Goal: Task Accomplishment & Management: Manage account settings

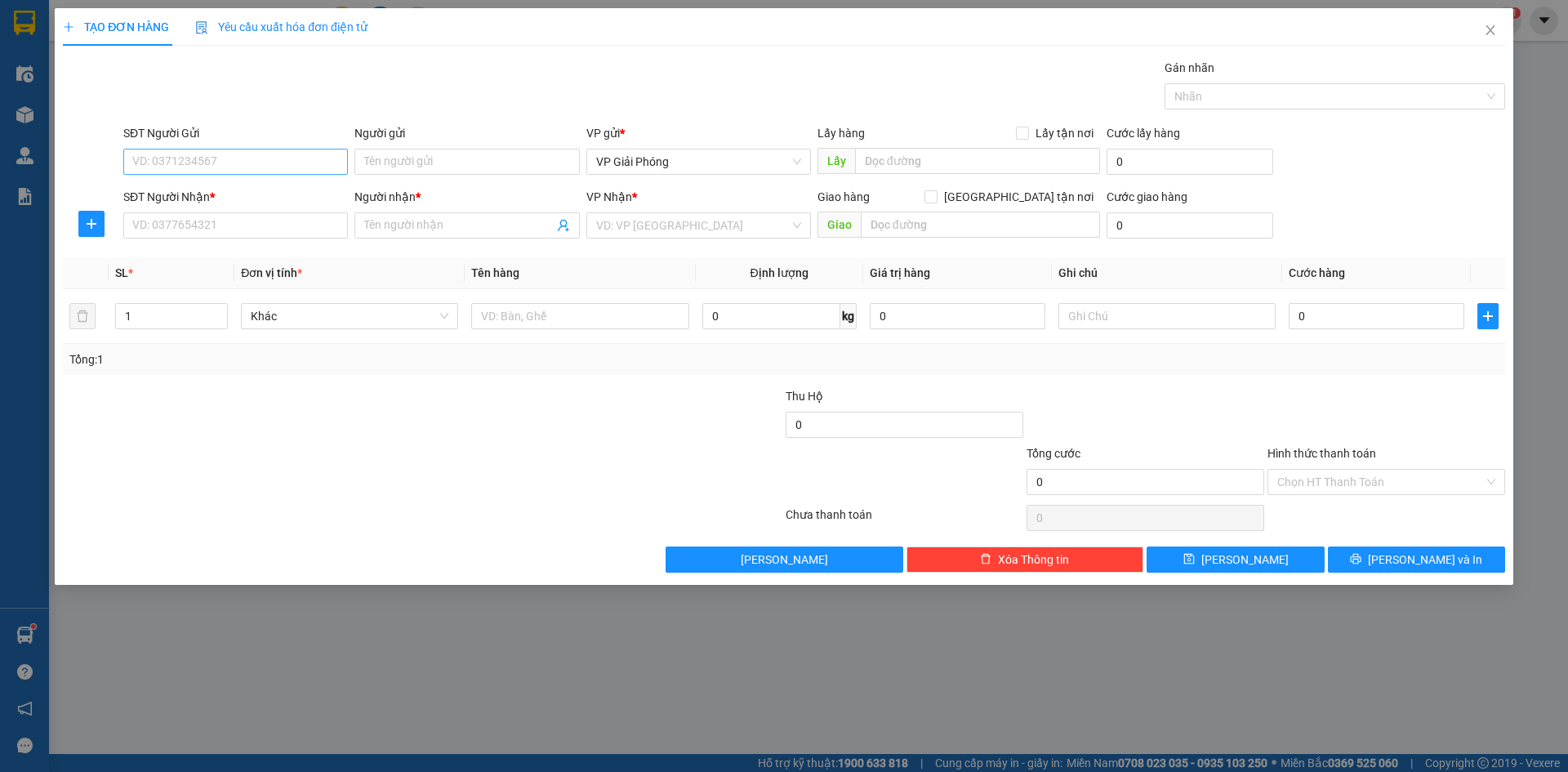
click at [211, 173] on input "SĐT Người Gửi" at bounding box center [235, 161] width 224 height 26
click at [233, 228] on input "SĐT Người Nhận *" at bounding box center [235, 225] width 224 height 26
click at [285, 159] on input "SĐT Người Gửi" at bounding box center [235, 161] width 224 height 26
type input "0398851985"
click at [271, 219] on input "SĐT Người Nhận *" at bounding box center [235, 225] width 224 height 26
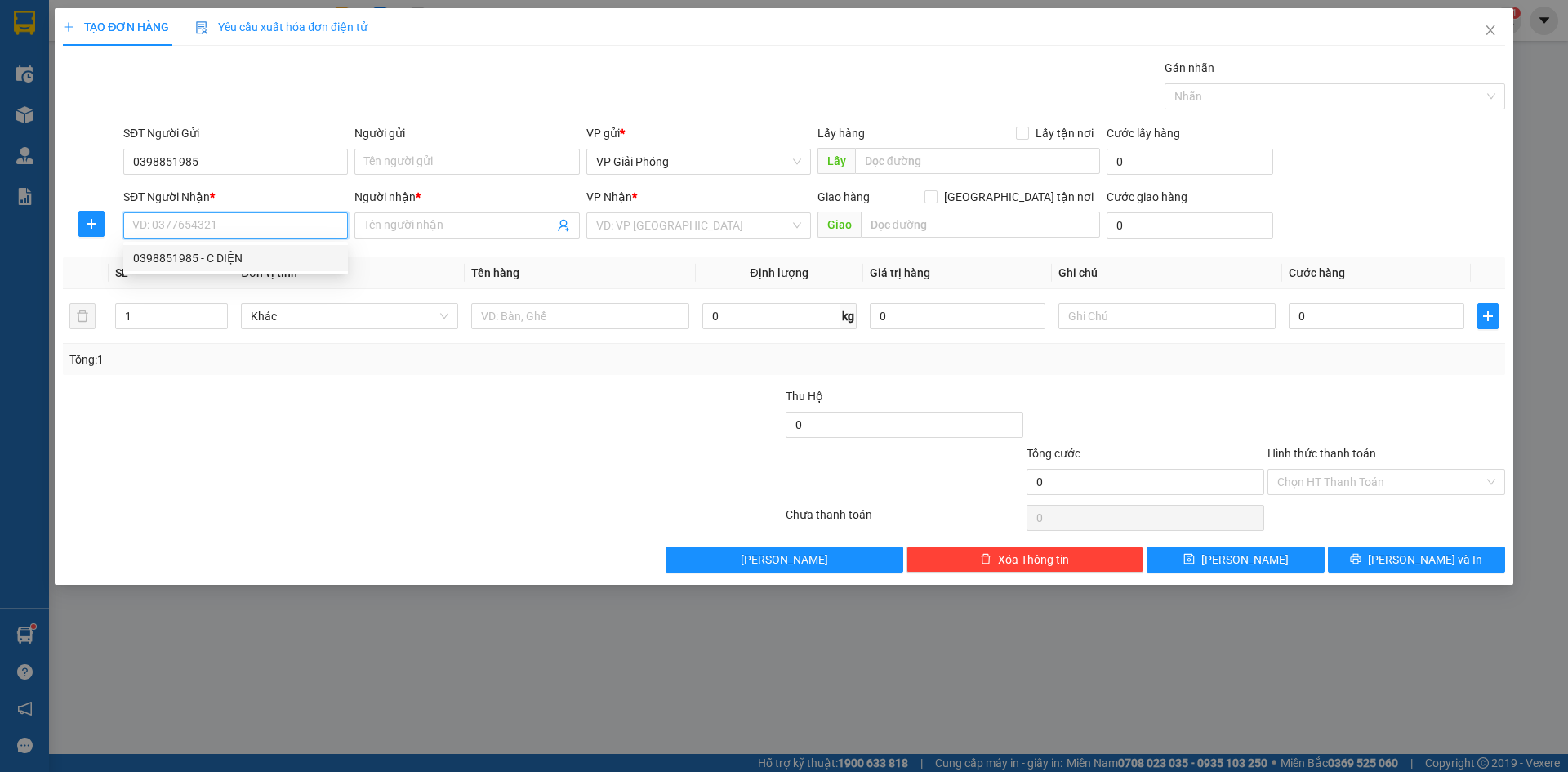
click at [278, 261] on div "0398851985 - C DIỆN" at bounding box center [235, 257] width 205 height 18
type input "0398851985"
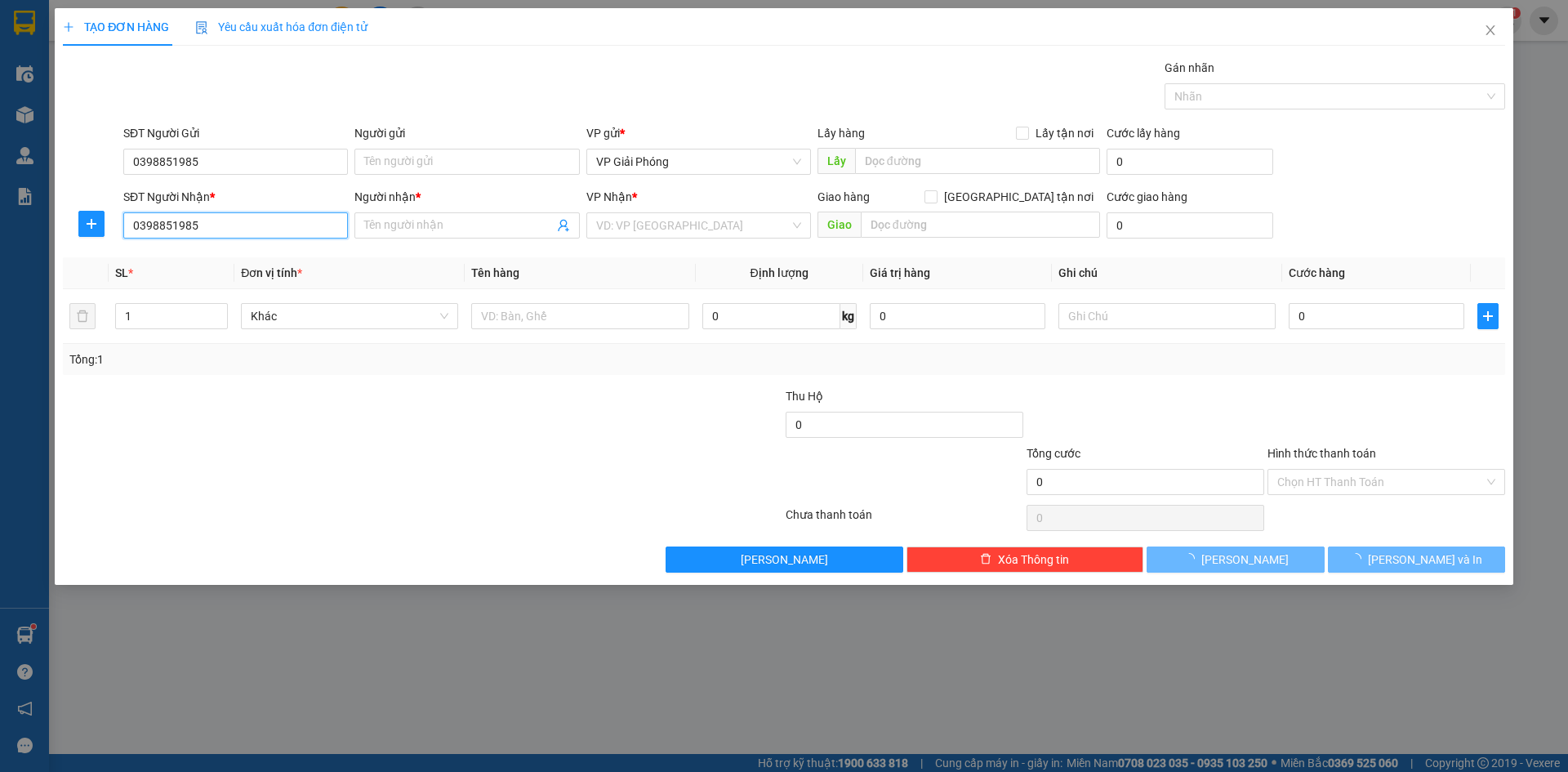
type input "C DIỆN"
checkbox input "true"
type input "TPTH"
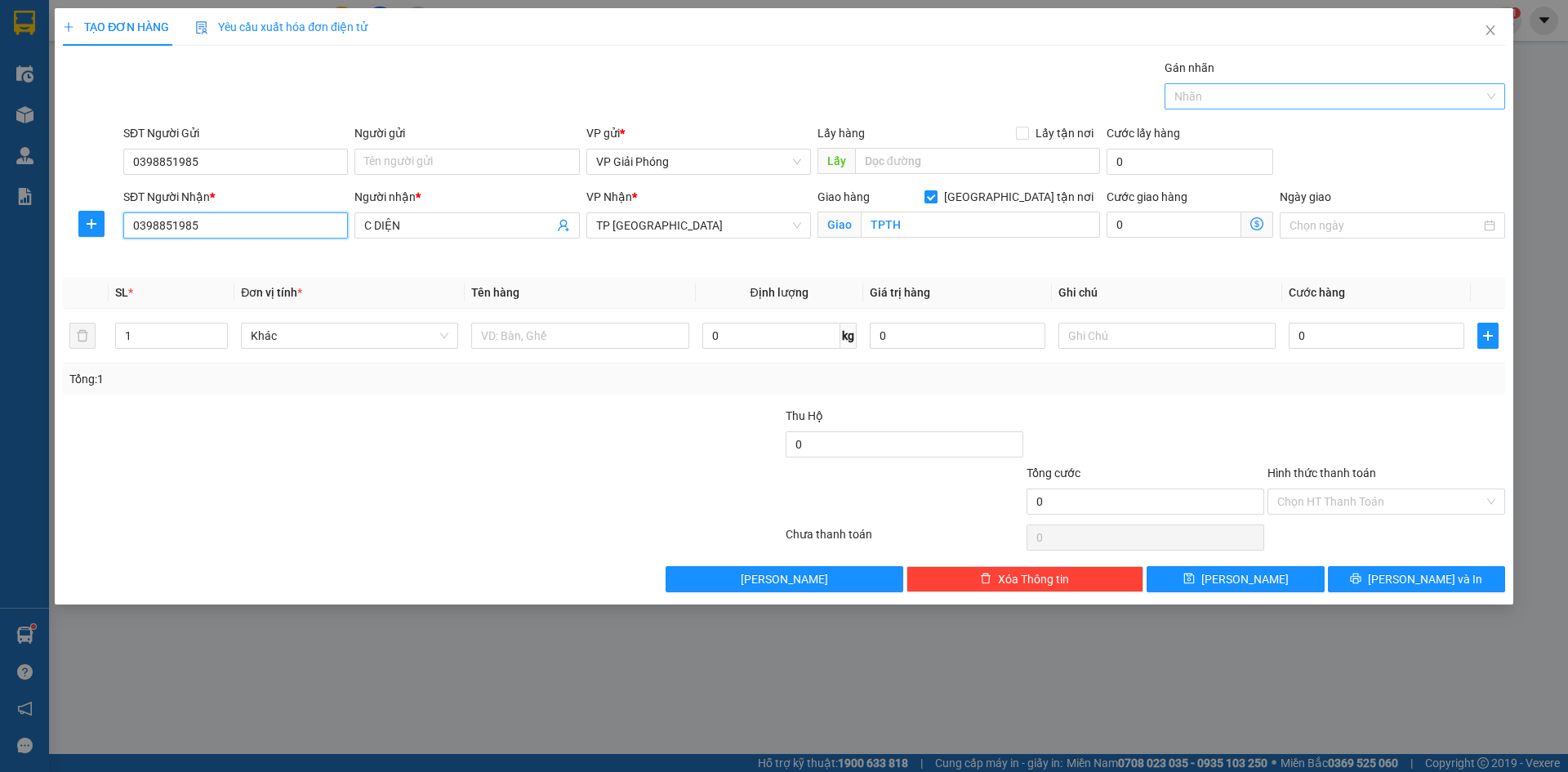
click at [1371, 95] on div at bounding box center [1327, 96] width 316 height 19
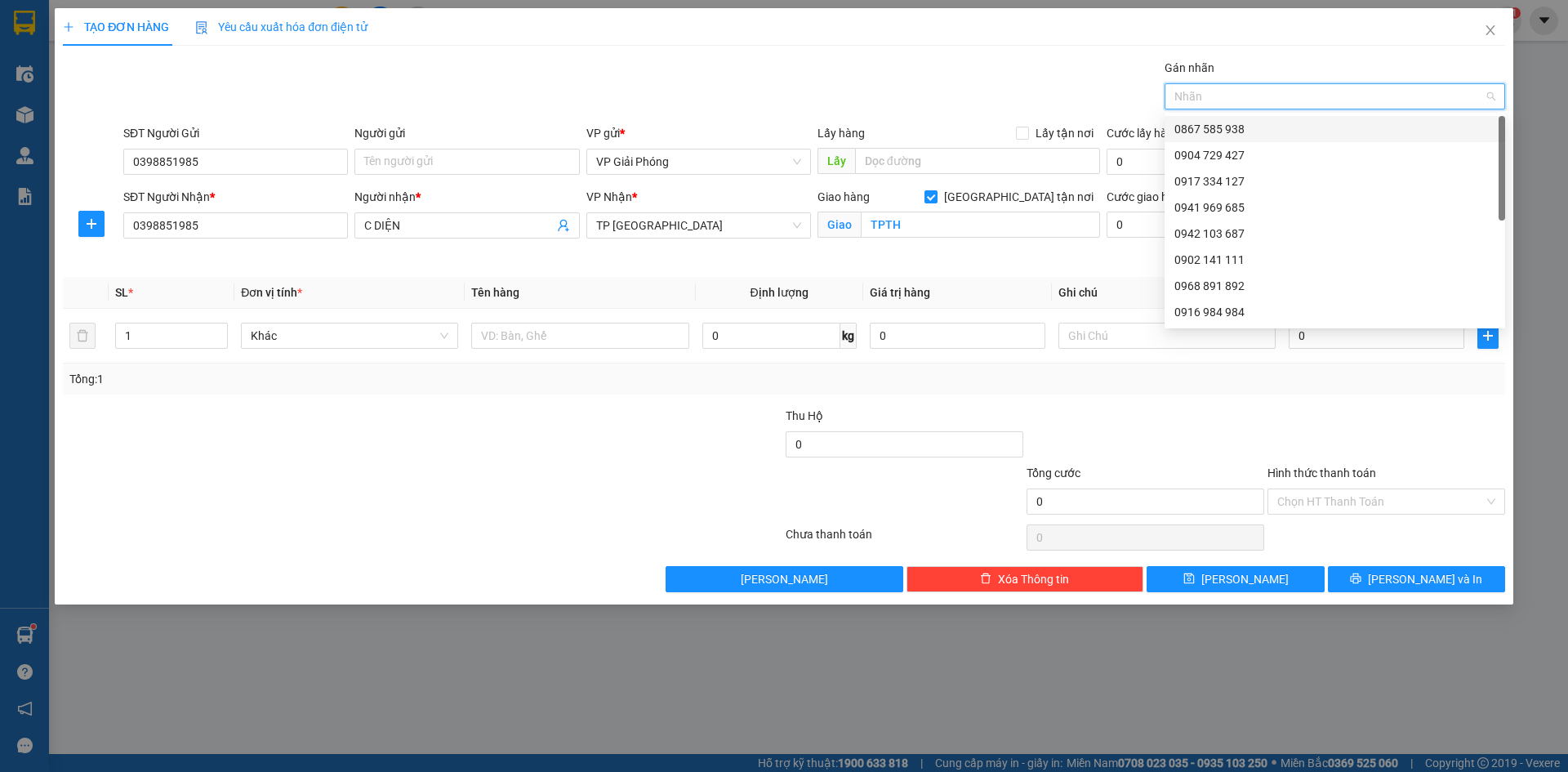
click at [1330, 119] on div "0867 585 938" at bounding box center [1335, 128] width 341 height 26
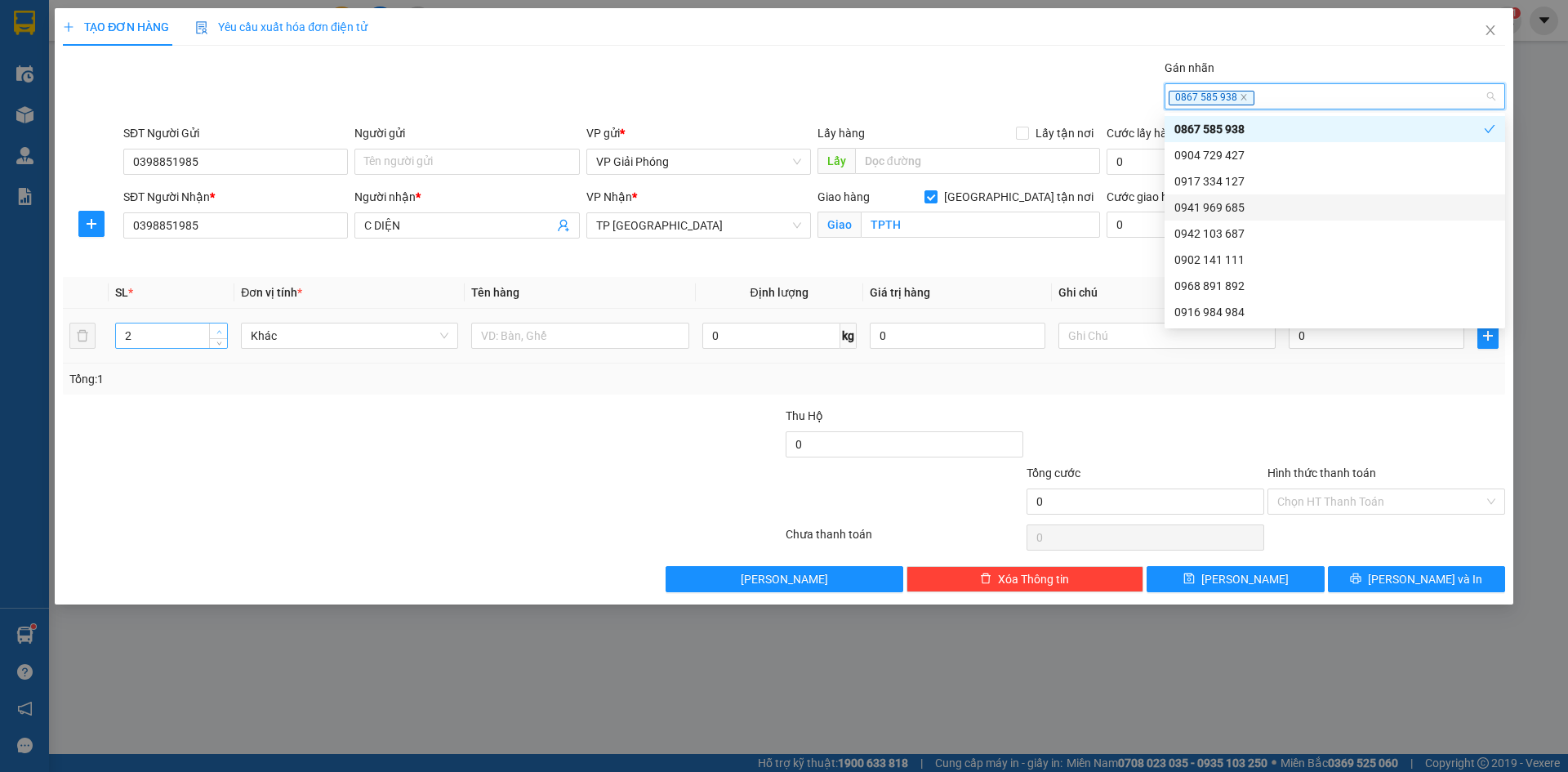
click at [219, 327] on span "up" at bounding box center [219, 332] width 10 height 10
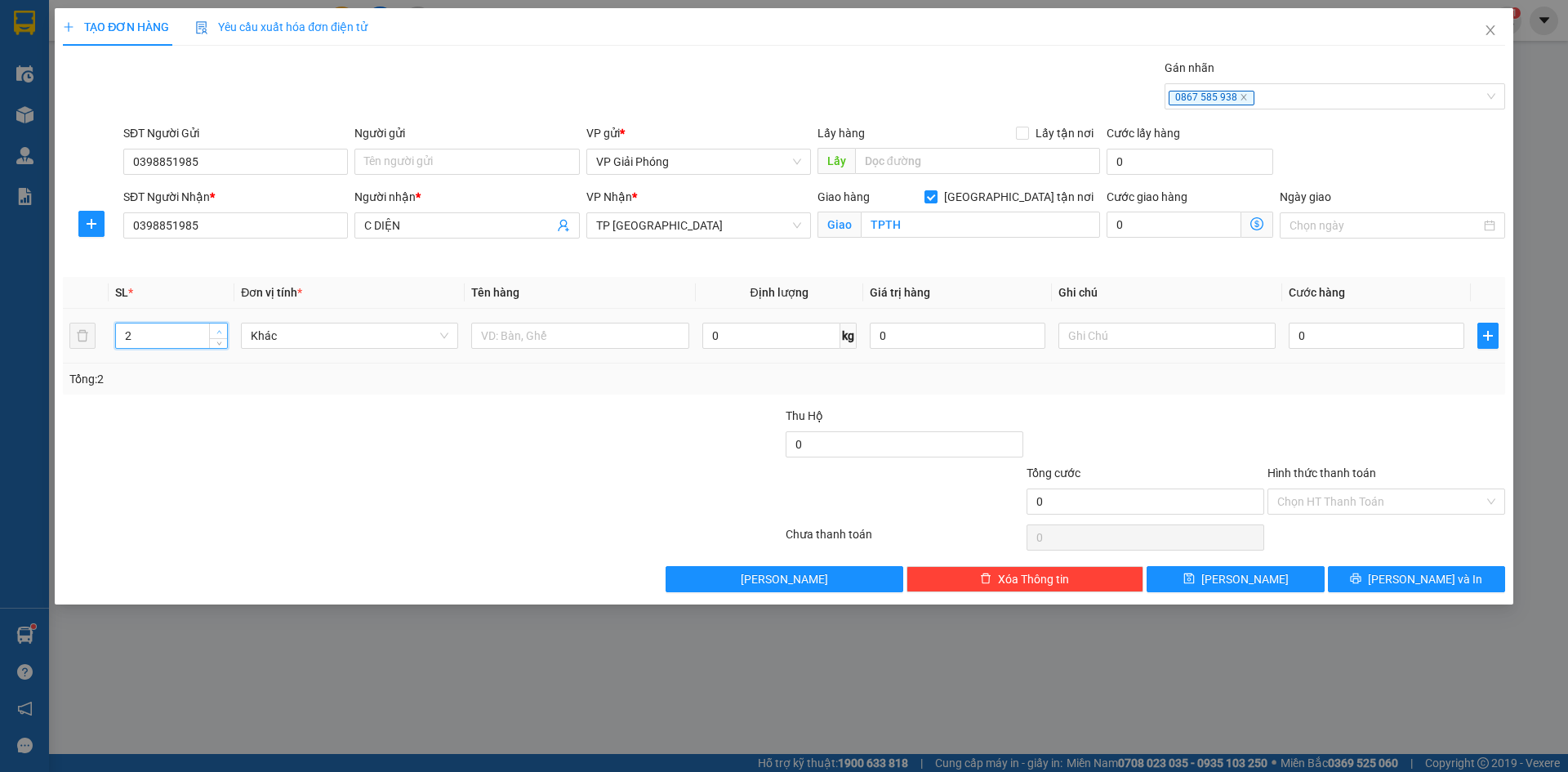
type input "3"
click at [219, 327] on span "up" at bounding box center [219, 332] width 10 height 10
click at [617, 335] on input "text" at bounding box center [579, 335] width 217 height 26
type input "kiện"
click at [1371, 337] on input "0" at bounding box center [1376, 335] width 176 height 26
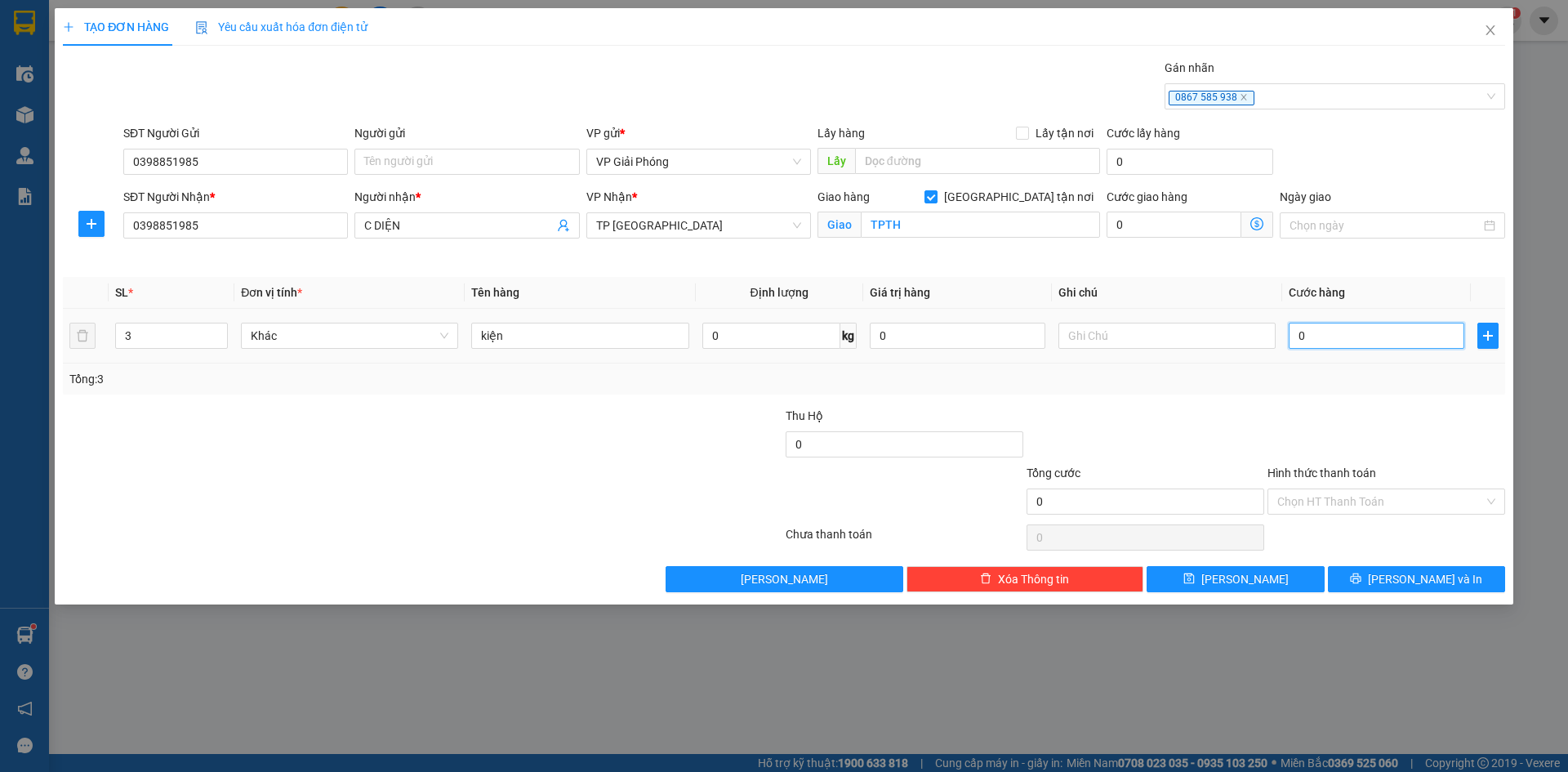
type input "2"
type input "25"
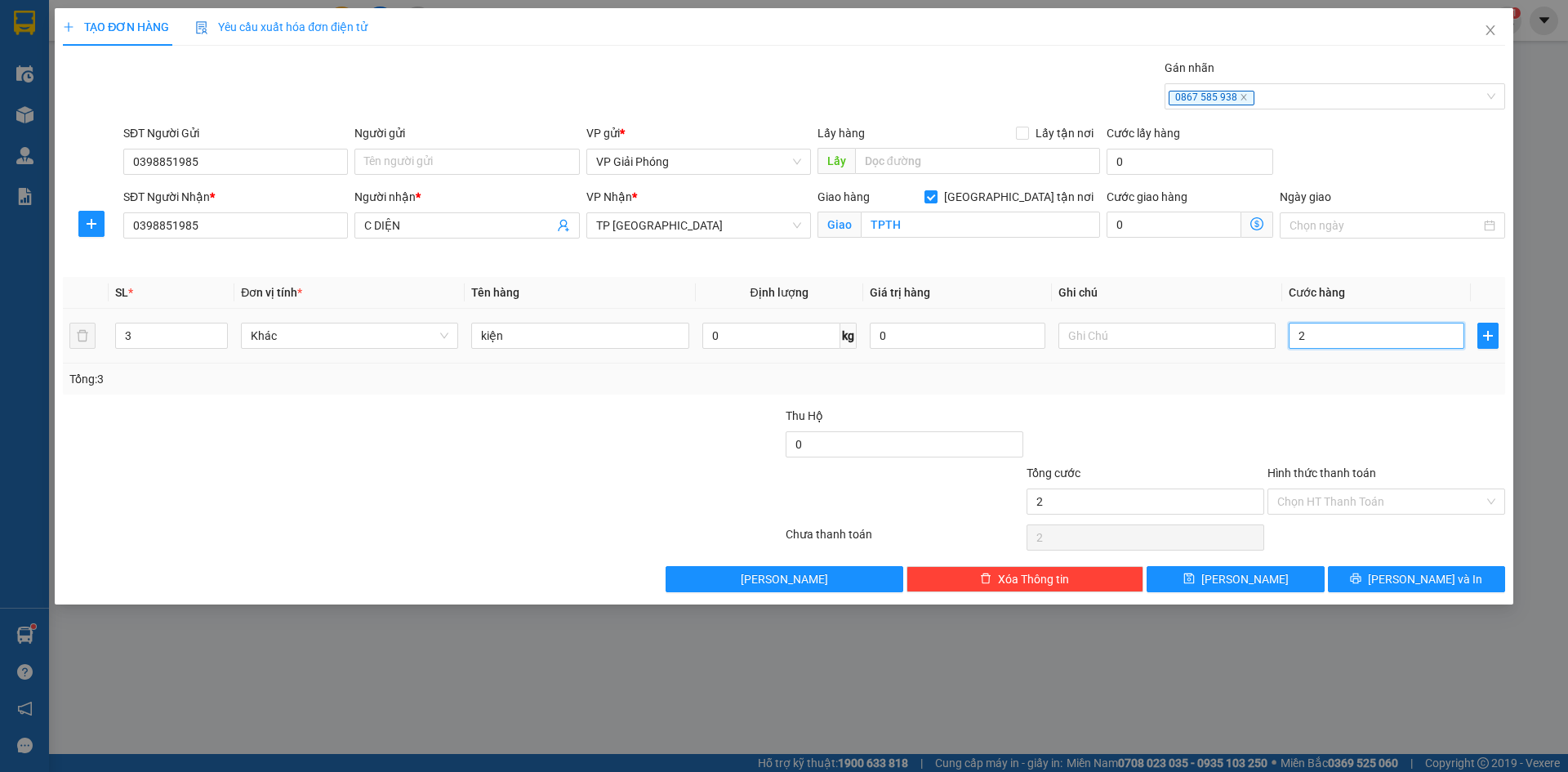
type input "25"
type input "250"
type input "250.000"
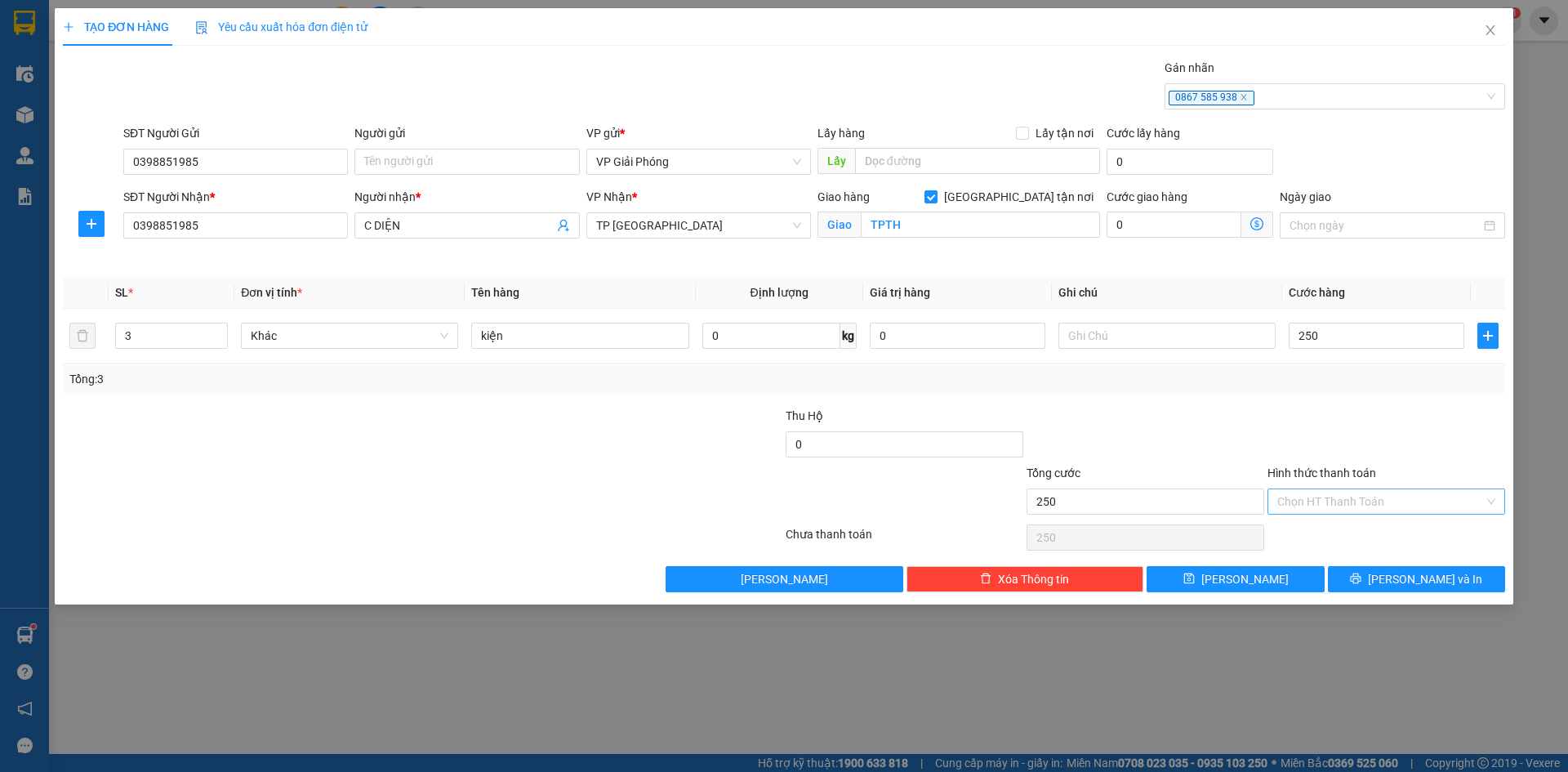
type input "250.000"
click at [1380, 506] on input "Hình thức thanh toán" at bounding box center [1381, 501] width 207 height 24
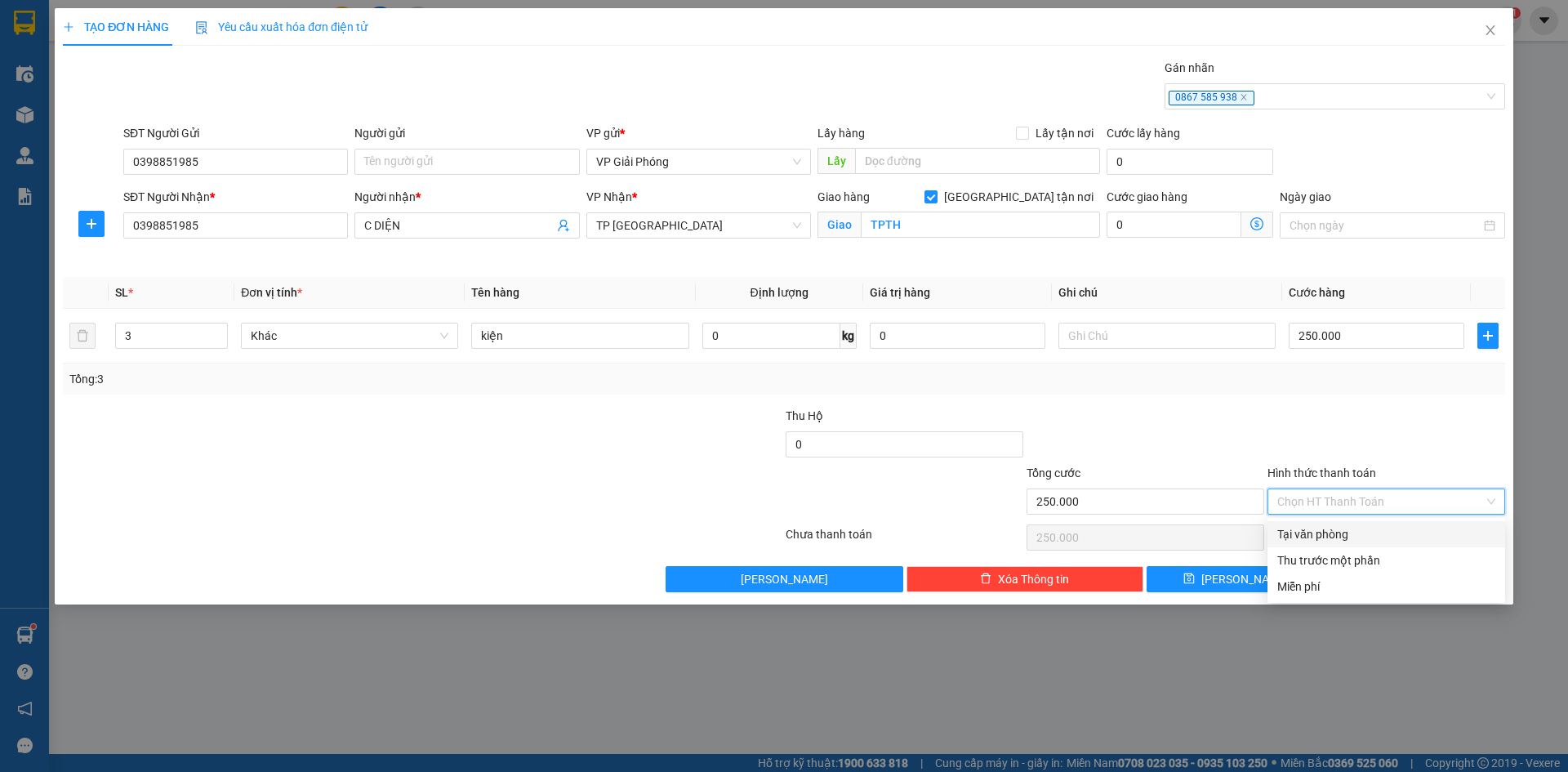
click at [1361, 527] on div "Tại văn phòng" at bounding box center [1387, 533] width 218 height 18
type input "0"
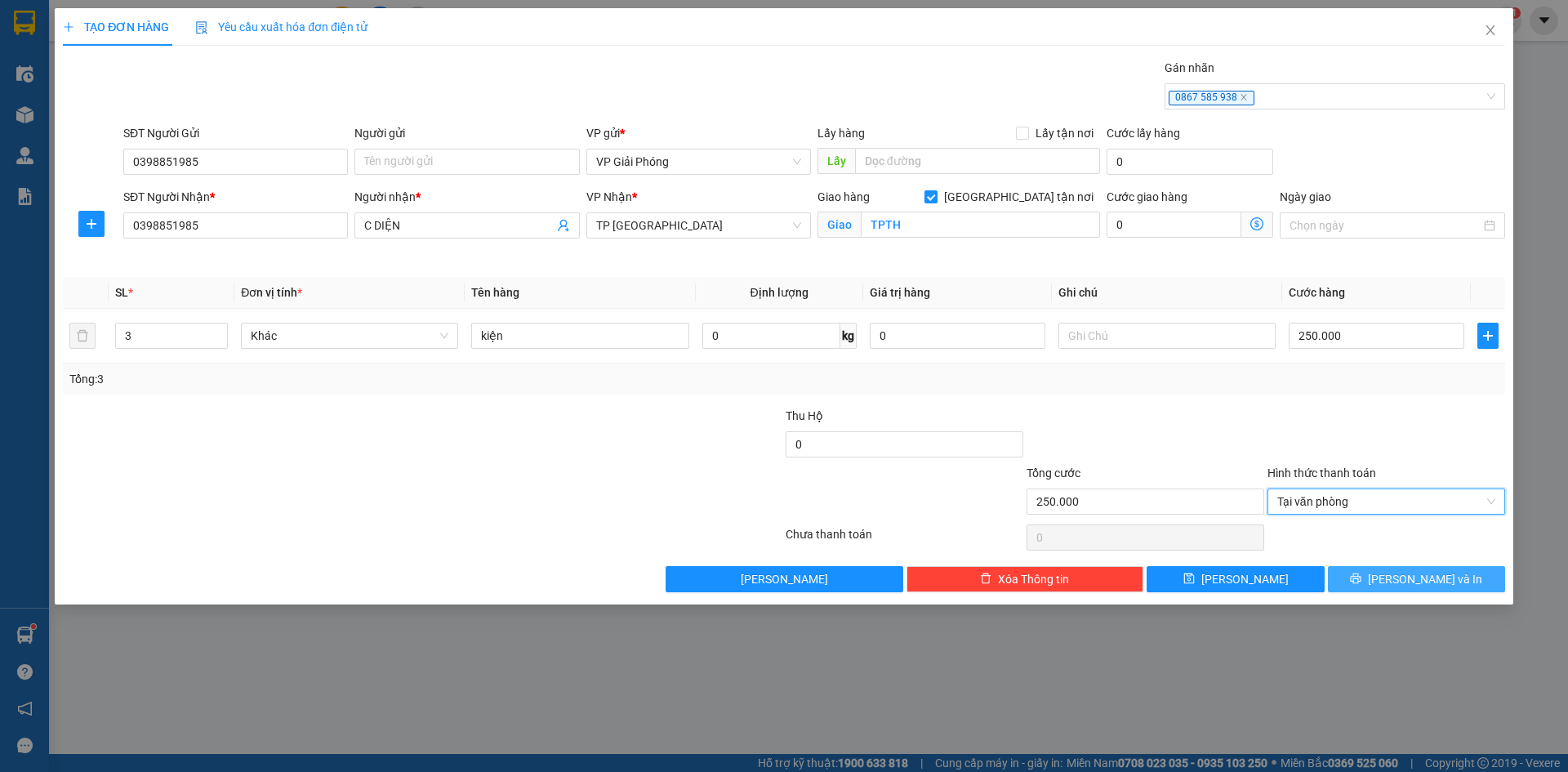
click at [1420, 575] on span "[PERSON_NAME] và In" at bounding box center [1425, 579] width 114 height 18
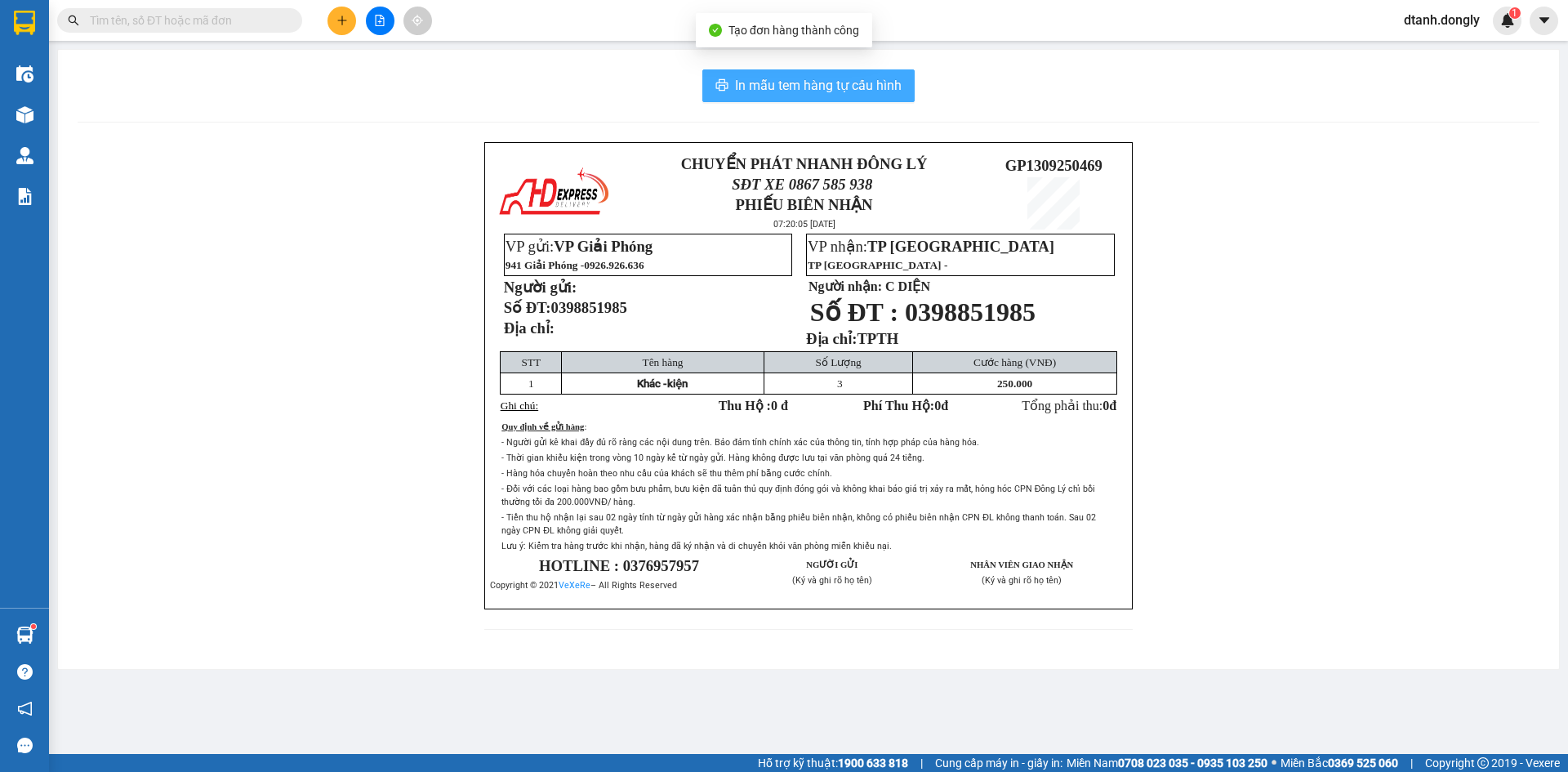
click at [780, 84] on span "In mẫu tem hàng tự cấu hình" at bounding box center [818, 85] width 166 height 20
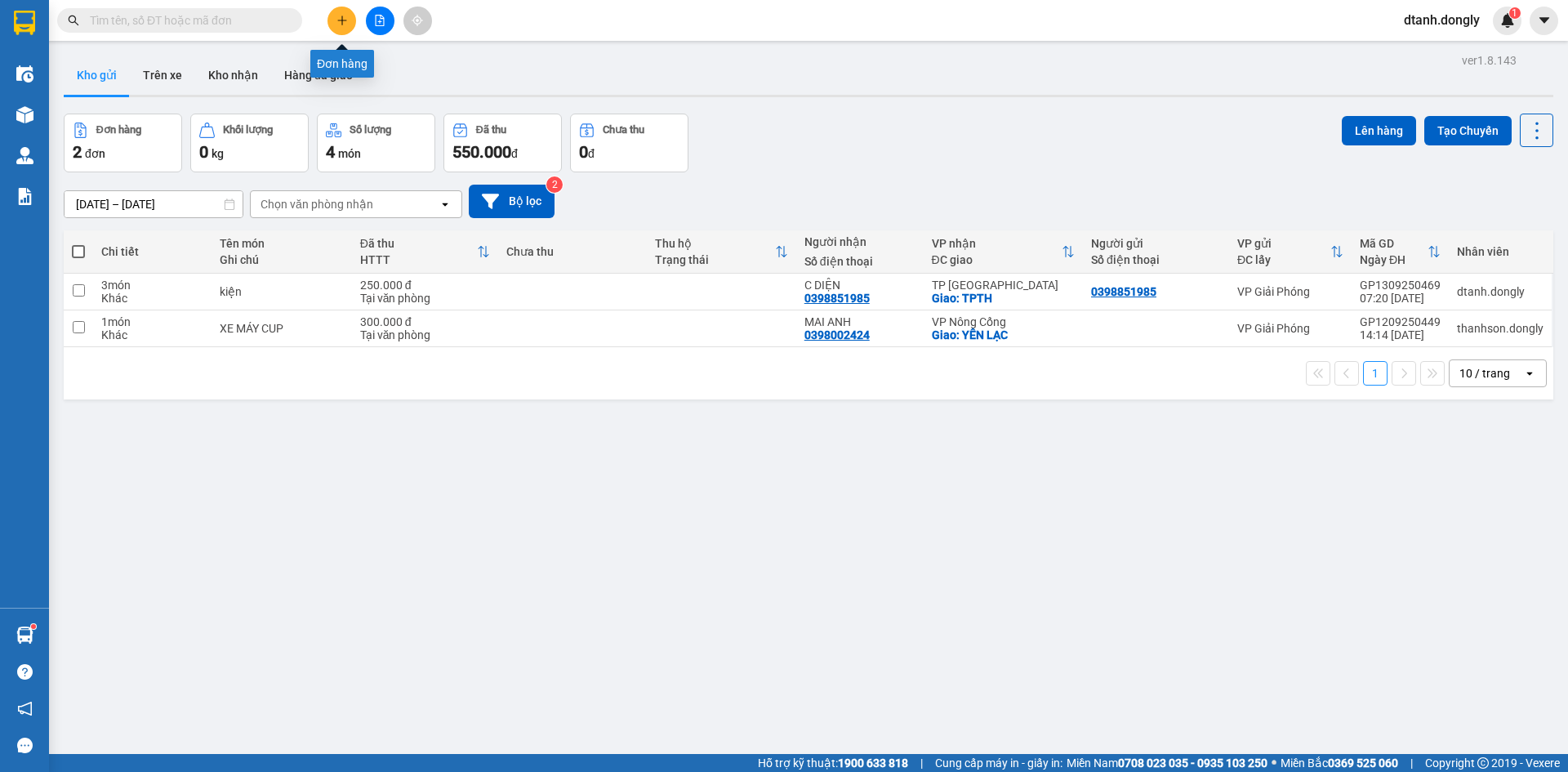
click at [349, 16] on button at bounding box center [342, 21] width 29 height 29
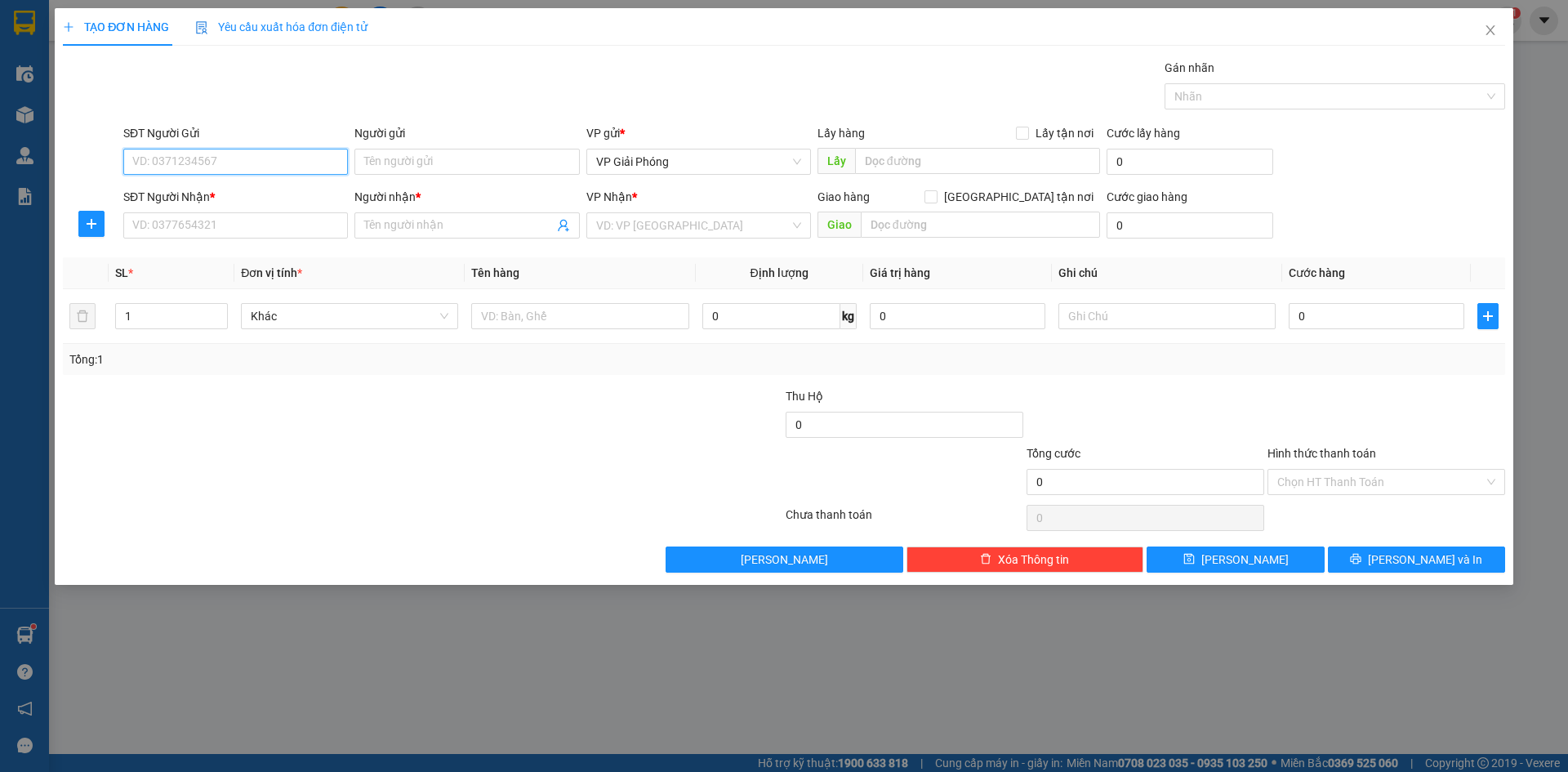
click at [282, 162] on input "SĐT Người Gửi" at bounding box center [235, 161] width 224 height 26
type input "0988236006"
click at [302, 221] on input "SĐT Người Nhận *" at bounding box center [235, 225] width 224 height 26
type input "0911049516"
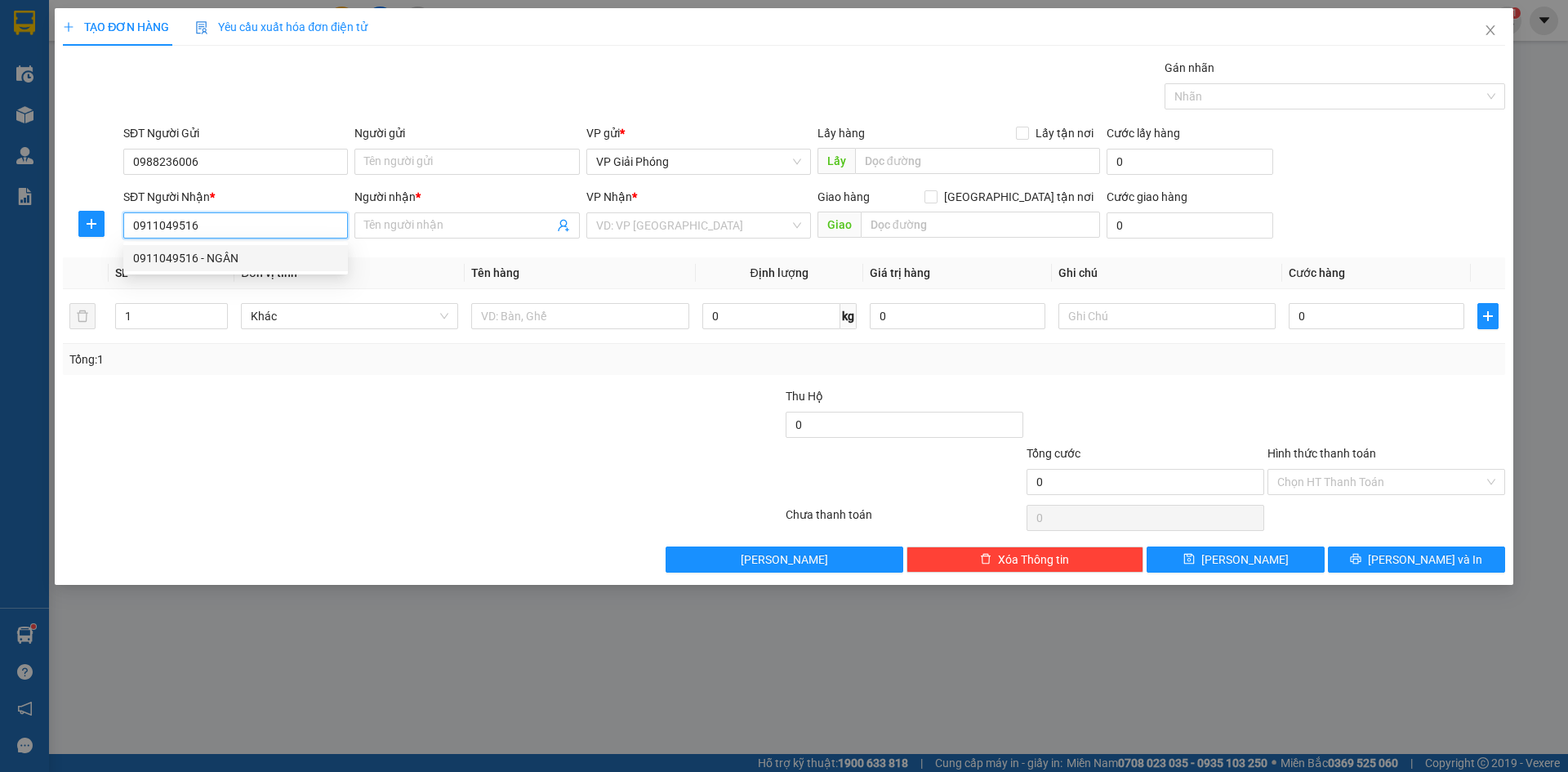
click at [219, 251] on div "0911049516 - NGÂN" at bounding box center [235, 257] width 205 height 18
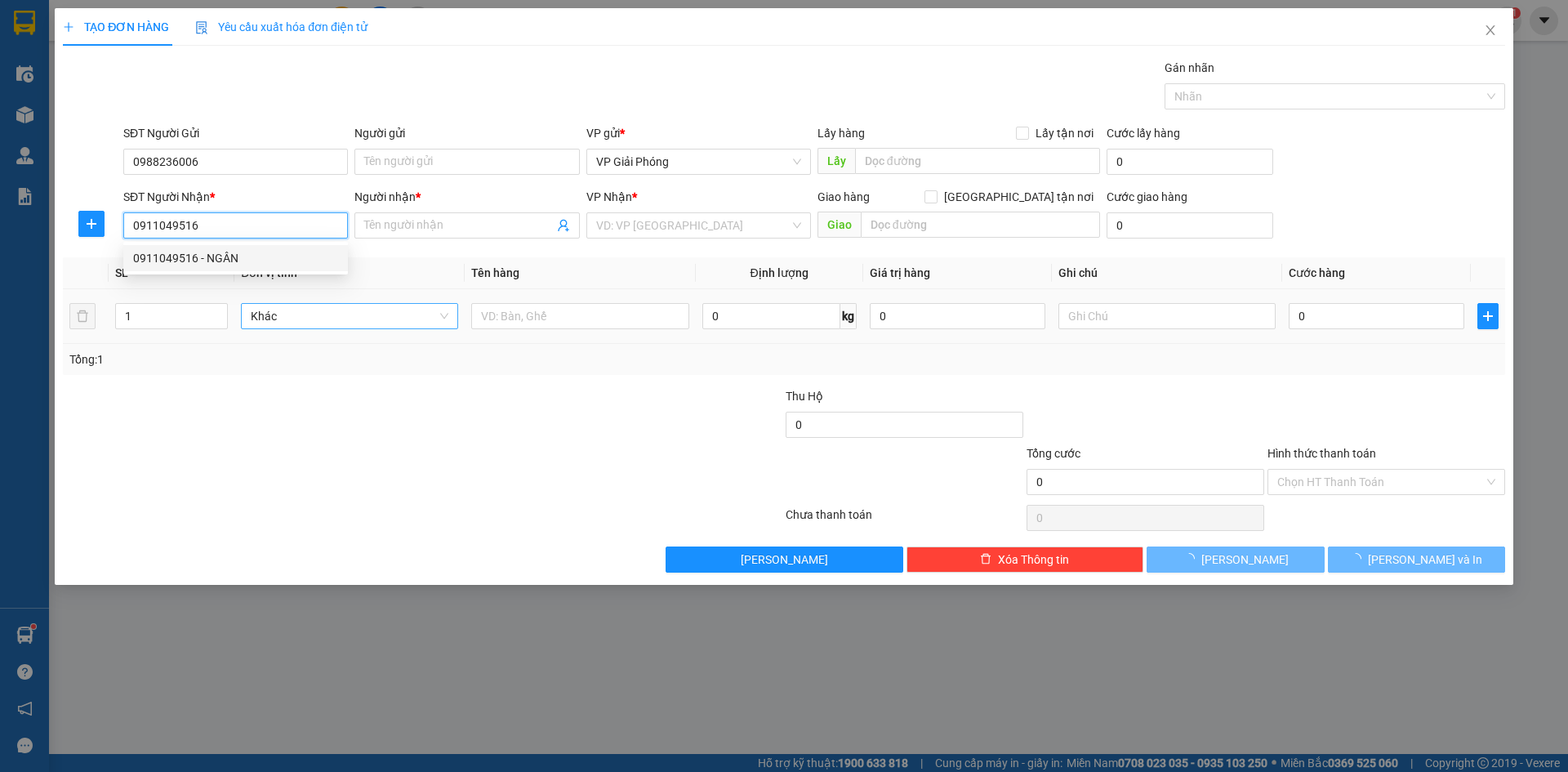
type input "NGÂN"
checkbox input "true"
type input "BIG C"
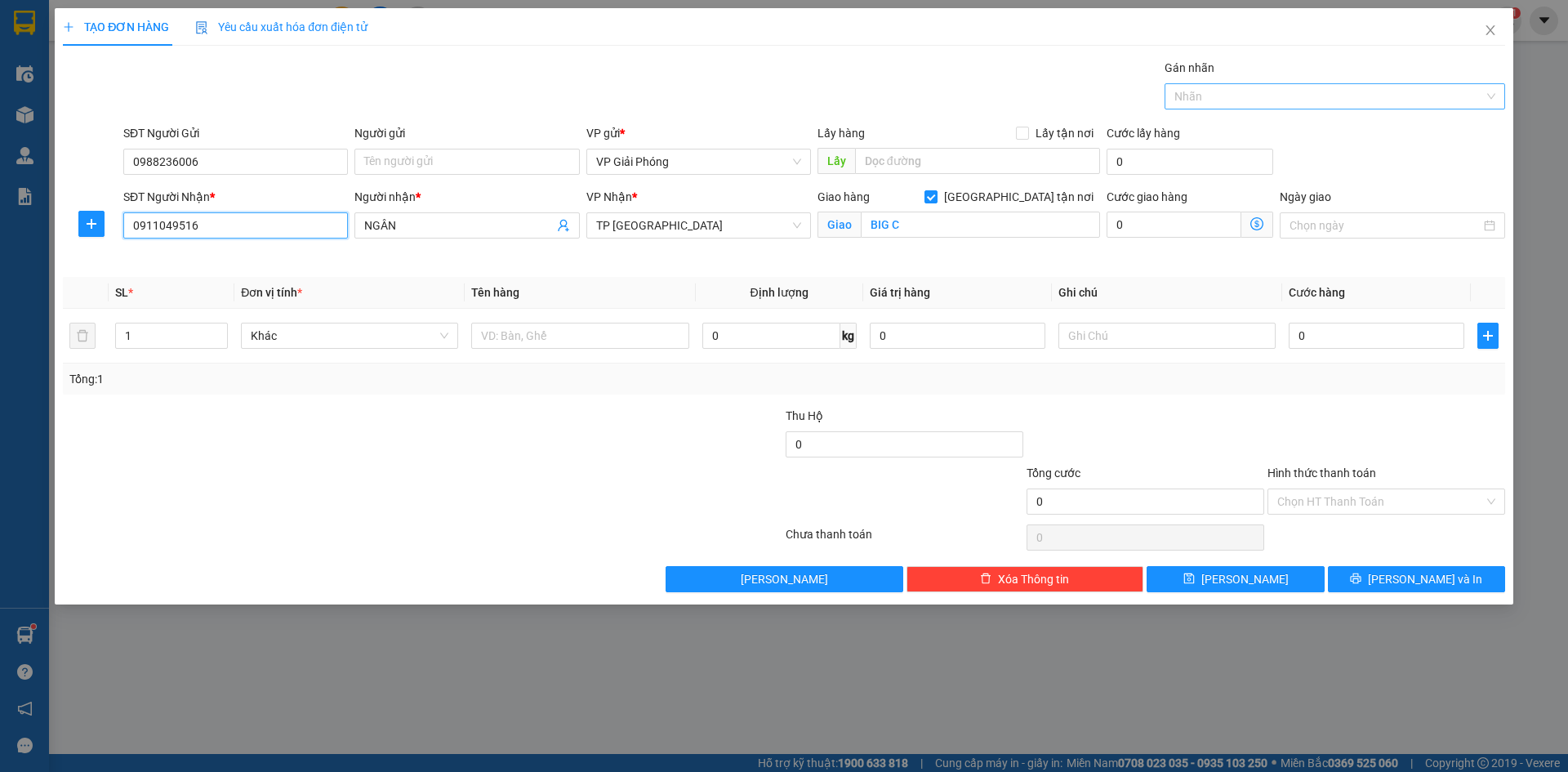
click at [1365, 91] on div at bounding box center [1327, 96] width 316 height 19
type input "0911049516"
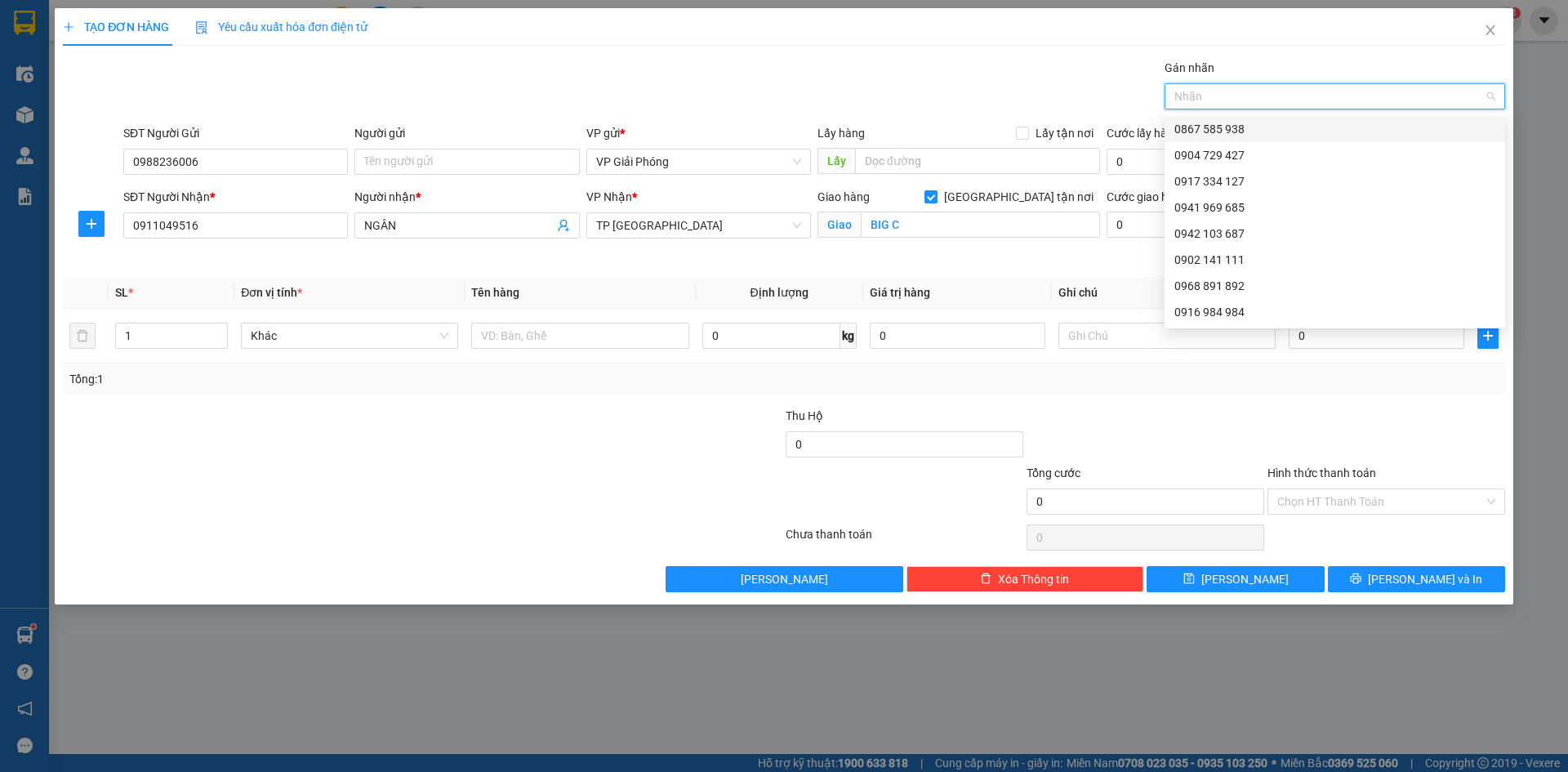
click at [1355, 126] on div "0867 585 938" at bounding box center [1335, 128] width 321 height 18
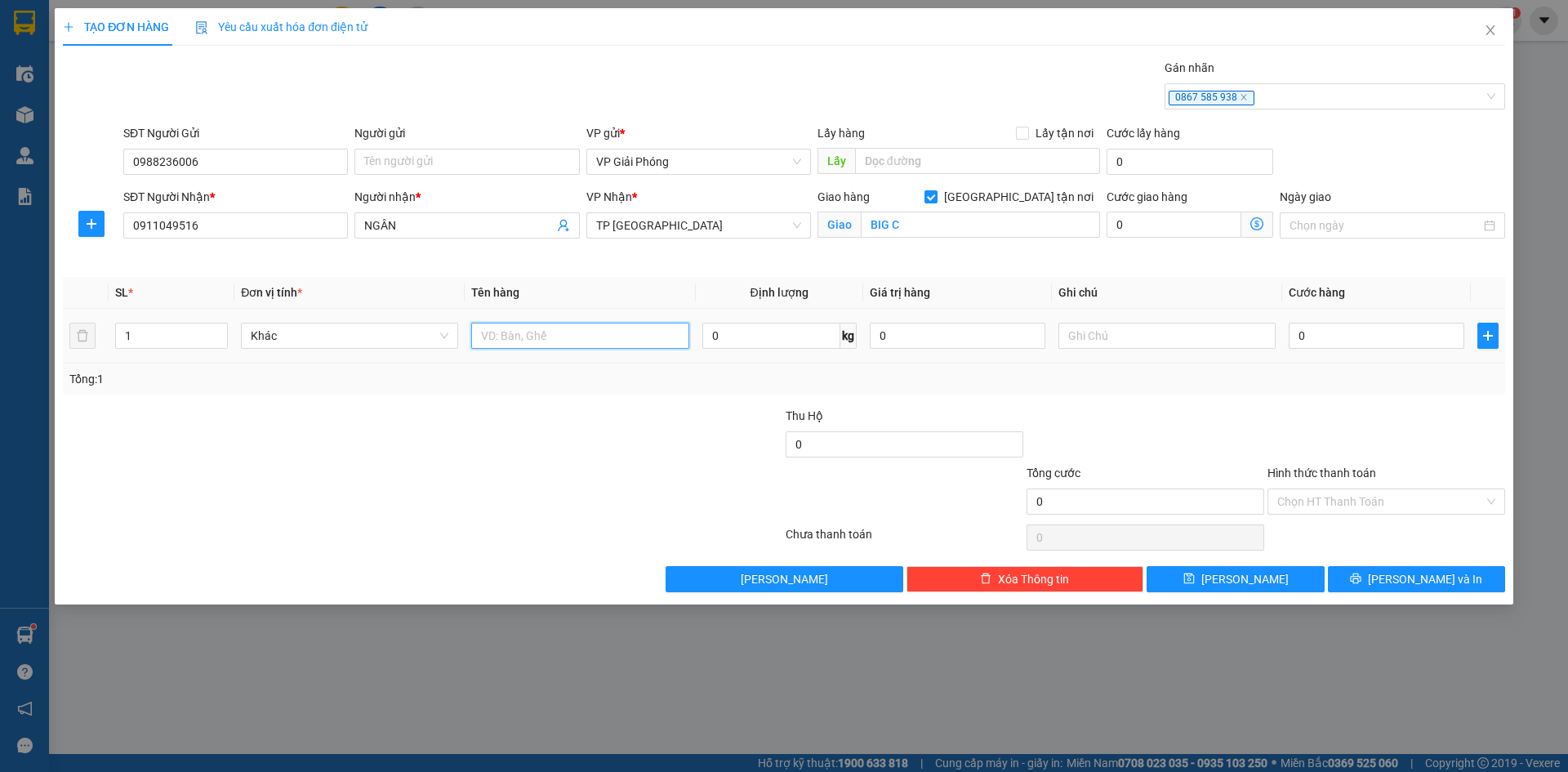
click at [614, 341] on input "text" at bounding box center [579, 335] width 217 height 26
type input "xốp"
click at [1386, 343] on input "0" at bounding box center [1376, 335] width 176 height 26
type input "5"
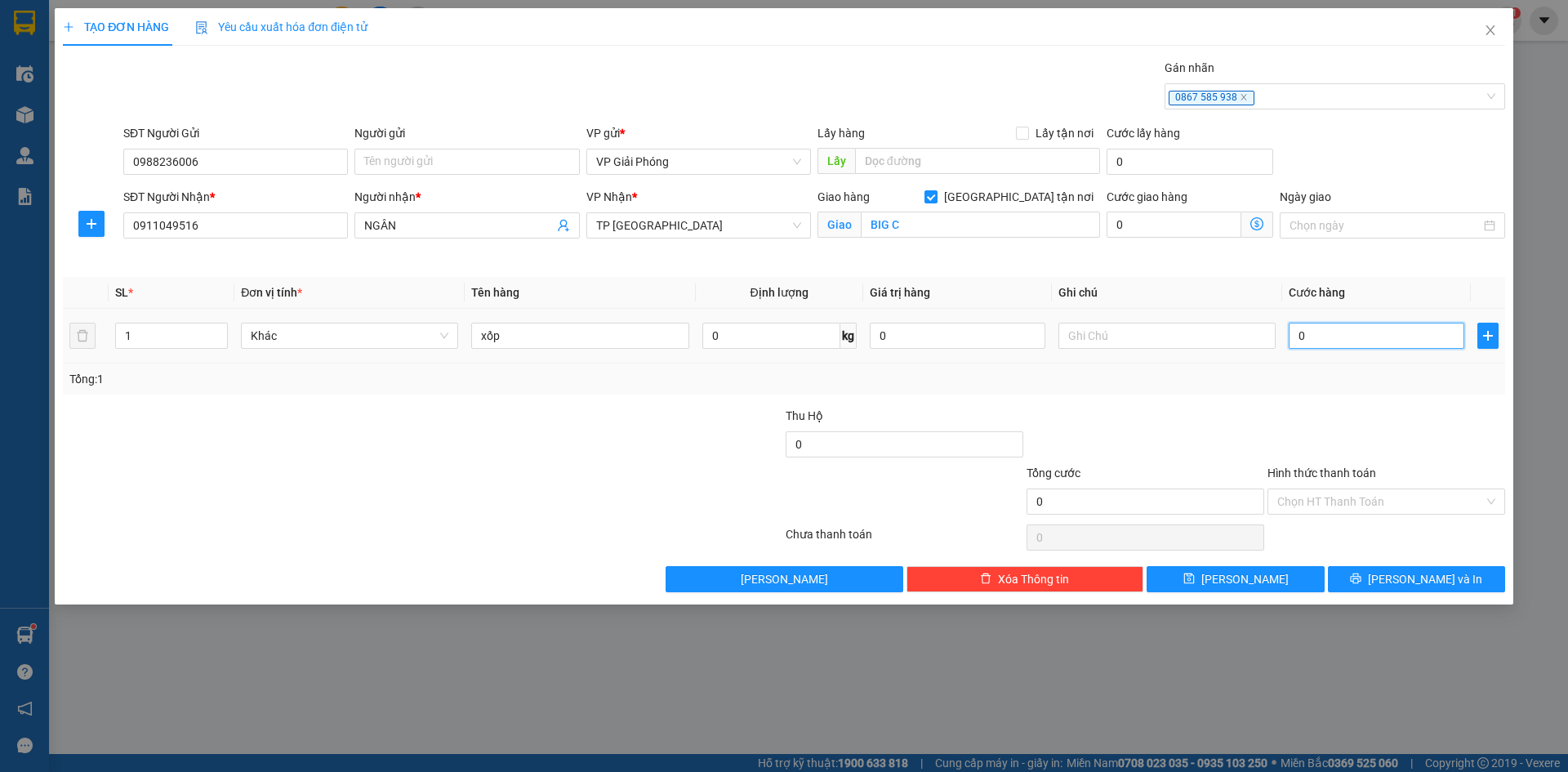
type input "5"
type input "50"
type input "50.000"
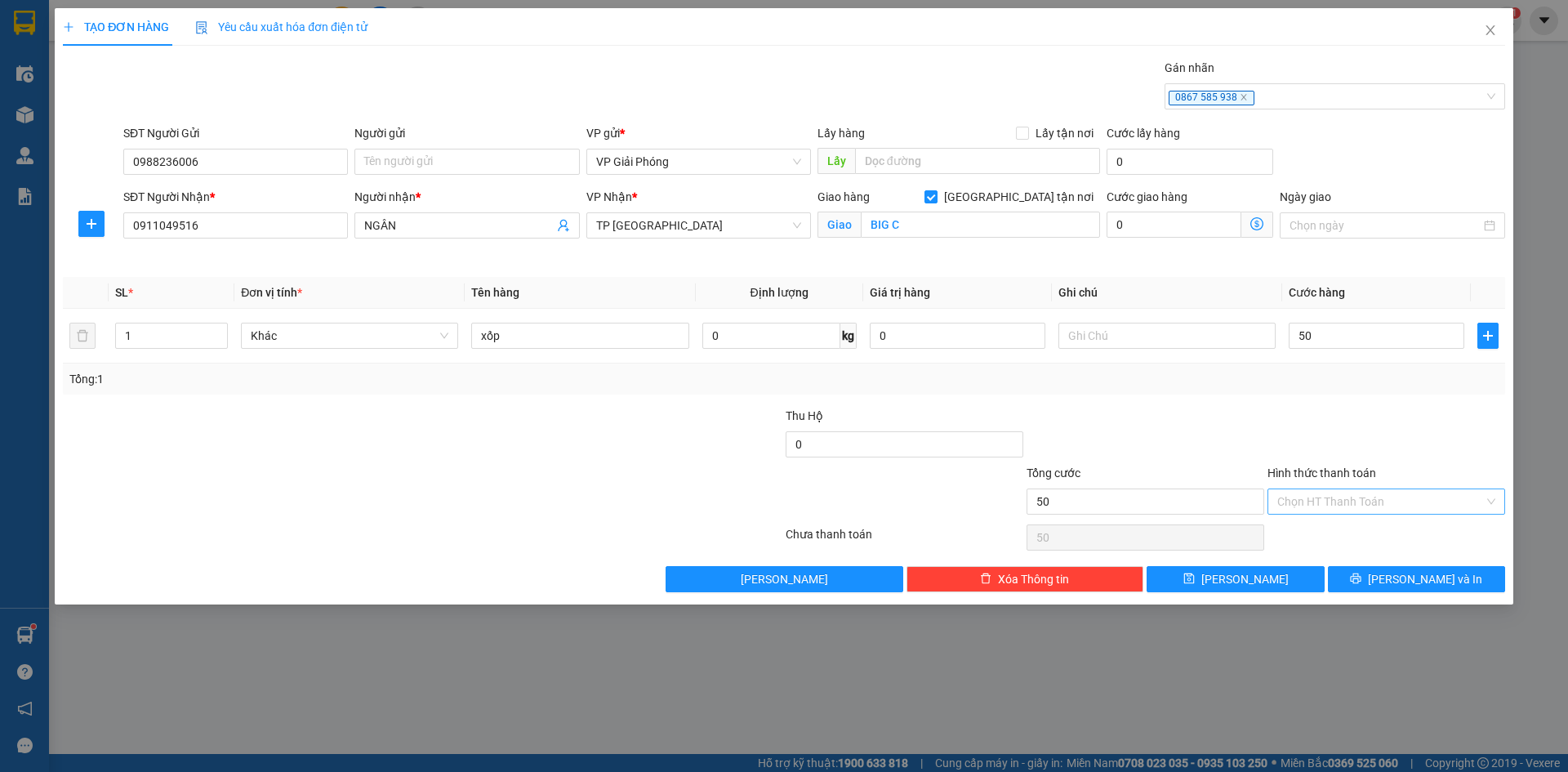
type input "50.000"
click at [1410, 503] on input "Hình thức thanh toán" at bounding box center [1381, 501] width 207 height 24
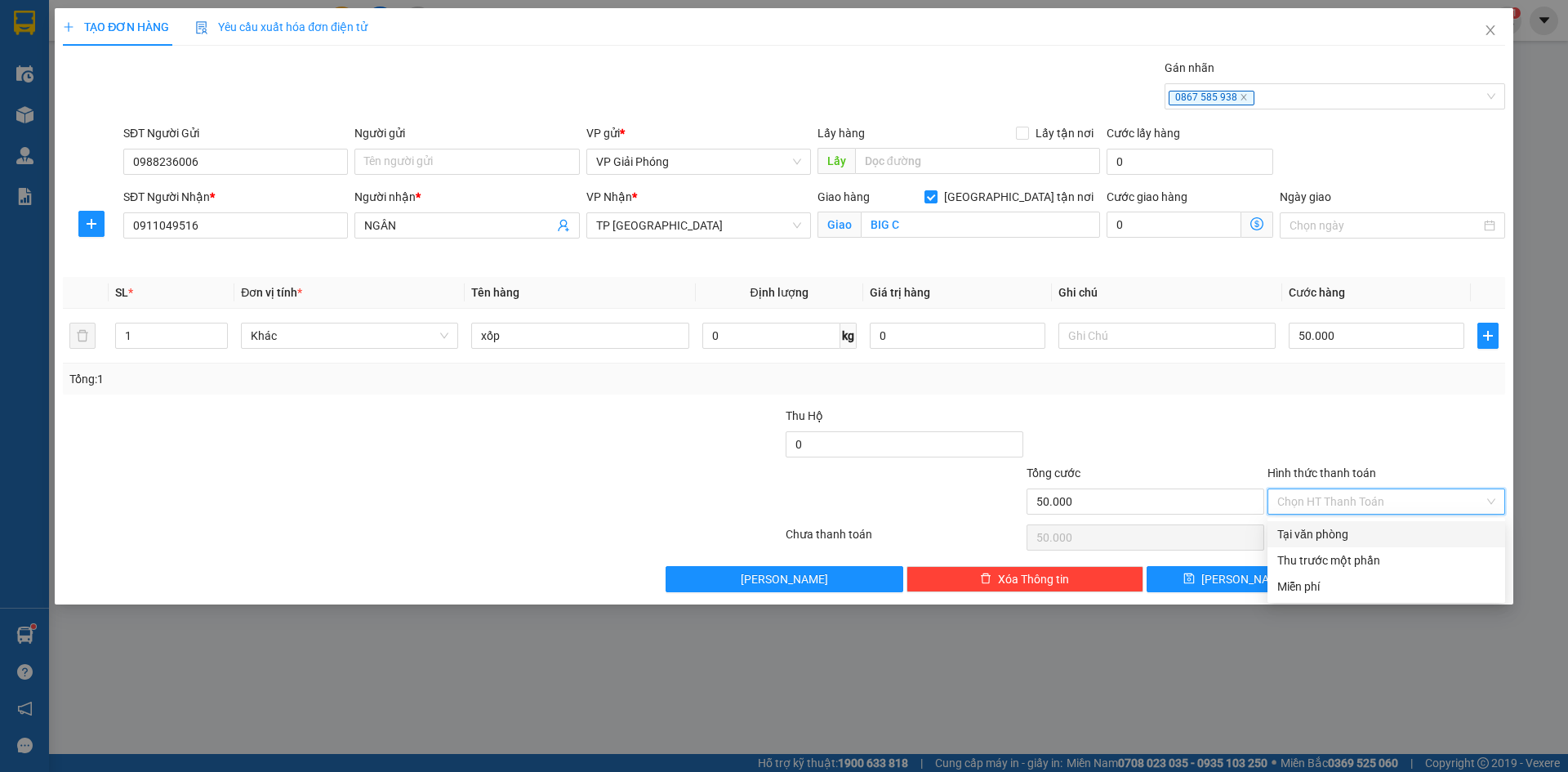
click at [1216, 391] on div "Tổng: 1" at bounding box center [784, 379] width 1442 height 31
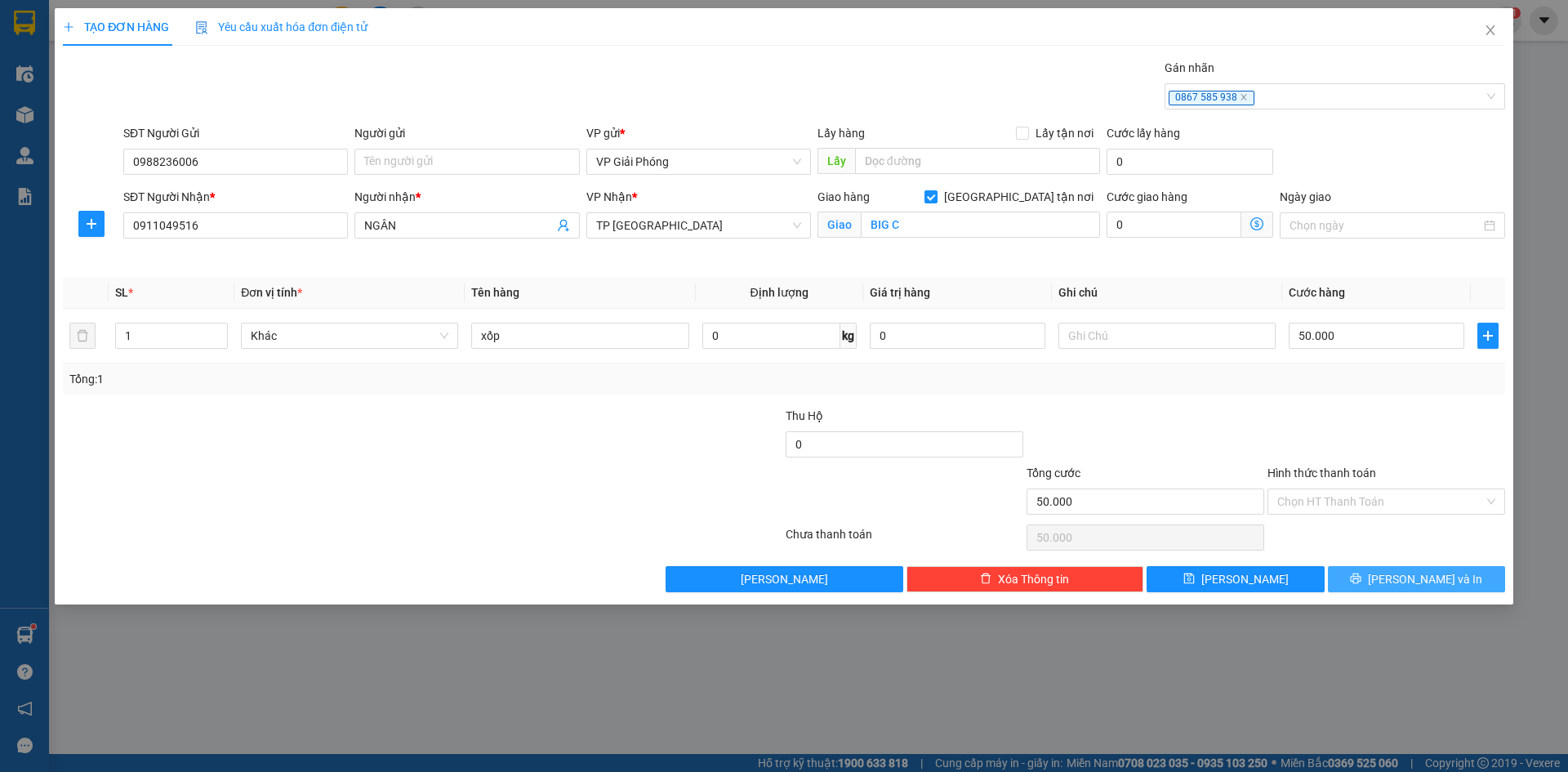
click at [1428, 575] on span "[PERSON_NAME] và In" at bounding box center [1425, 579] width 114 height 18
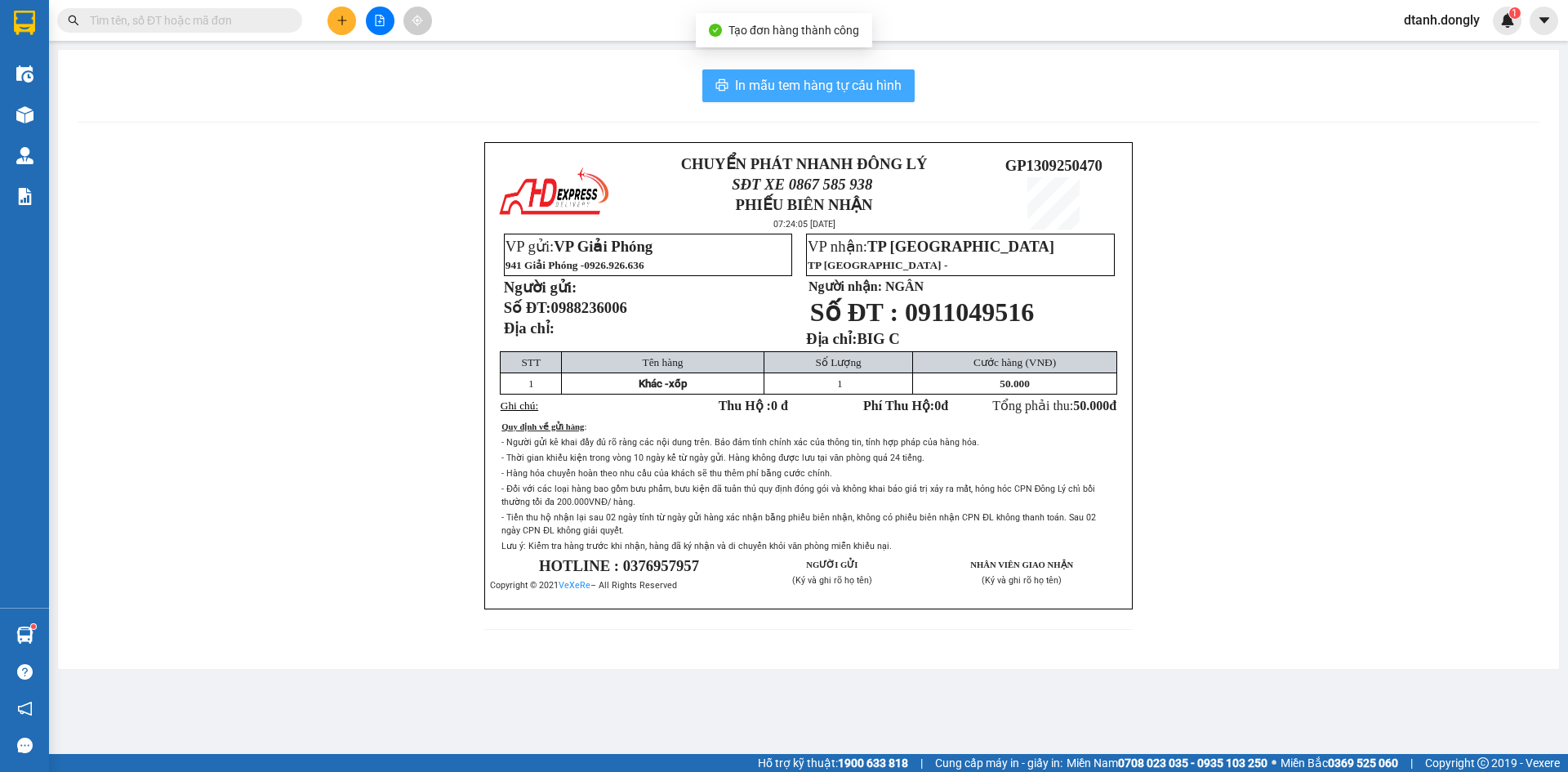
click at [890, 87] on span "In mẫu tem hàng tự cấu hình" at bounding box center [818, 85] width 166 height 20
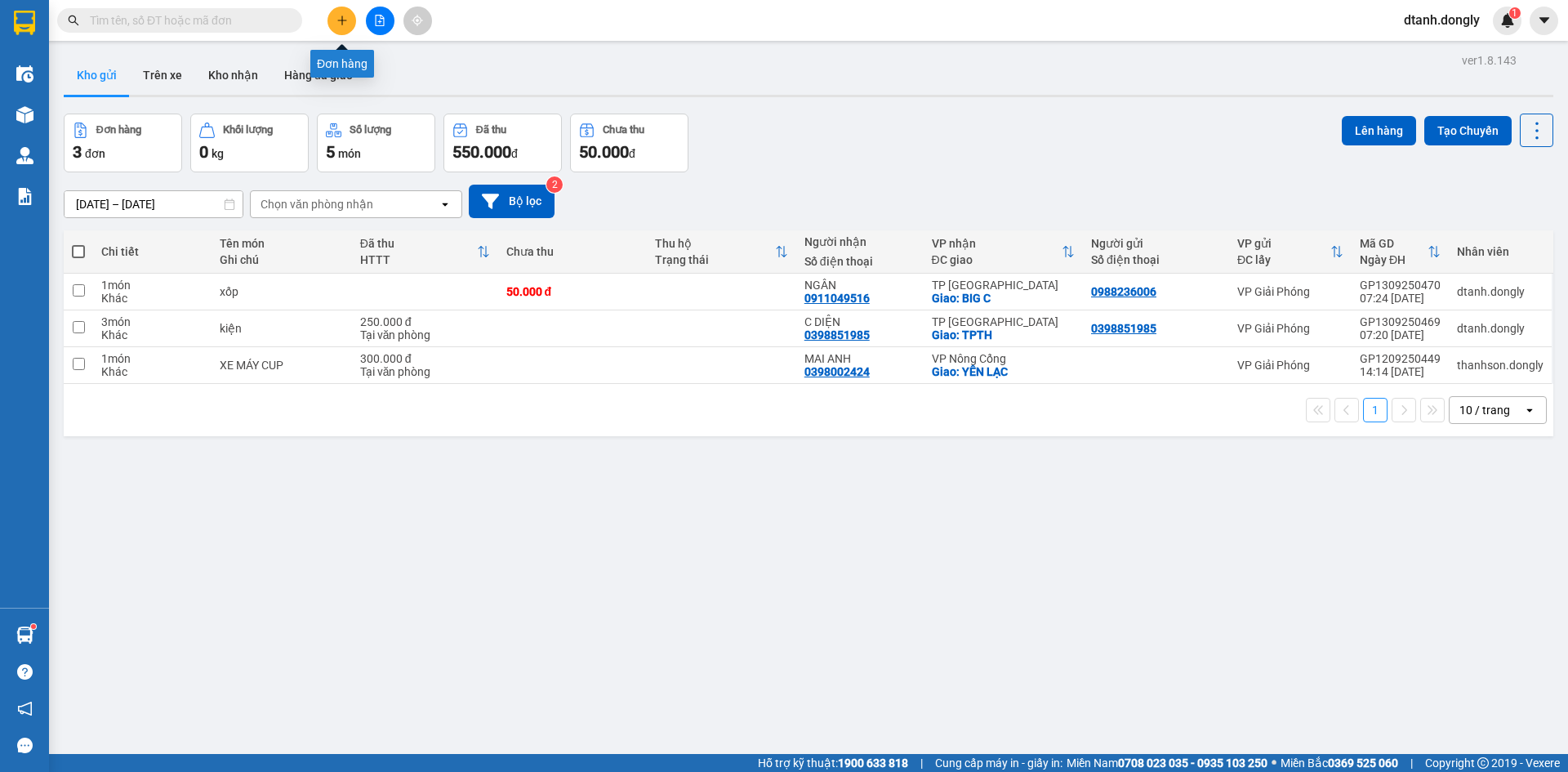
click at [350, 22] on button at bounding box center [342, 21] width 29 height 29
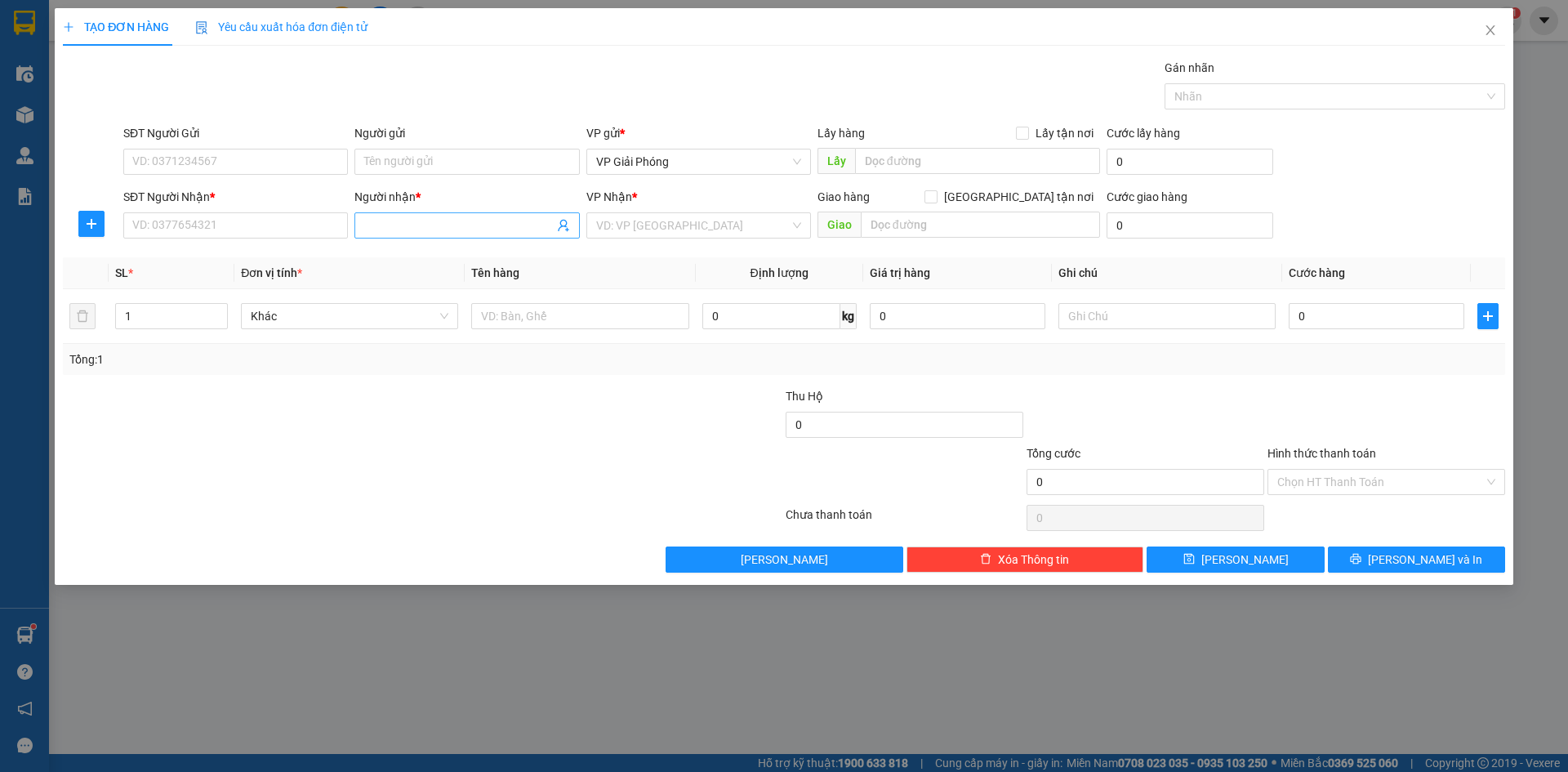
click at [406, 215] on span at bounding box center [467, 225] width 224 height 26
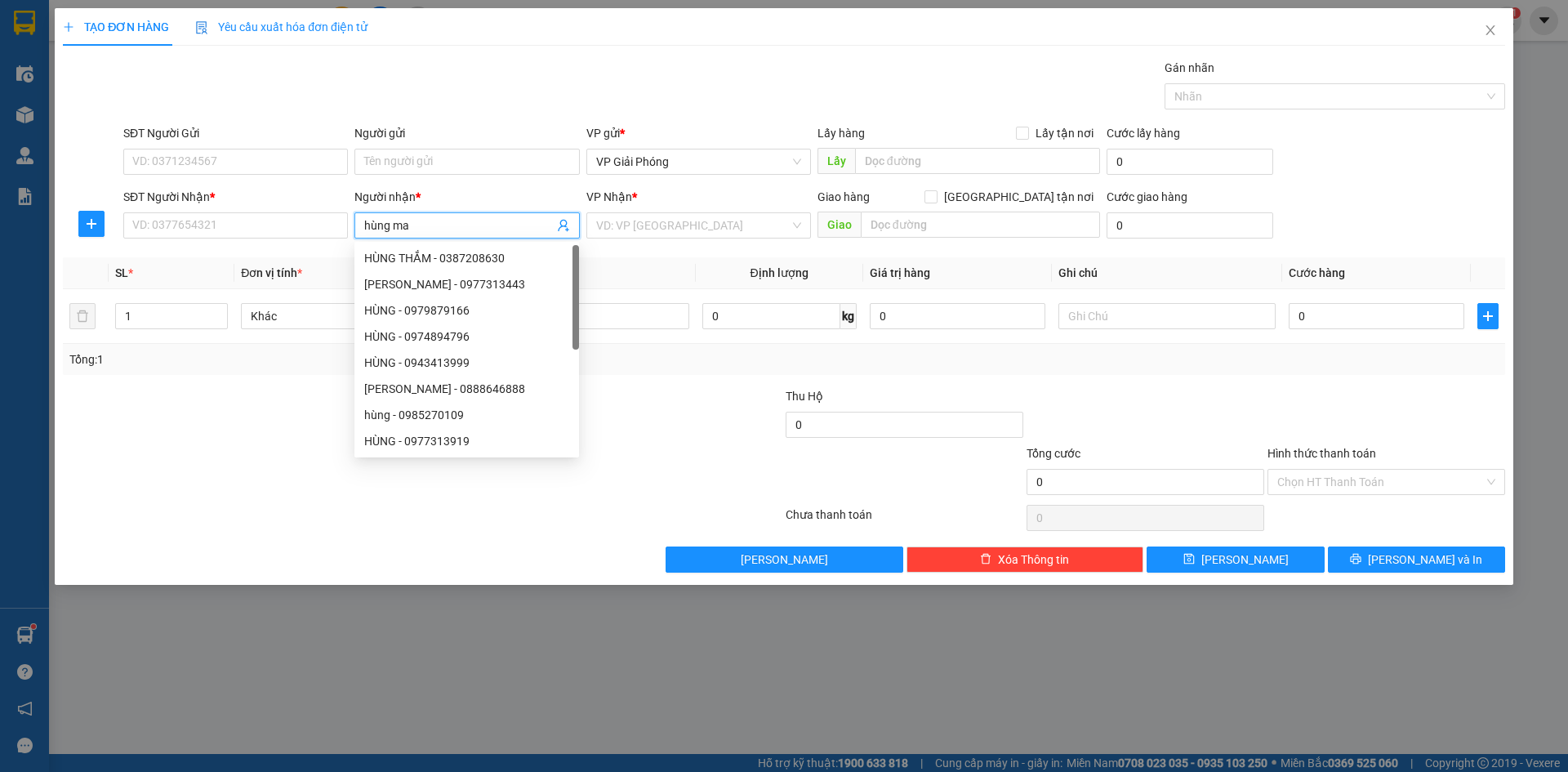
type input "hùng mai"
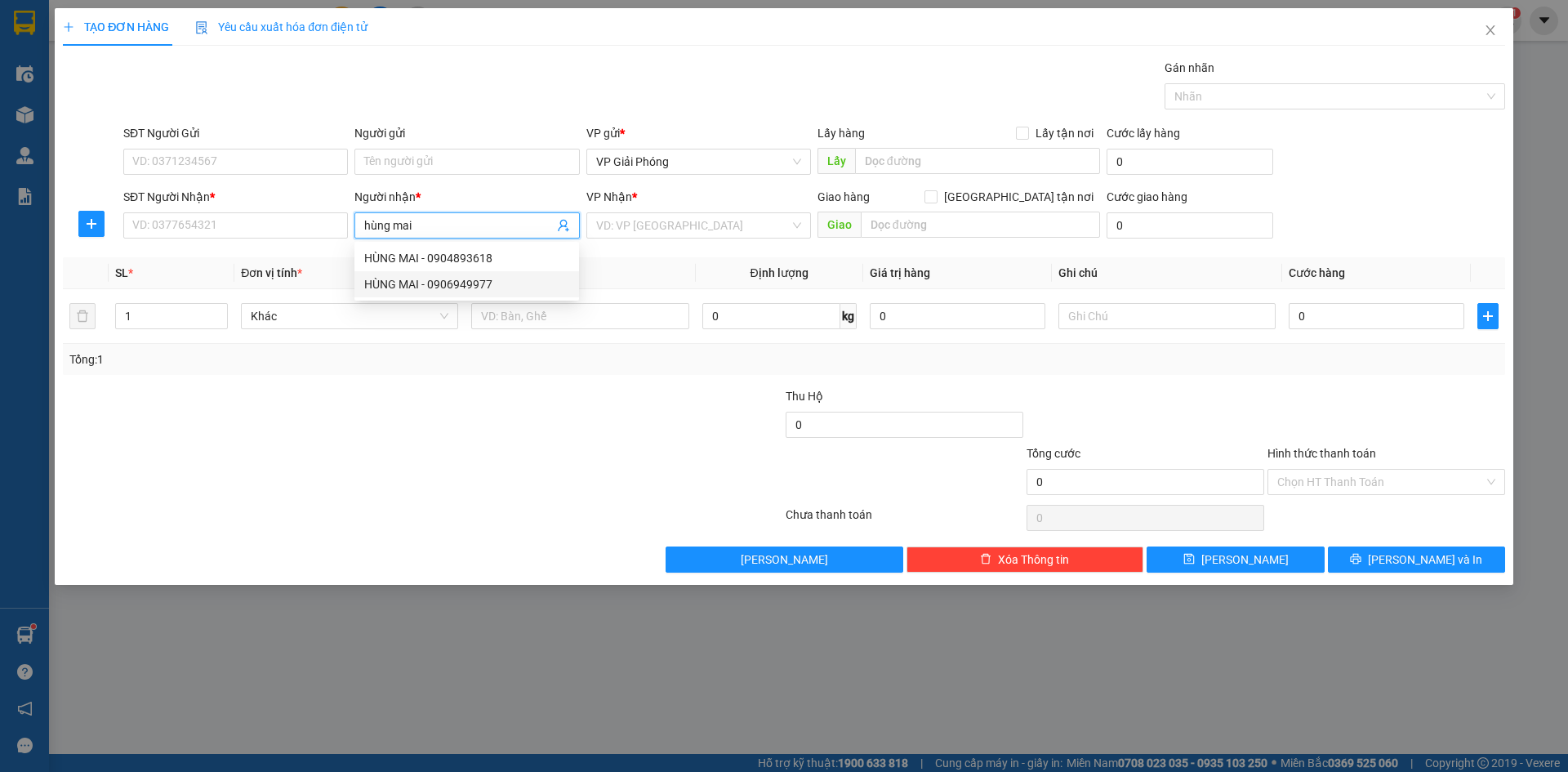
drag, startPoint x: 484, startPoint y: 282, endPoint x: 476, endPoint y: 289, distance: 10.6
click at [484, 282] on div "HÙNG MAI - 0906949977" at bounding box center [467, 283] width 205 height 18
type input "0906949977"
type input "HÙNG MAI"
checkbox input "true"
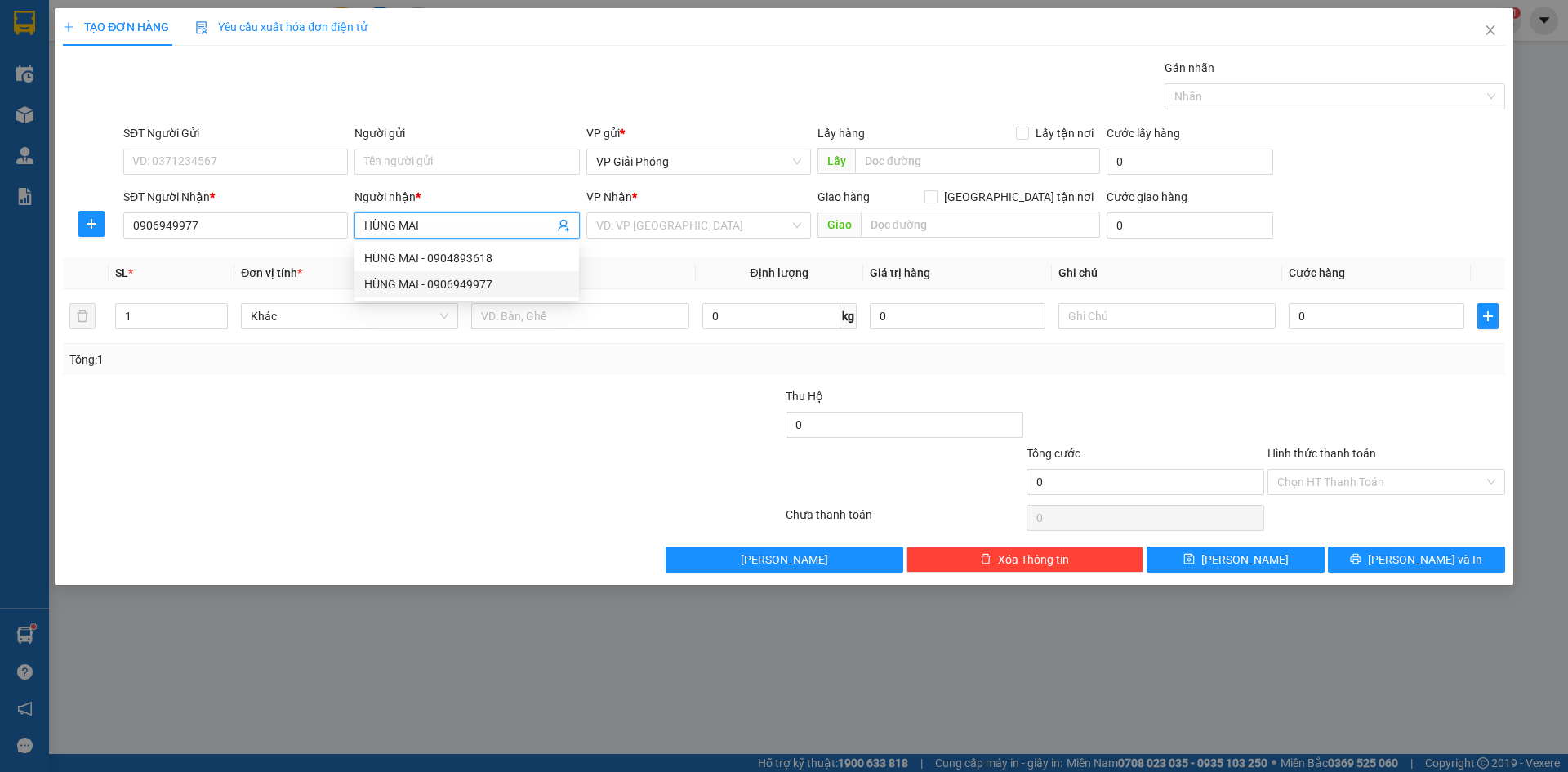
type input "[PERSON_NAME]"
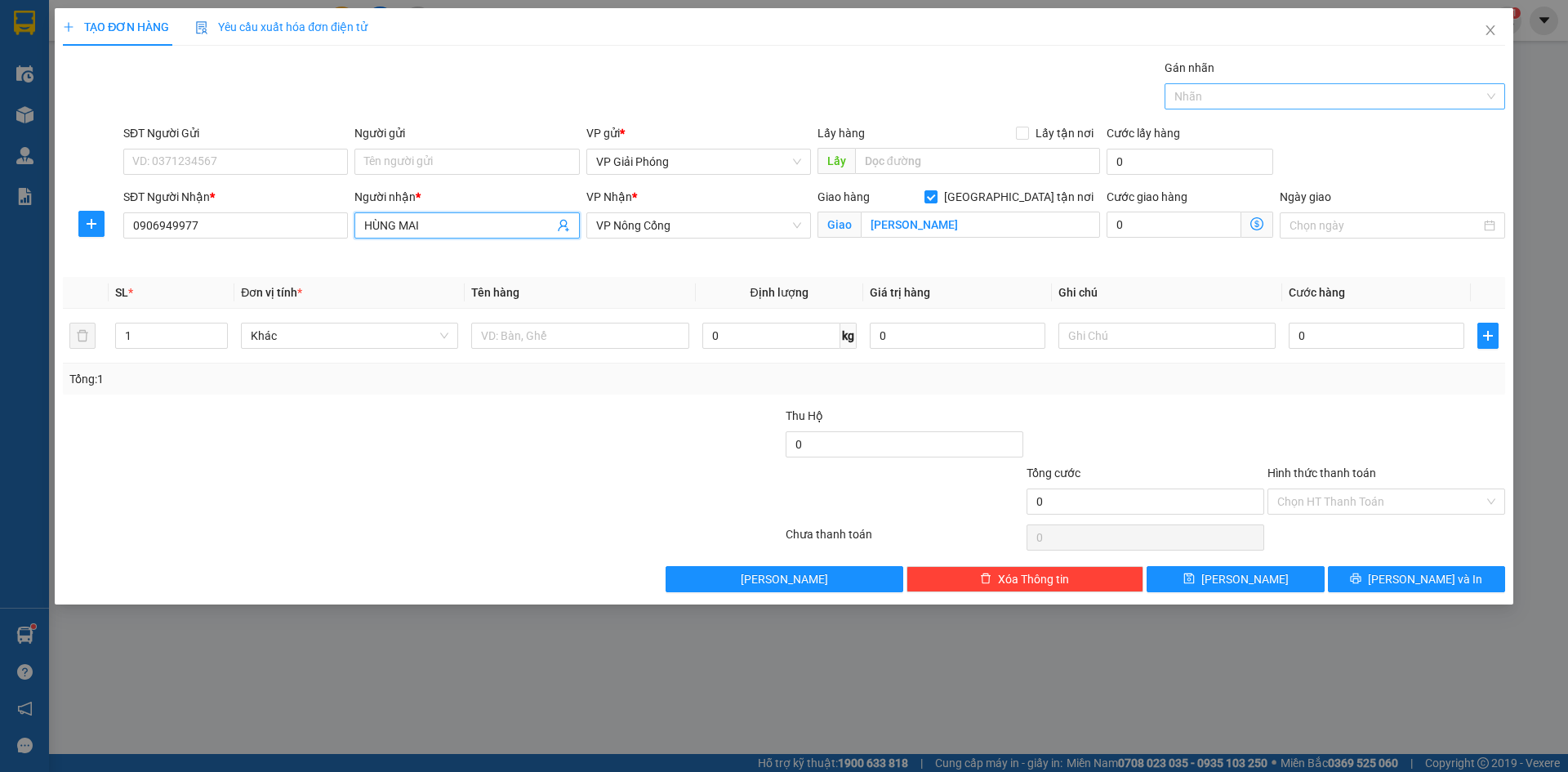
click at [1284, 95] on div at bounding box center [1327, 96] width 316 height 19
type input "HÙNG MAI"
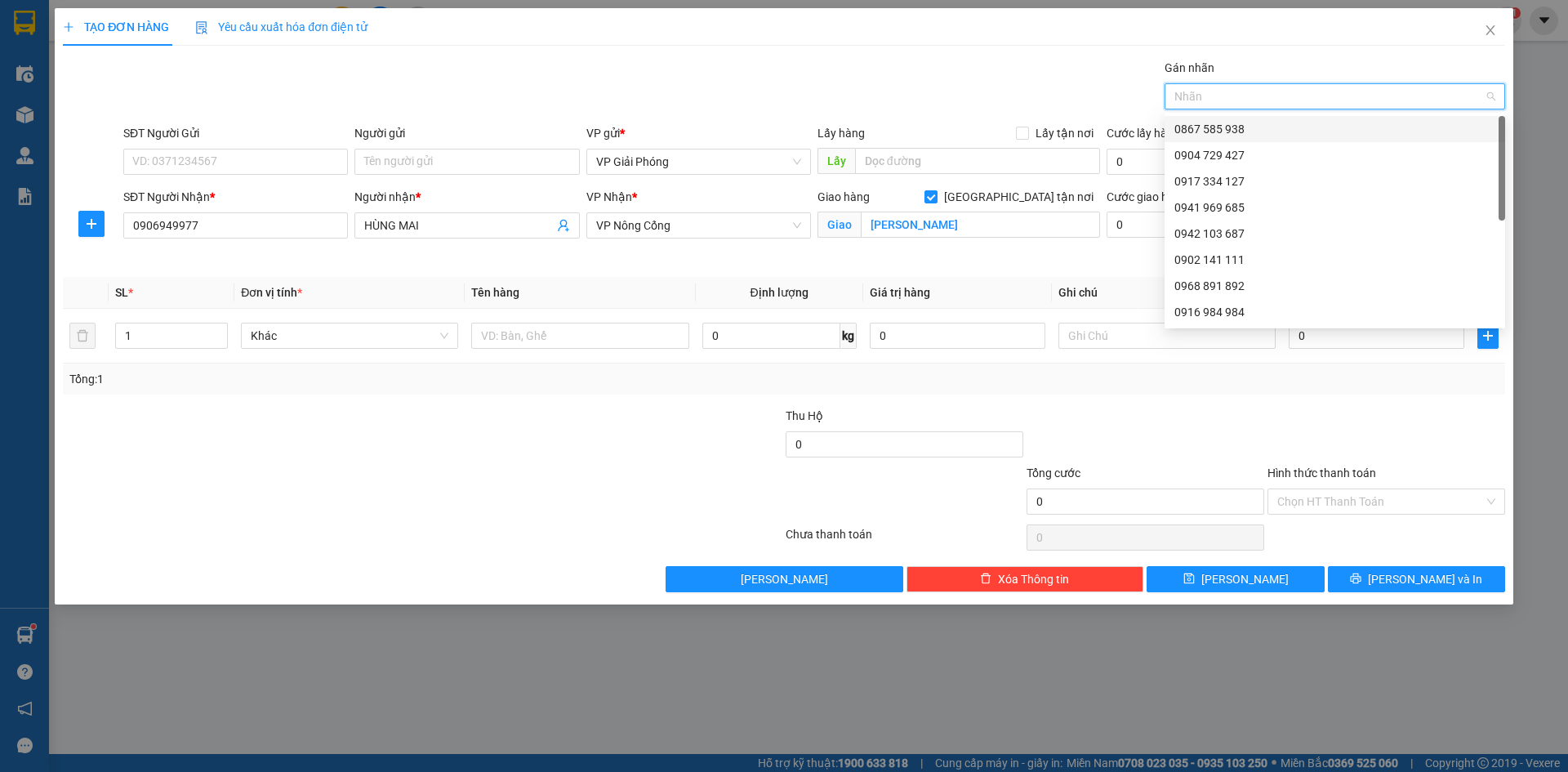
click at [1280, 122] on div "0867 585 938" at bounding box center [1335, 128] width 321 height 18
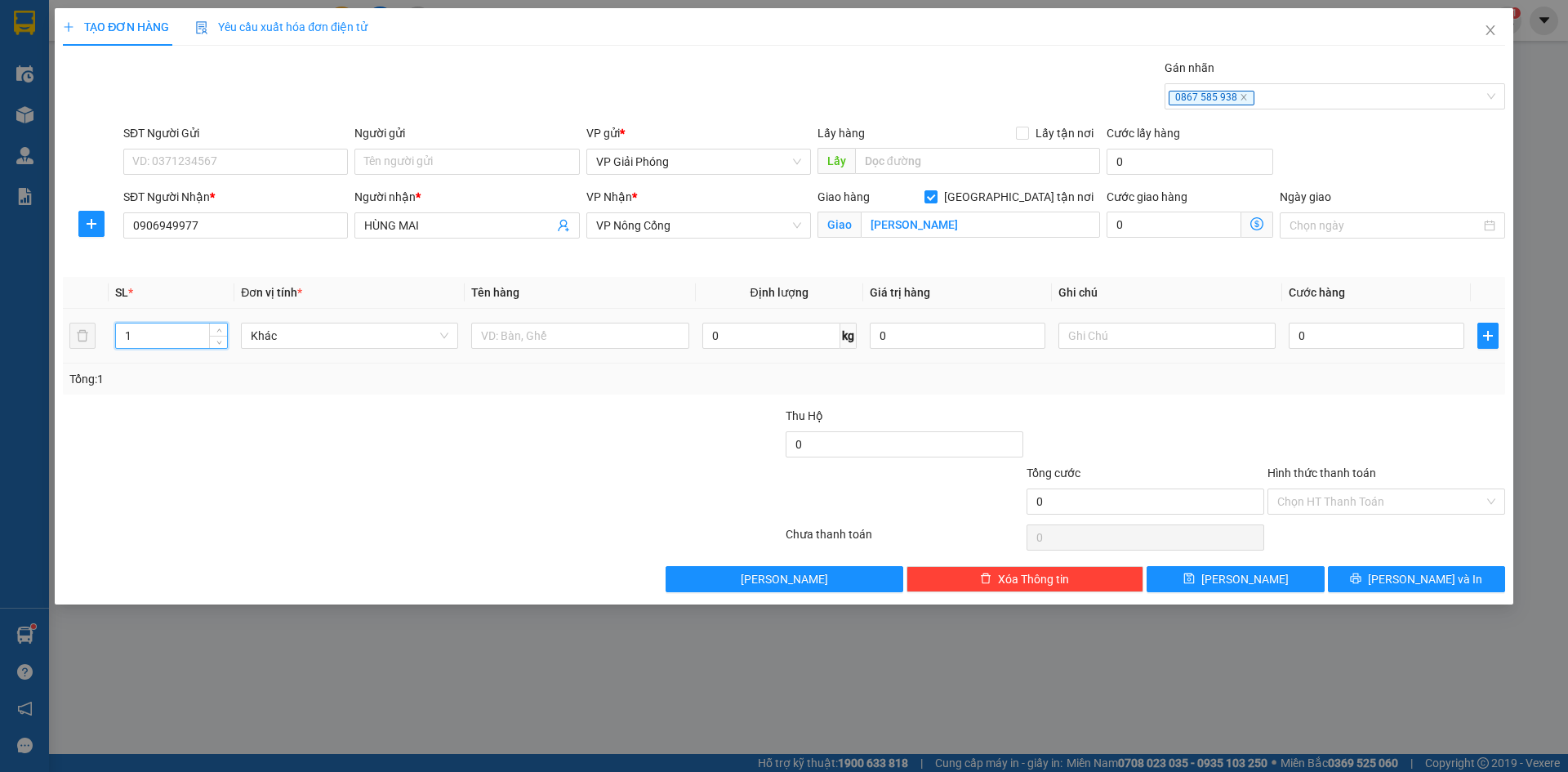
click at [197, 334] on input "1" at bounding box center [171, 335] width 111 height 24
type input "13"
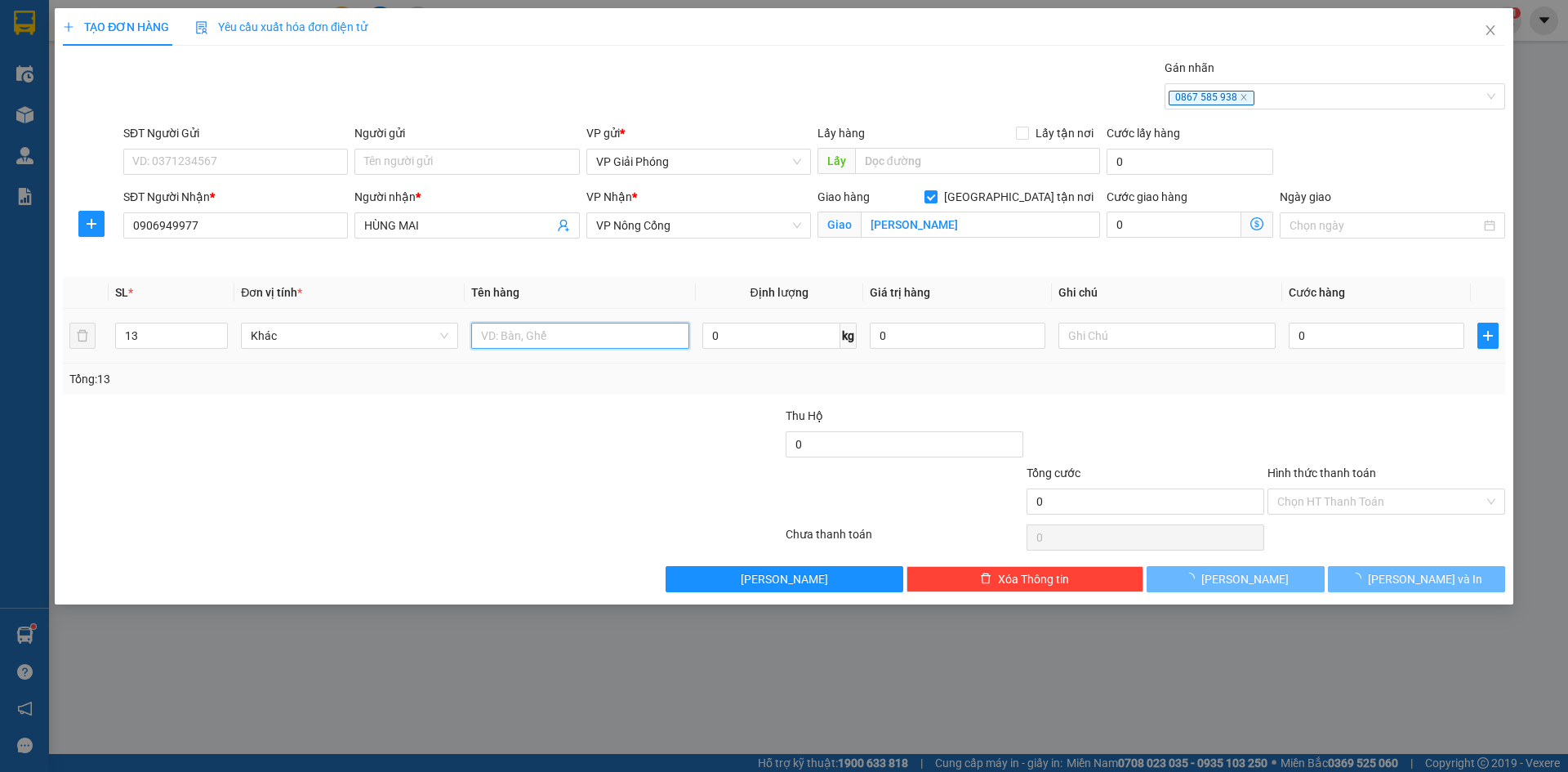
click at [563, 337] on input "text" at bounding box center [579, 335] width 217 height 26
type input "xe đạp"
click at [1387, 338] on input "0" at bounding box center [1376, 335] width 176 height 26
type input "9"
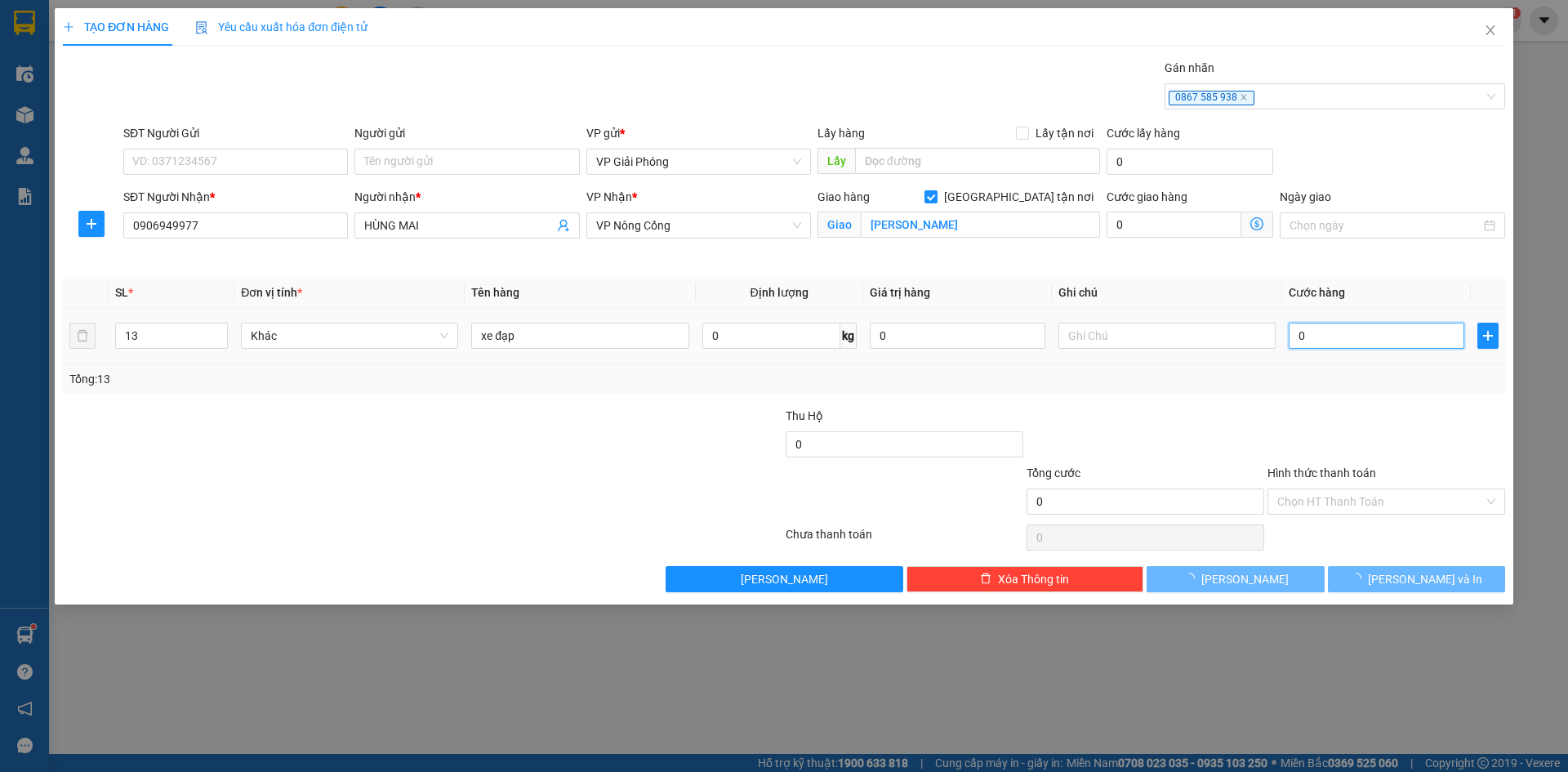
type input "9"
type input "90"
type input "0"
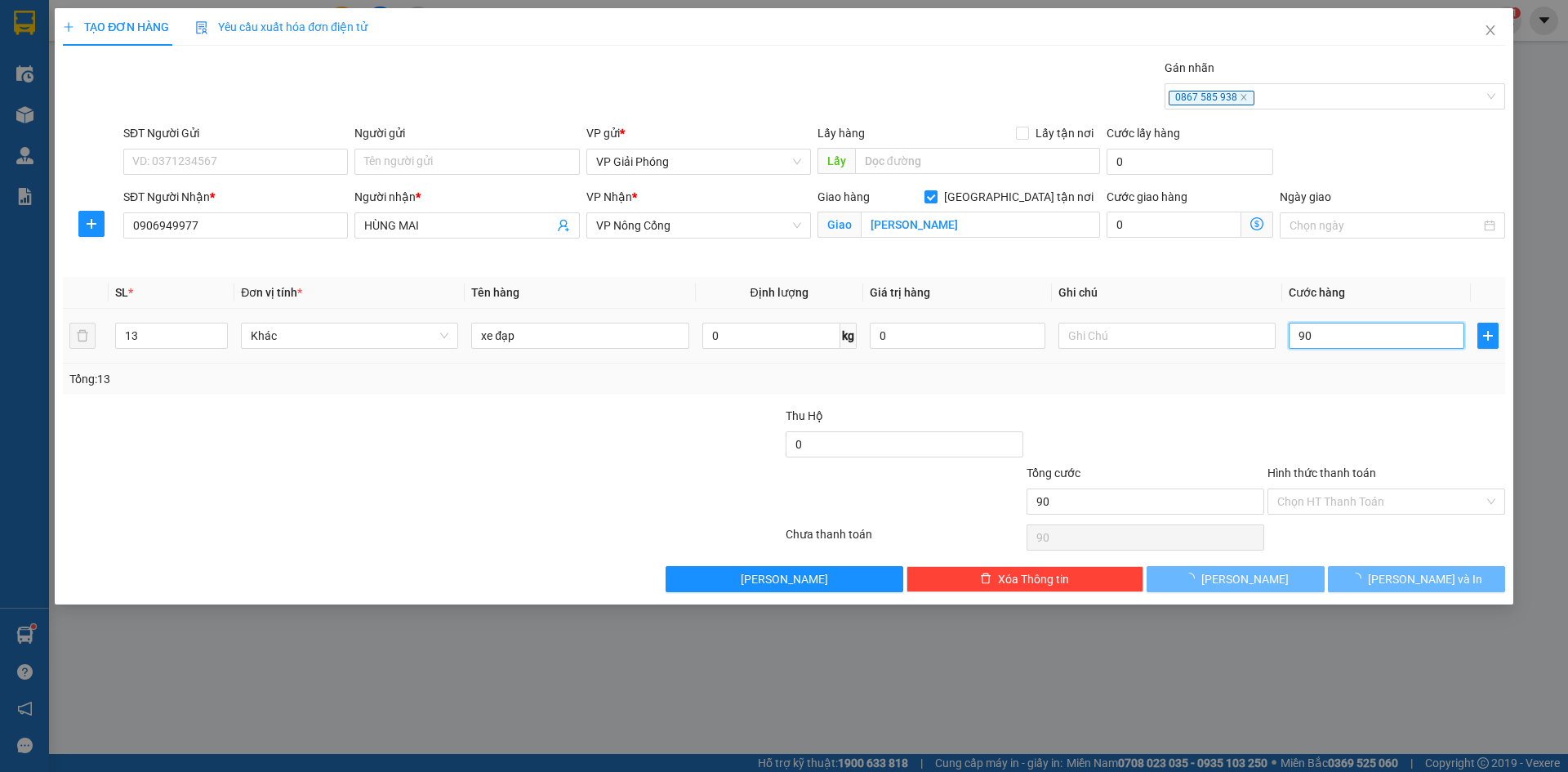
type input "0"
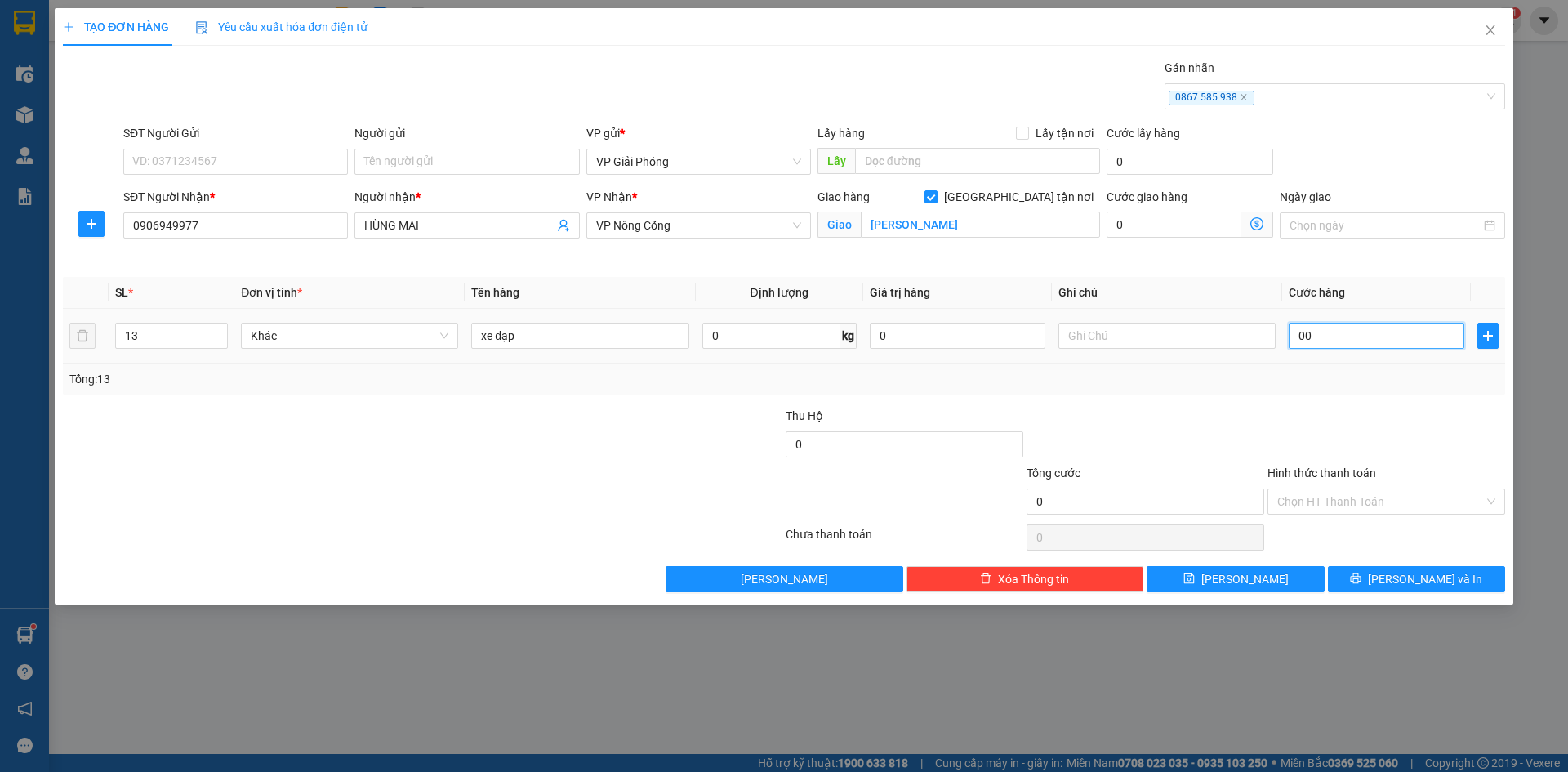
type input "009"
type input "9"
type input "00"
type input "0"
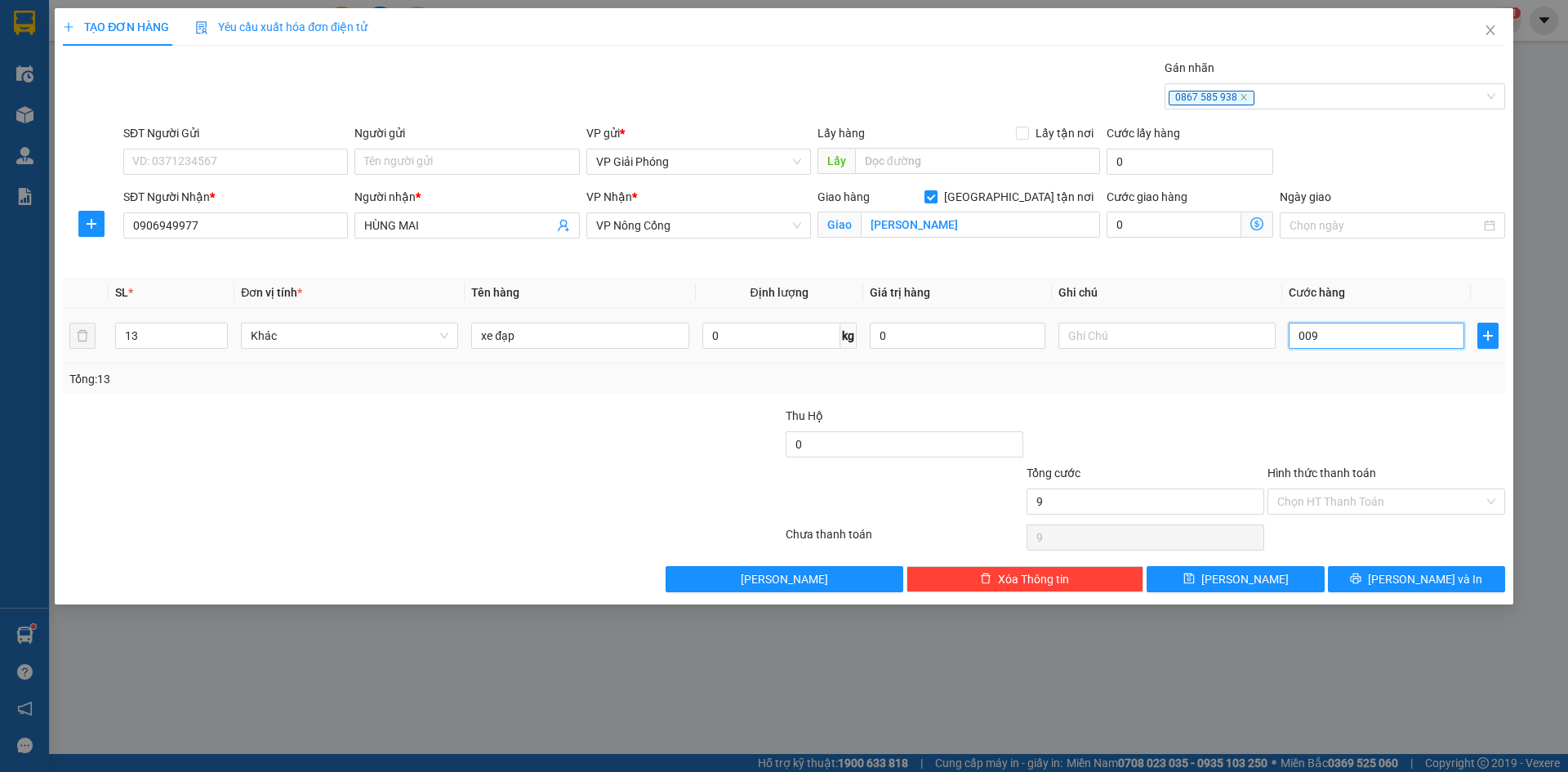
type input "0"
type input "09"
type input "9"
type input "090"
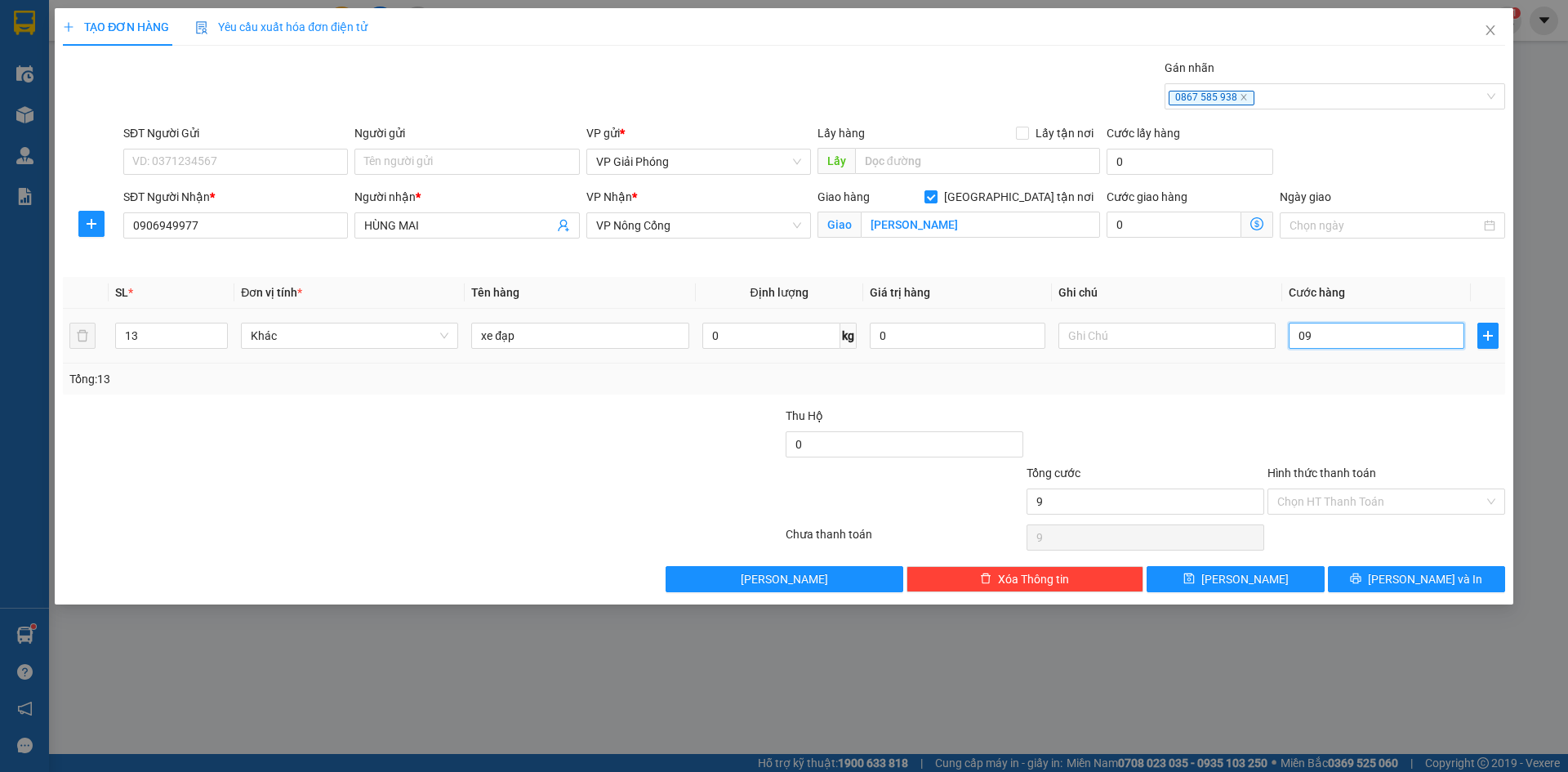
type input "90"
type input "0.900"
type input "900"
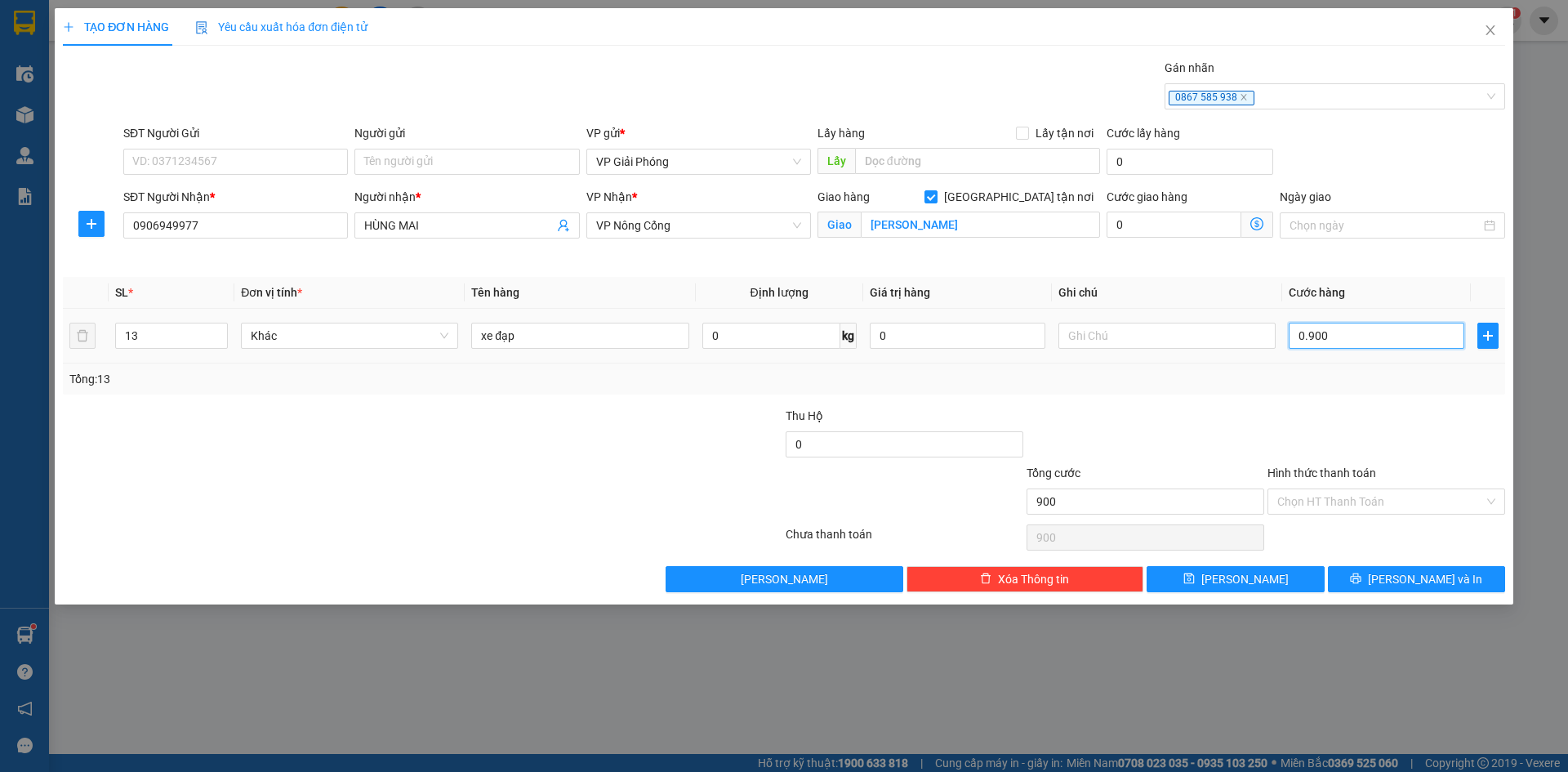
type input "090"
type input "90"
type input "90.000"
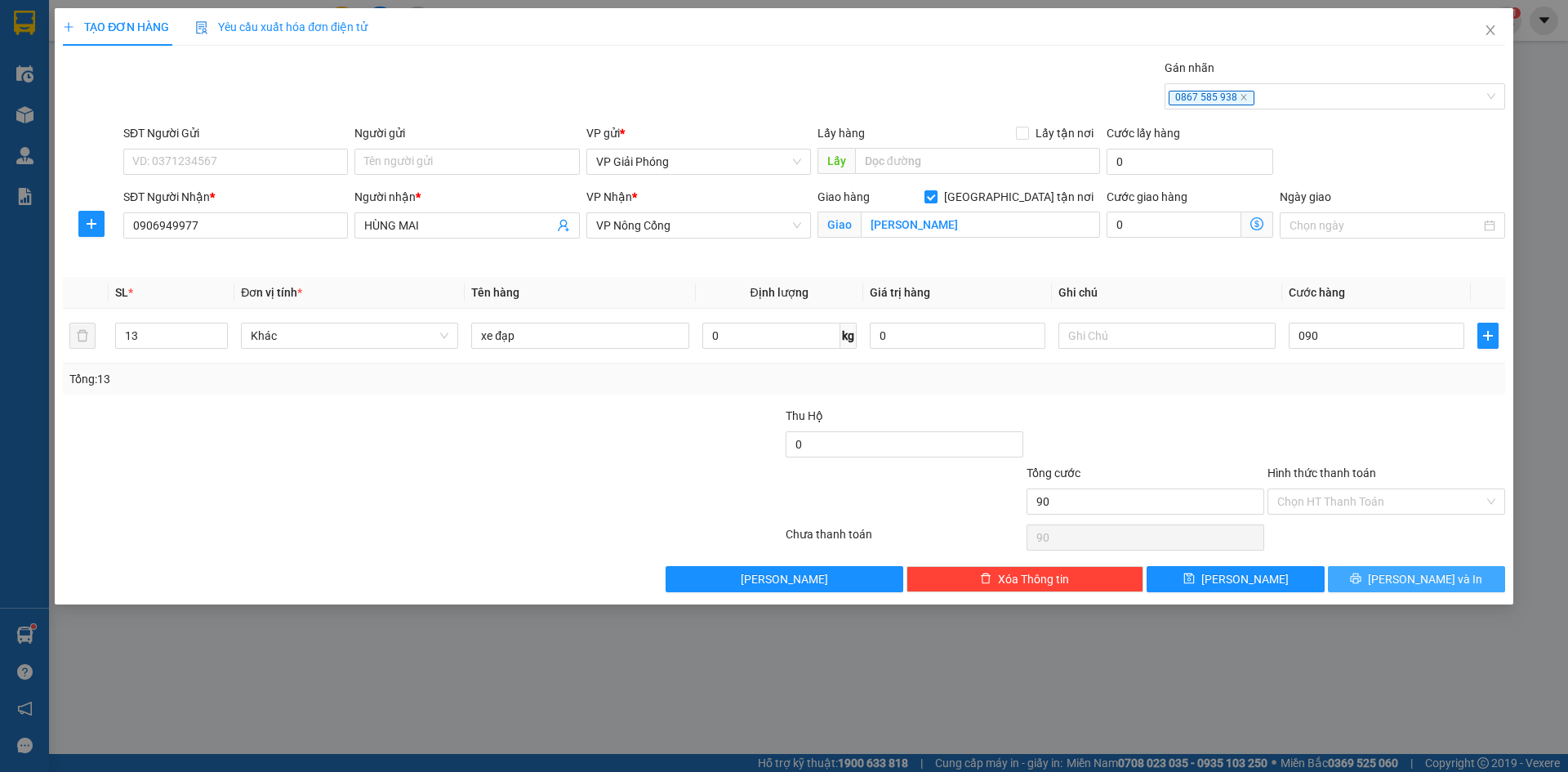
type input "90.000"
click at [1416, 586] on span "[PERSON_NAME] và In" at bounding box center [1425, 579] width 114 height 18
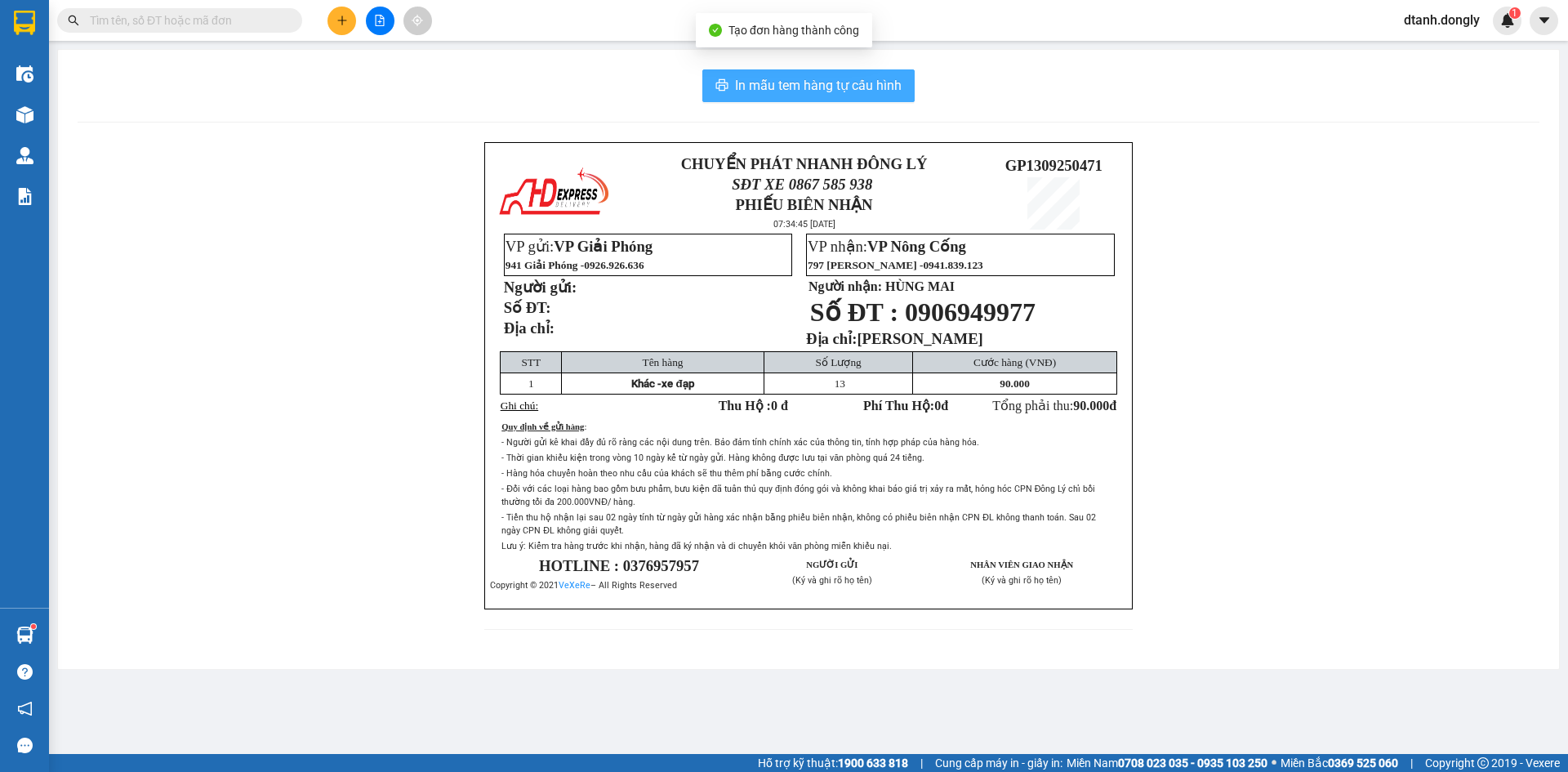
click at [882, 83] on span "In mẫu tem hàng tự cấu hình" at bounding box center [818, 85] width 166 height 20
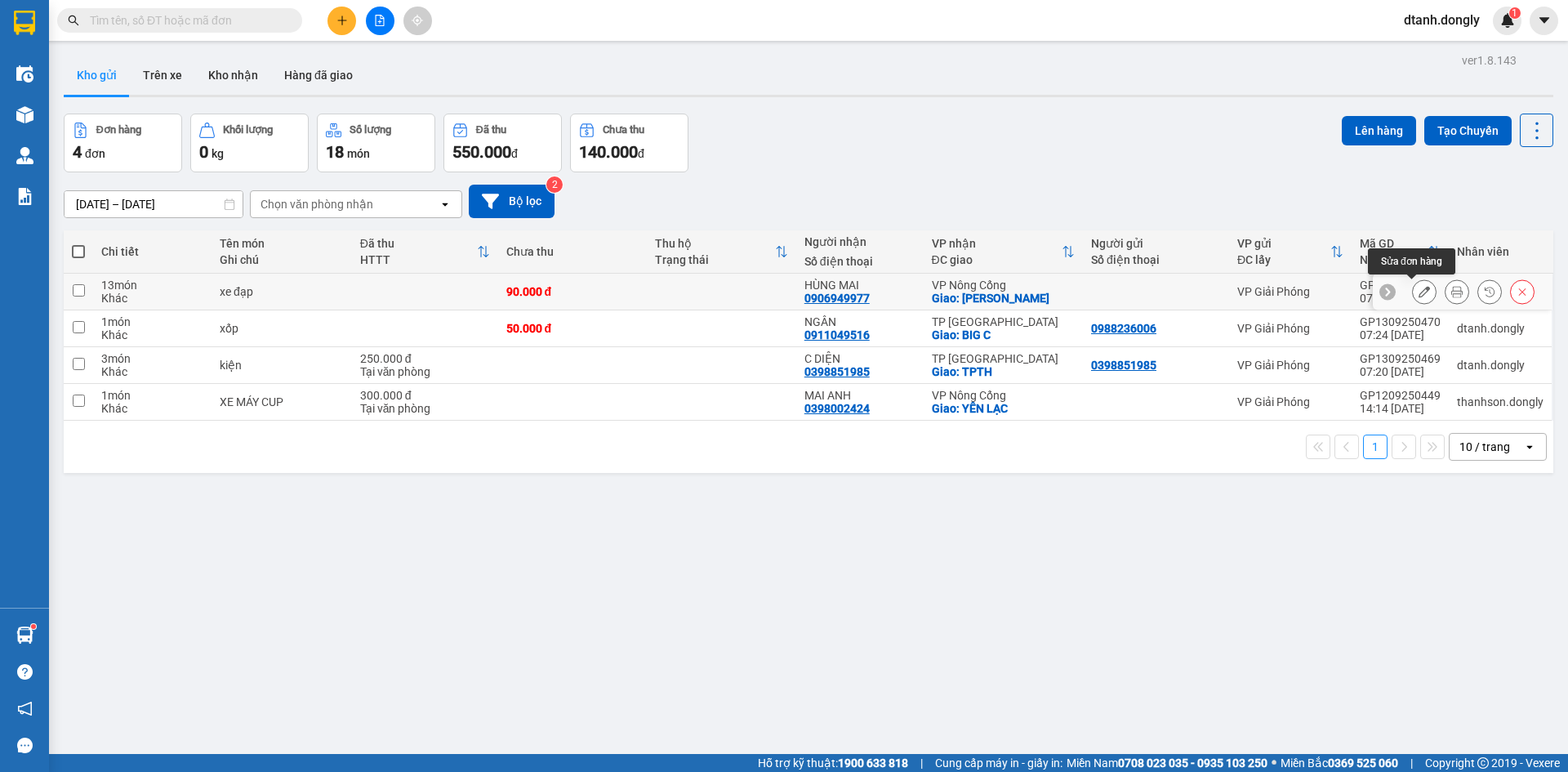
click at [1419, 293] on icon at bounding box center [1425, 292] width 12 height 12
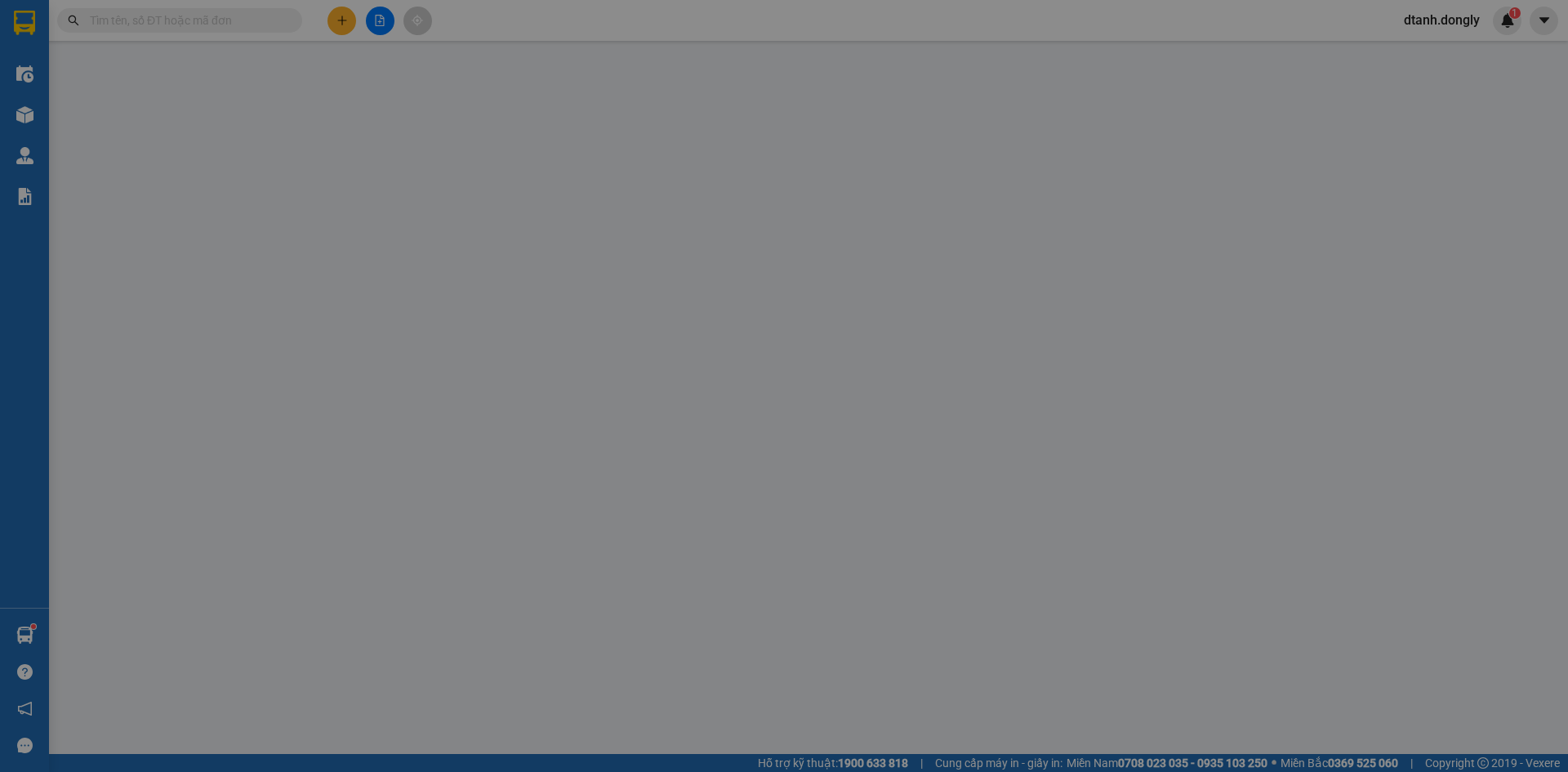
type input "0906949977"
type input "HÙNG MAI"
checkbox input "true"
type input "[PERSON_NAME]"
type input "90.000"
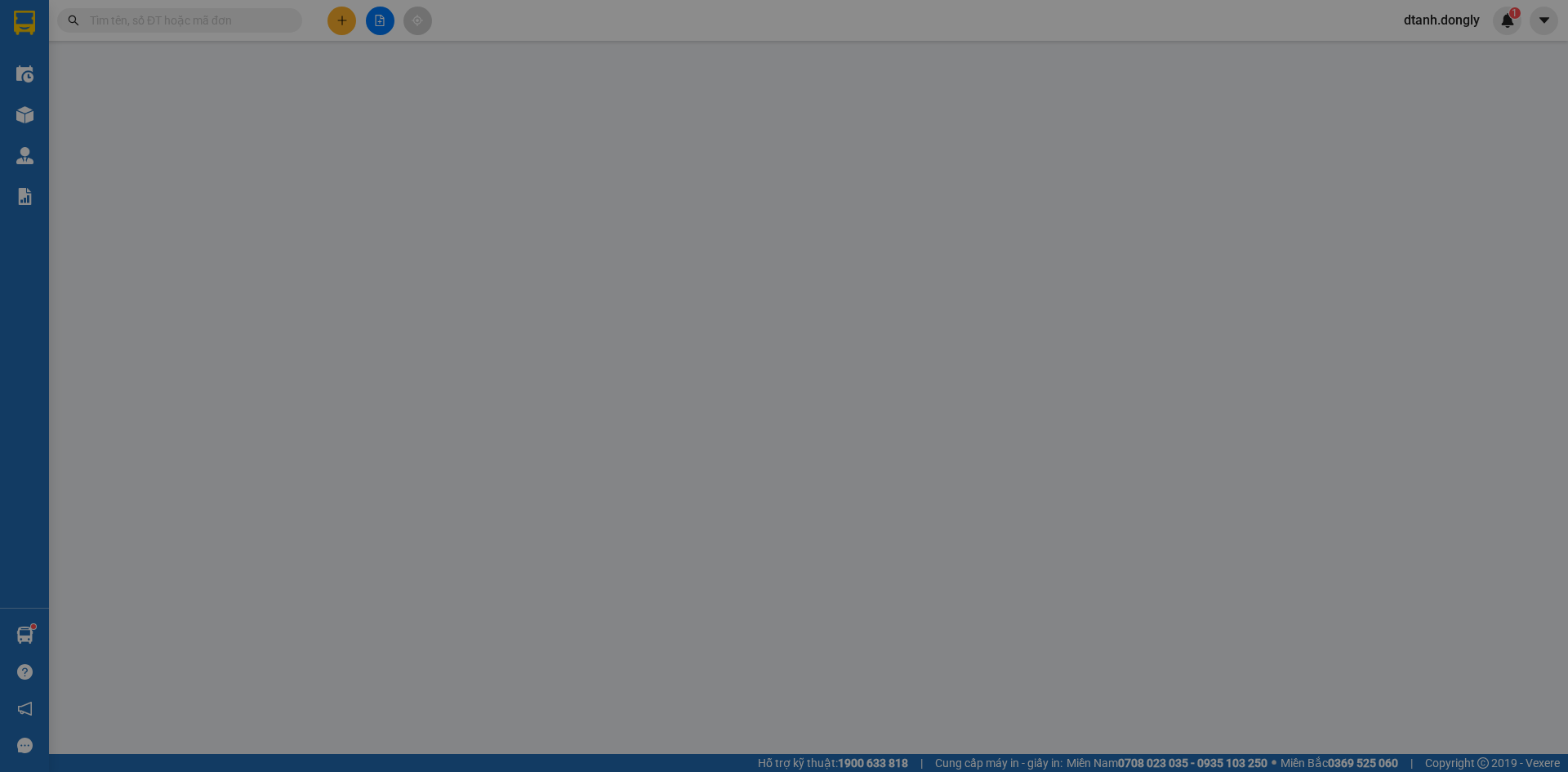
type input "90.000"
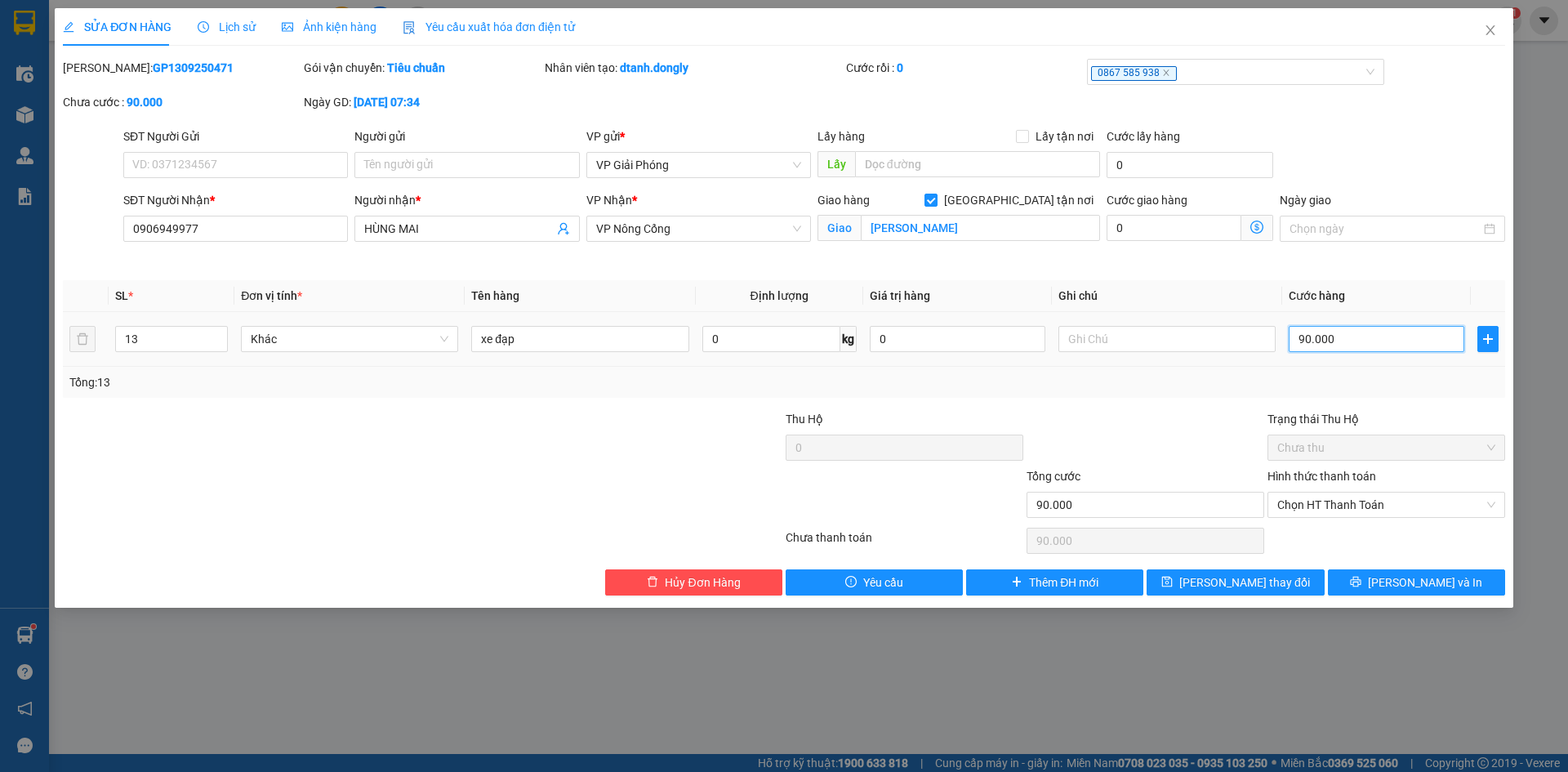
drag, startPoint x: 1310, startPoint y: 337, endPoint x: 1327, endPoint y: 343, distance: 18.0
click at [1311, 337] on input "90.000" at bounding box center [1376, 338] width 176 height 26
type input "9"
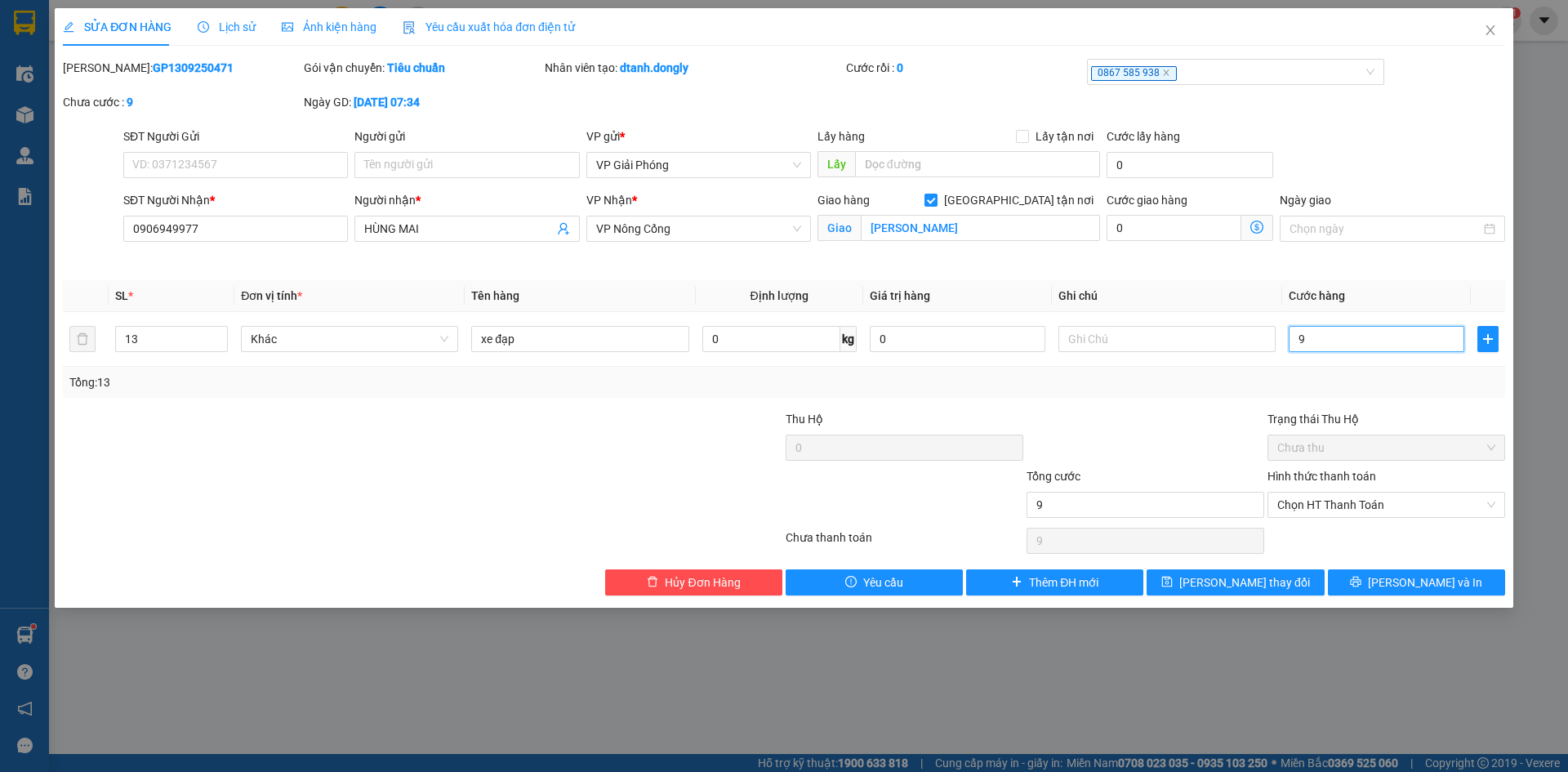
type input "90"
type input "900"
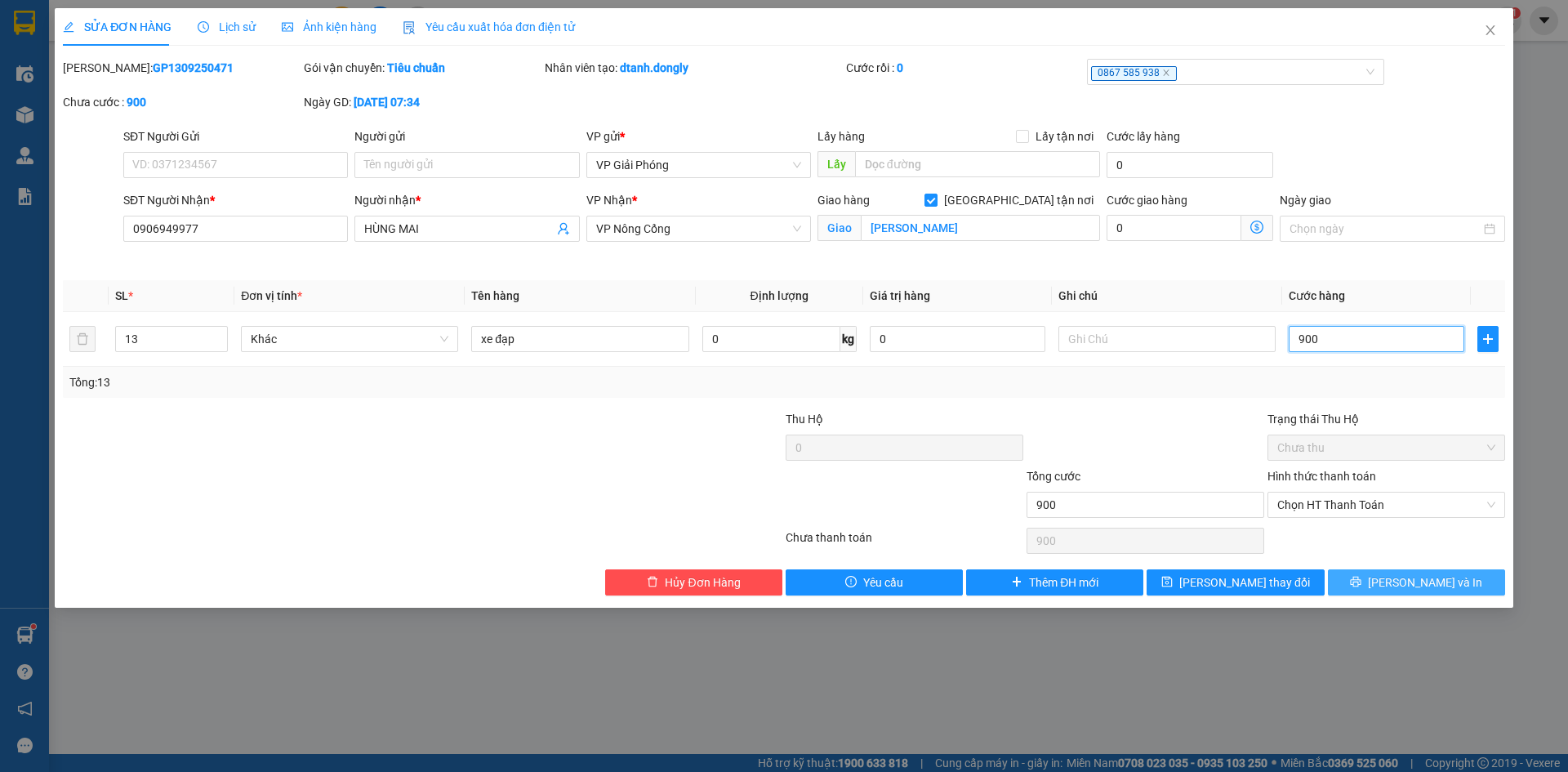
type input "900"
type input "900.000"
click at [1410, 577] on span "[PERSON_NAME] và In" at bounding box center [1425, 581] width 114 height 18
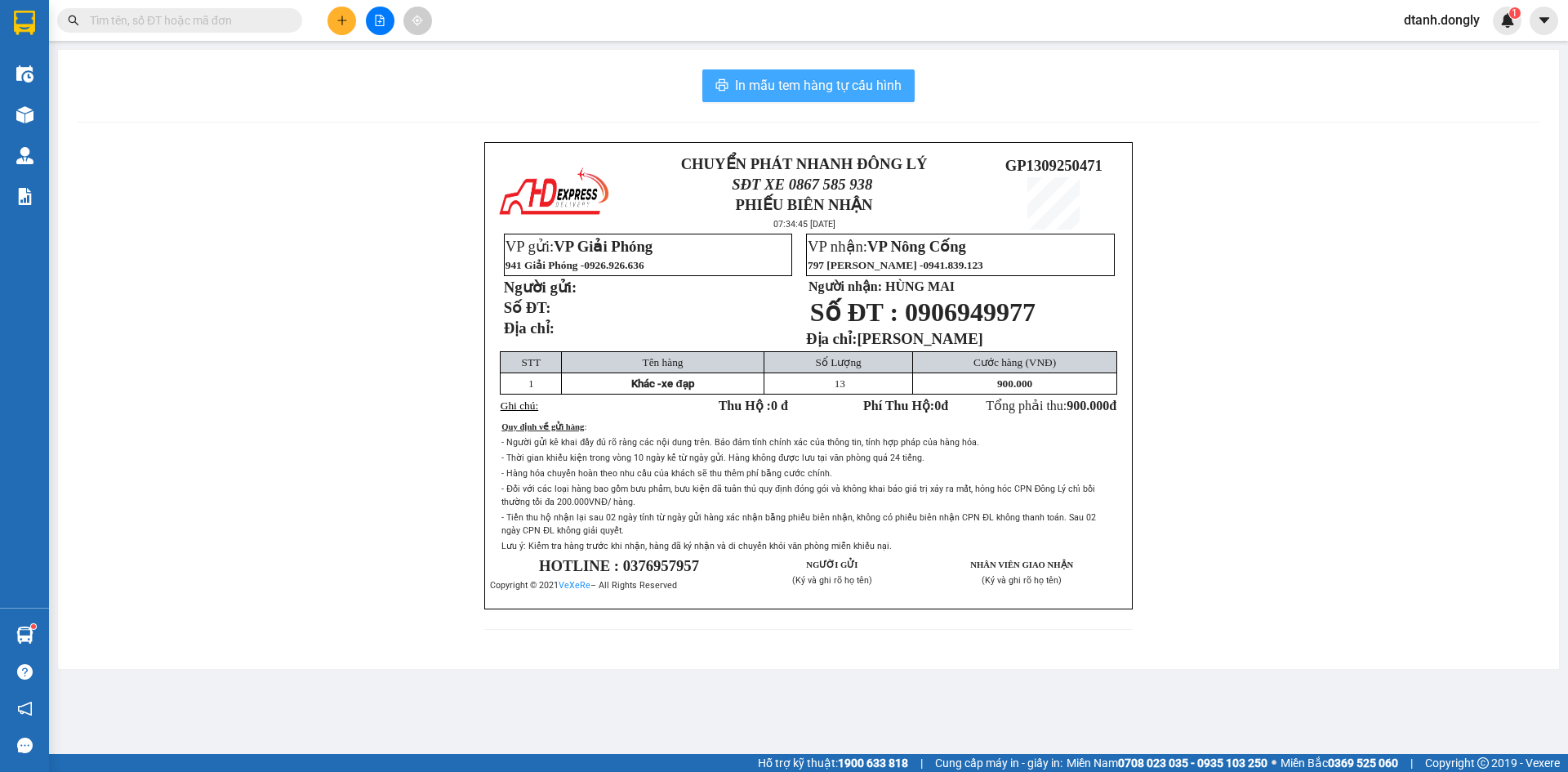
click at [789, 85] on span "In mẫu tem hàng tự cấu hình" at bounding box center [818, 85] width 166 height 20
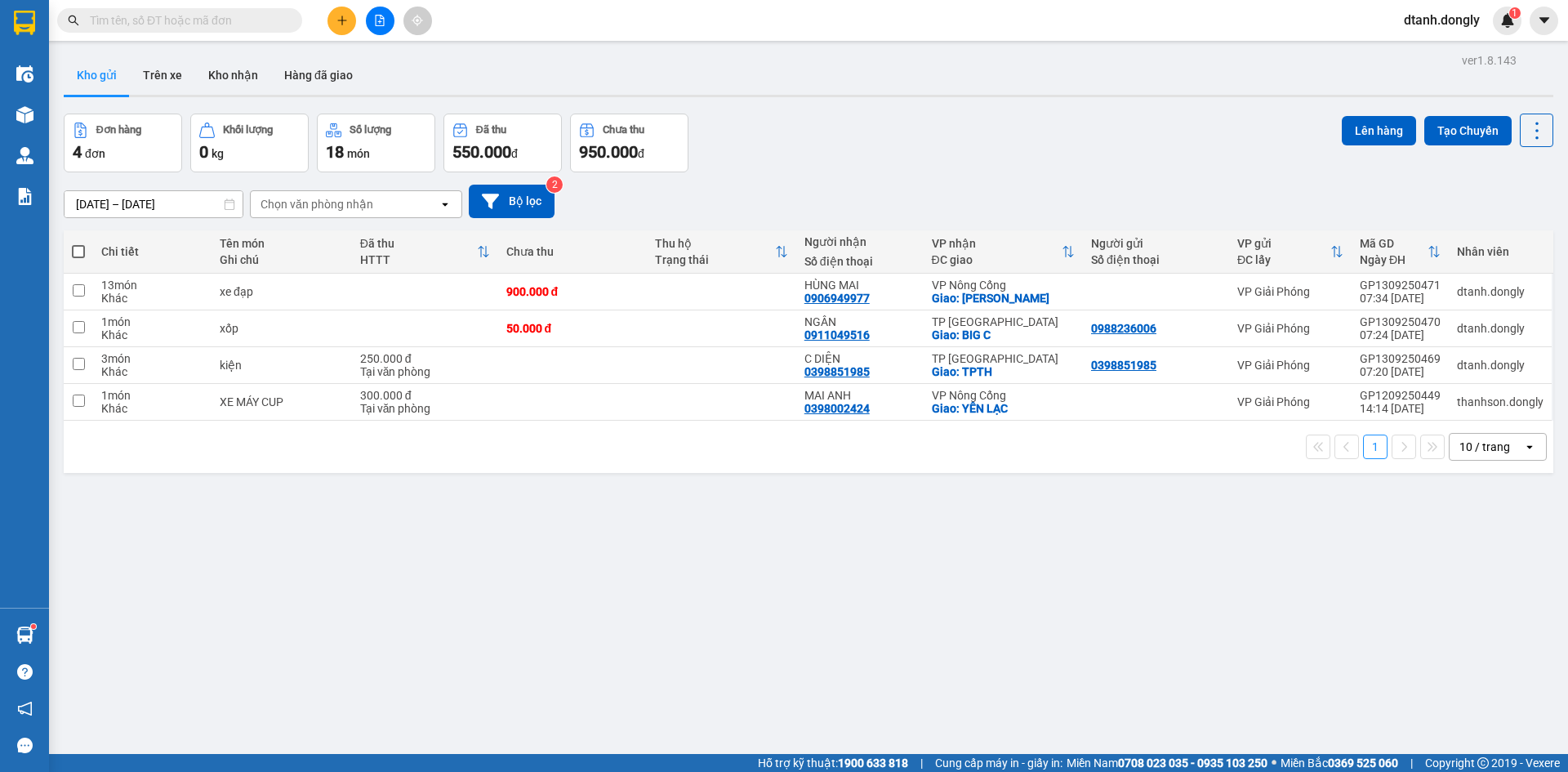
drag, startPoint x: 1169, startPoint y: 618, endPoint x: 1181, endPoint y: 625, distance: 13.9
click at [1177, 623] on div "ver 1.8.143 Kho gửi Trên xe Kho nhận Hàng đã giao Đơn hàng 4 đơn Khối lượng 0 k…" at bounding box center [808, 435] width 1503 height 772
click at [374, 14] on icon "file-add" at bounding box center [380, 20] width 12 height 12
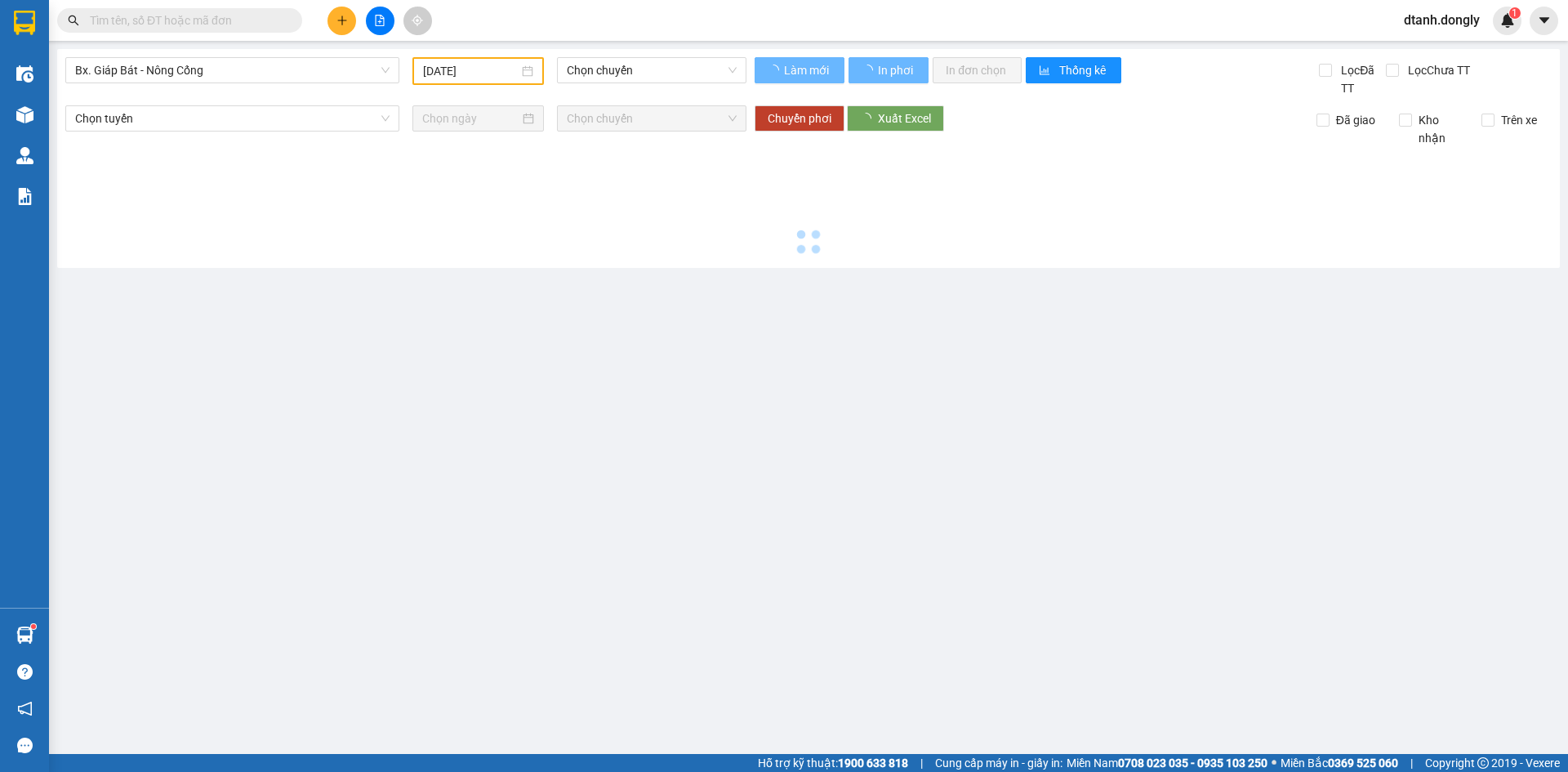
type input "[DATE]"
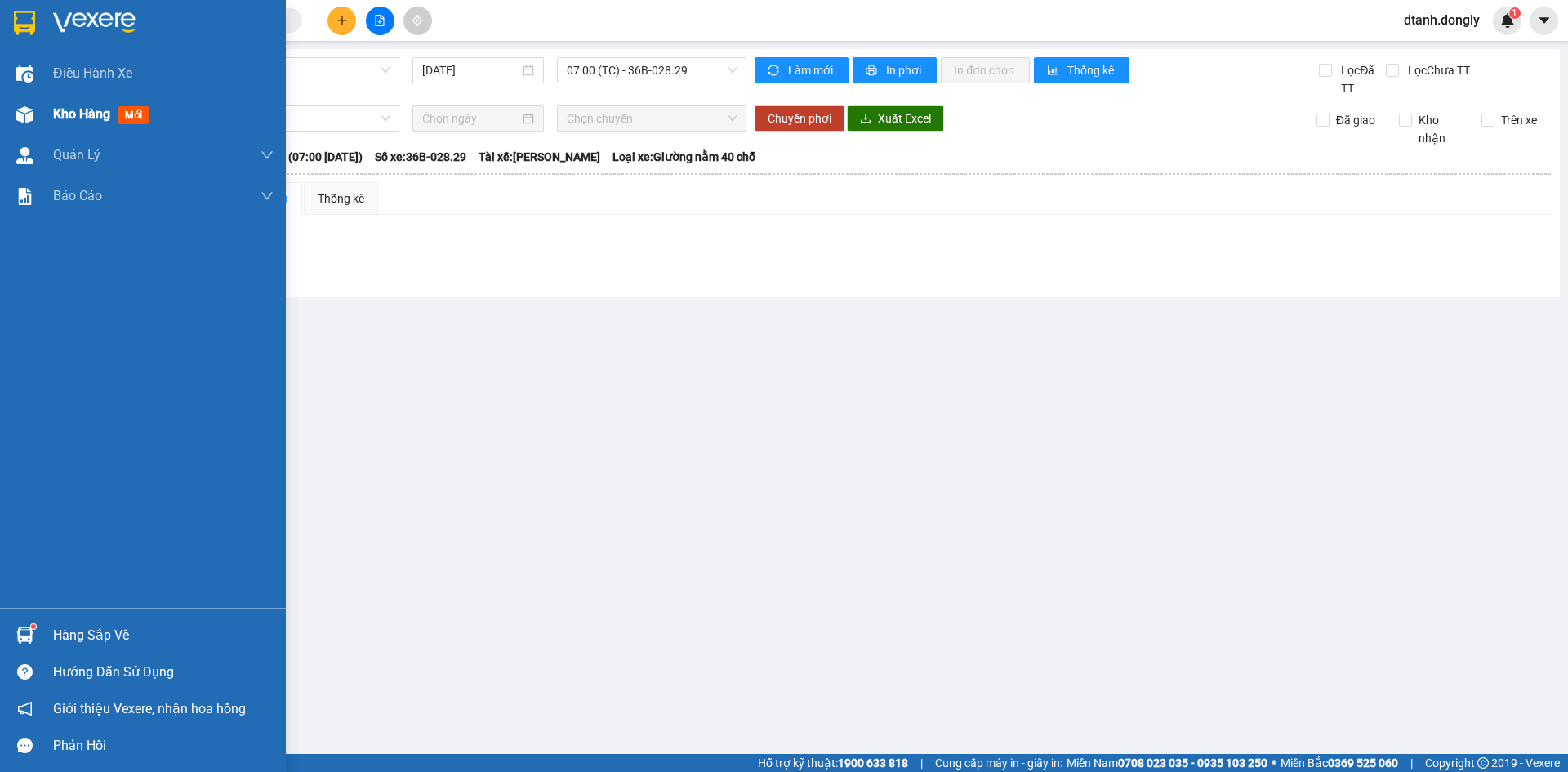
click at [75, 106] on span "Kho hàng" at bounding box center [82, 114] width 57 height 15
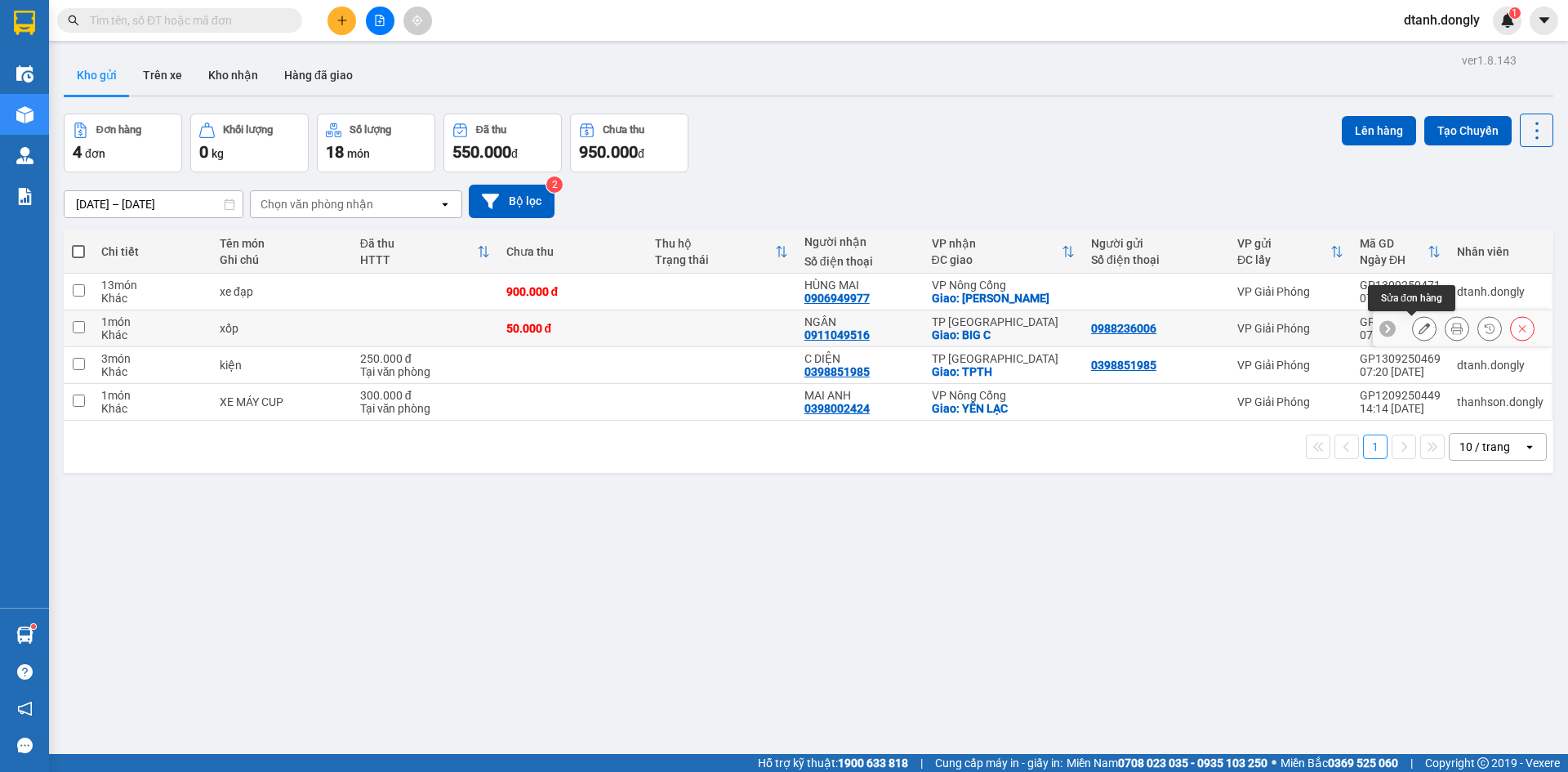
click at [1419, 329] on icon at bounding box center [1425, 328] width 12 height 12
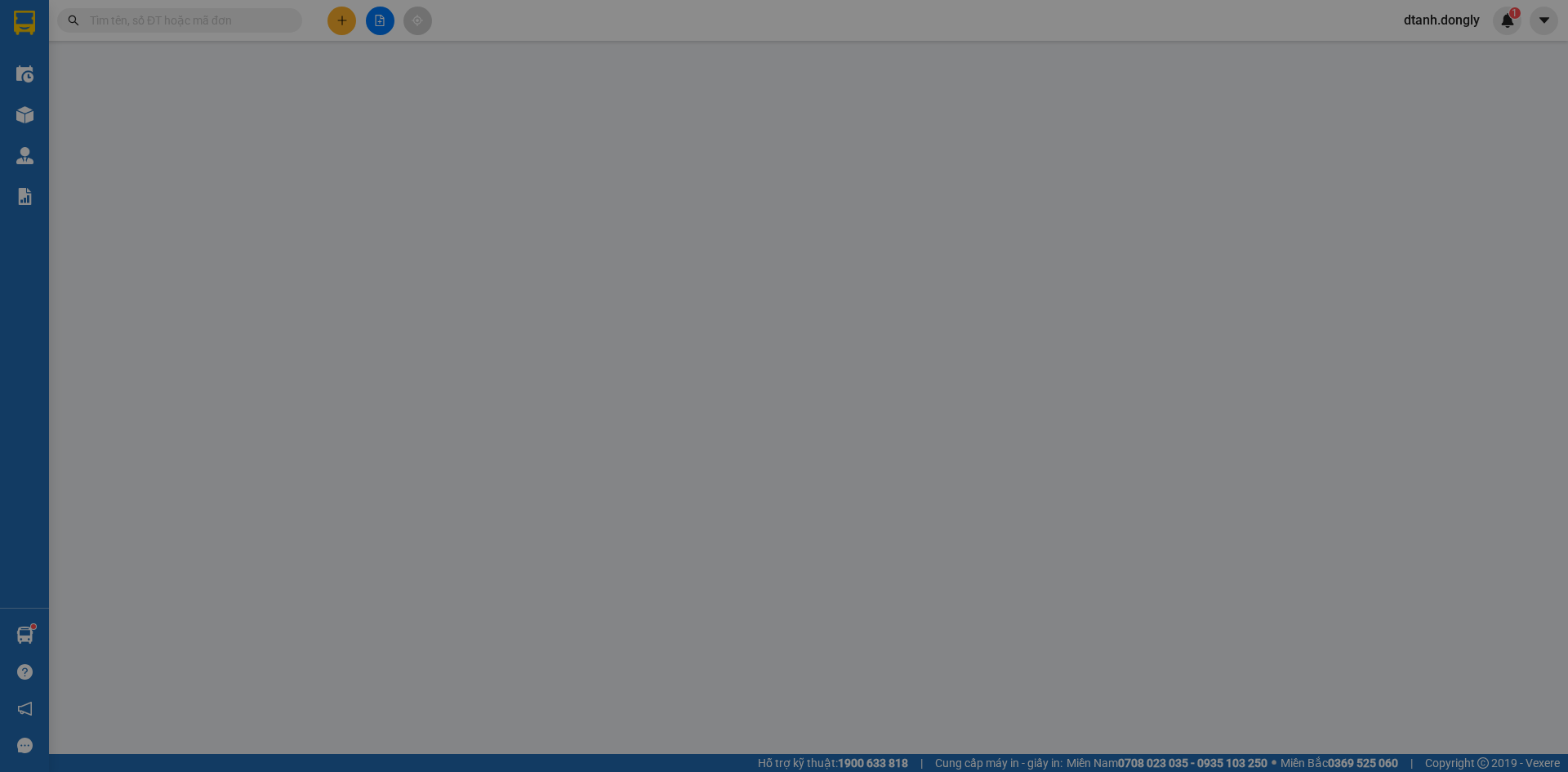
type input "0988236006"
type input "0911049516"
type input "NGÂN"
checkbox input "true"
type input "BIG C"
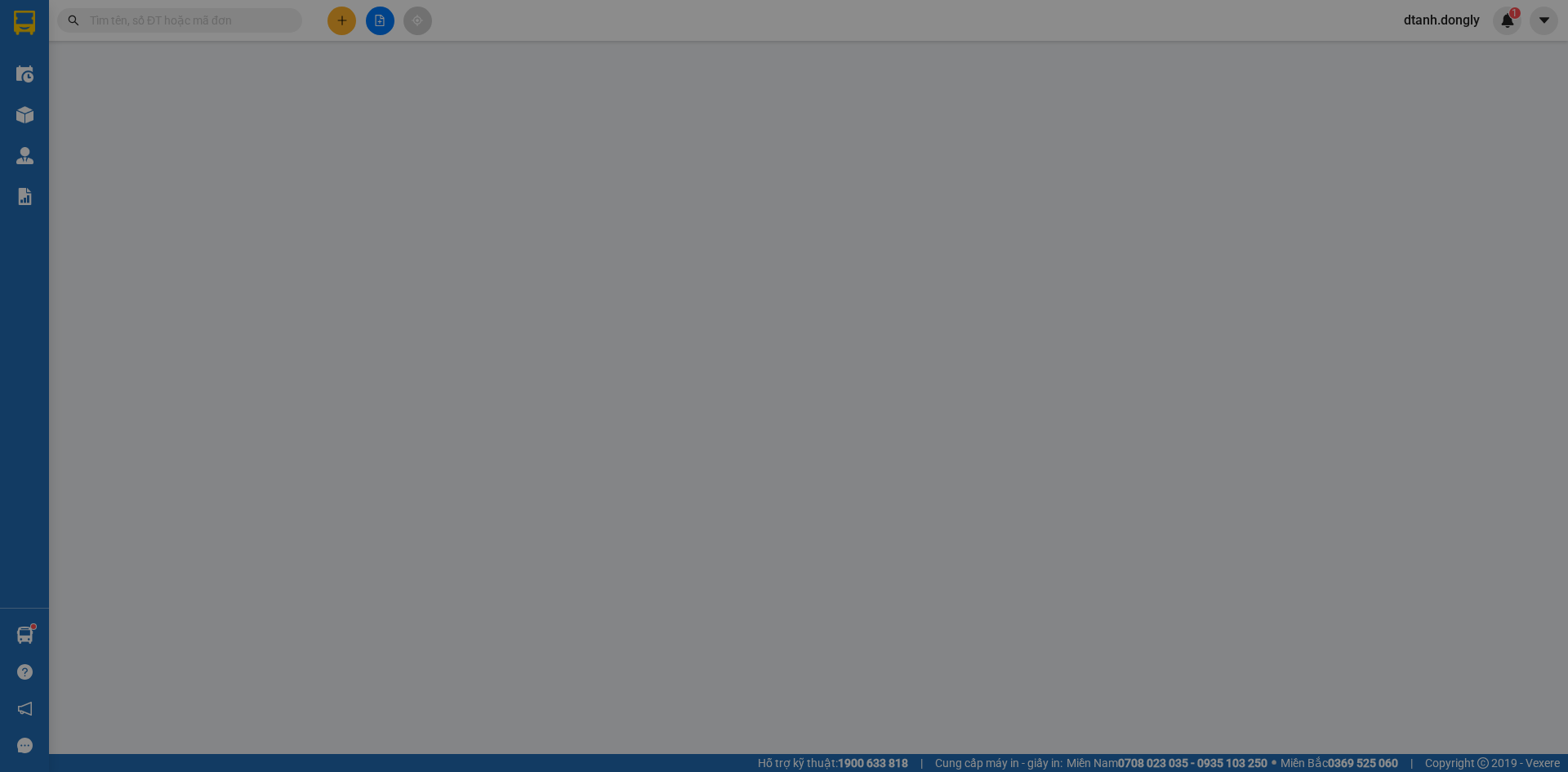
type input "50.000"
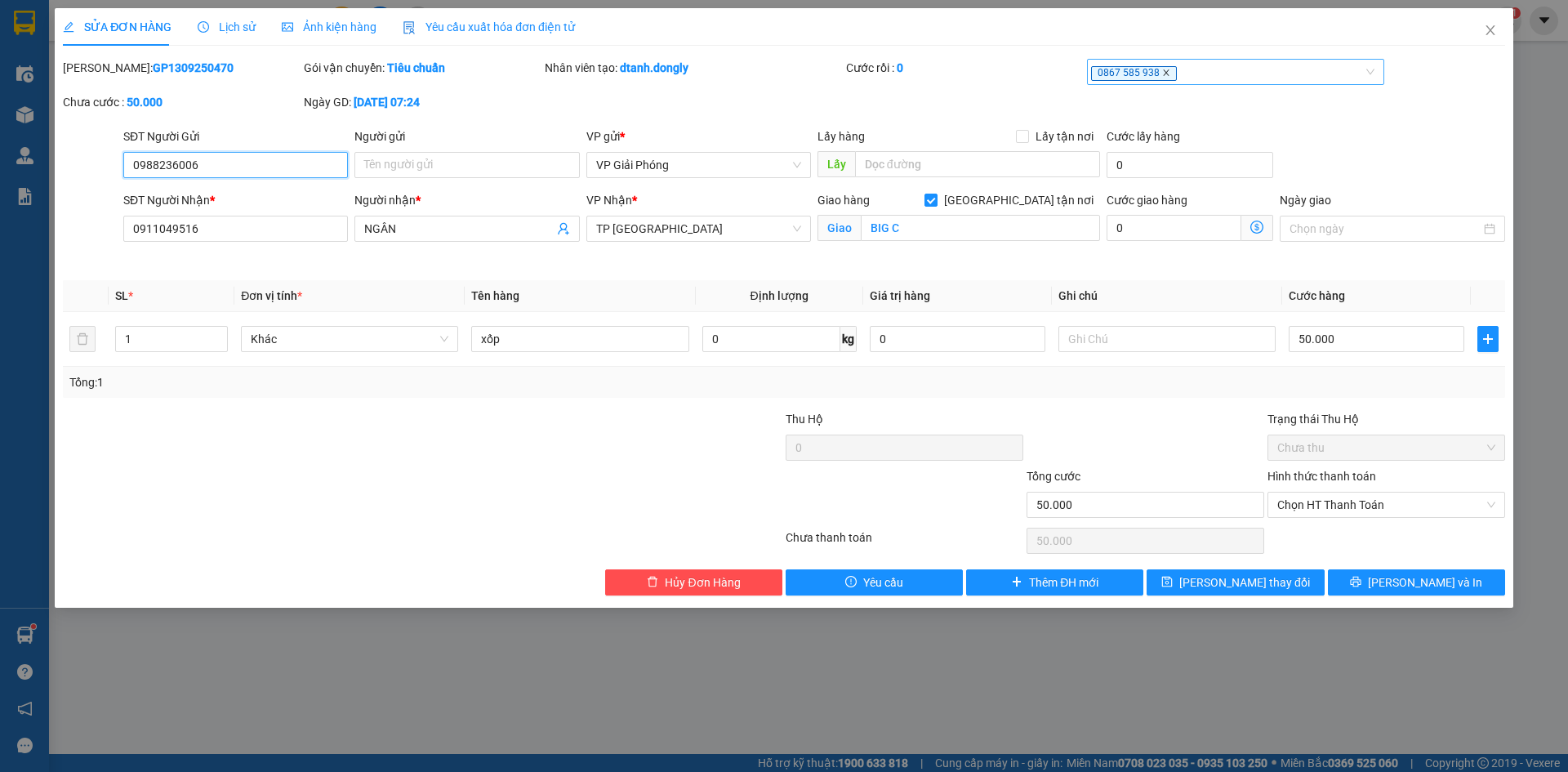
click at [1165, 75] on icon "close" at bounding box center [1166, 73] width 8 height 8
click at [1205, 71] on div at bounding box center [1228, 72] width 273 height 19
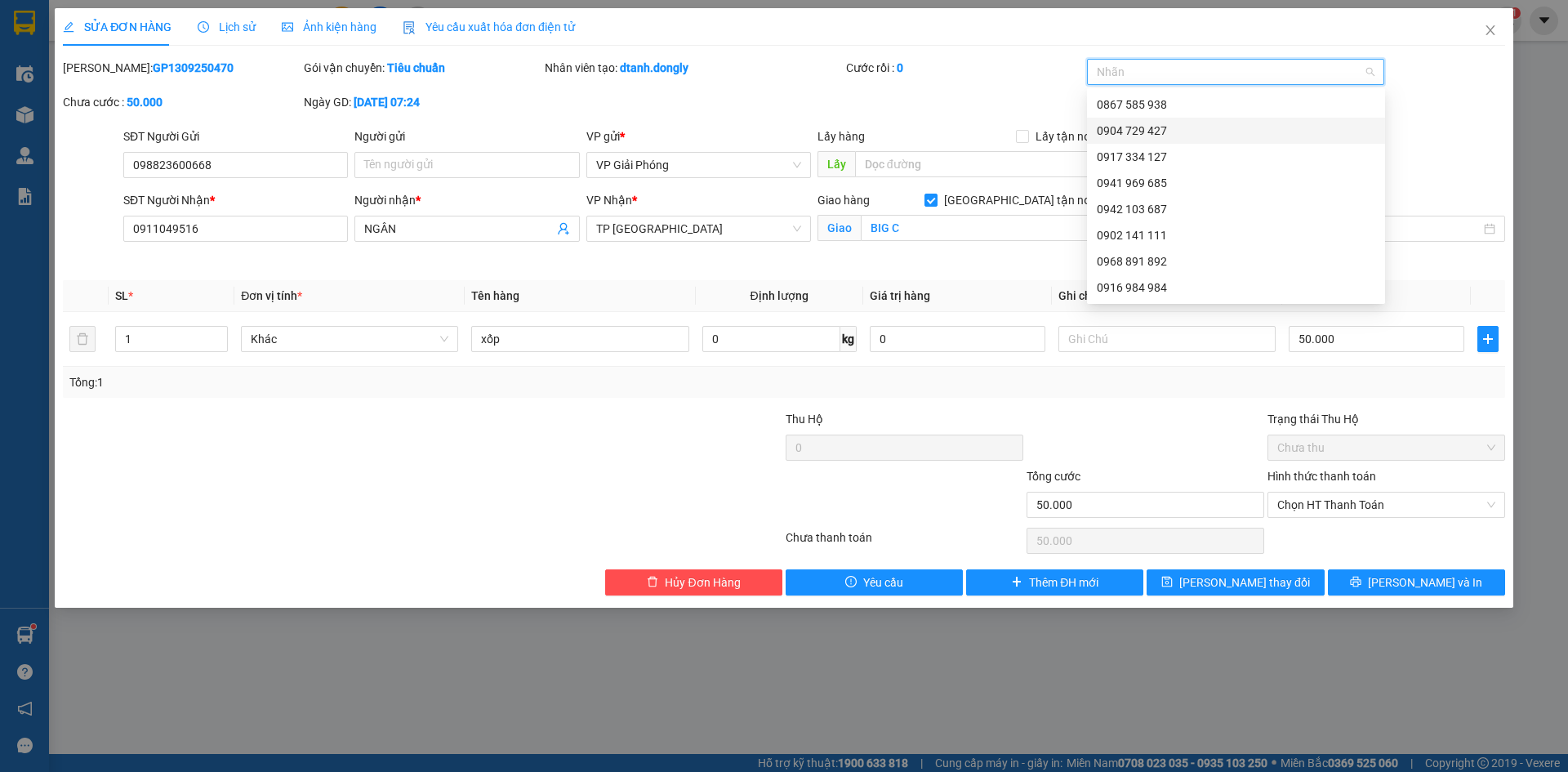
click at [242, 410] on div at bounding box center [302, 439] width 482 height 57
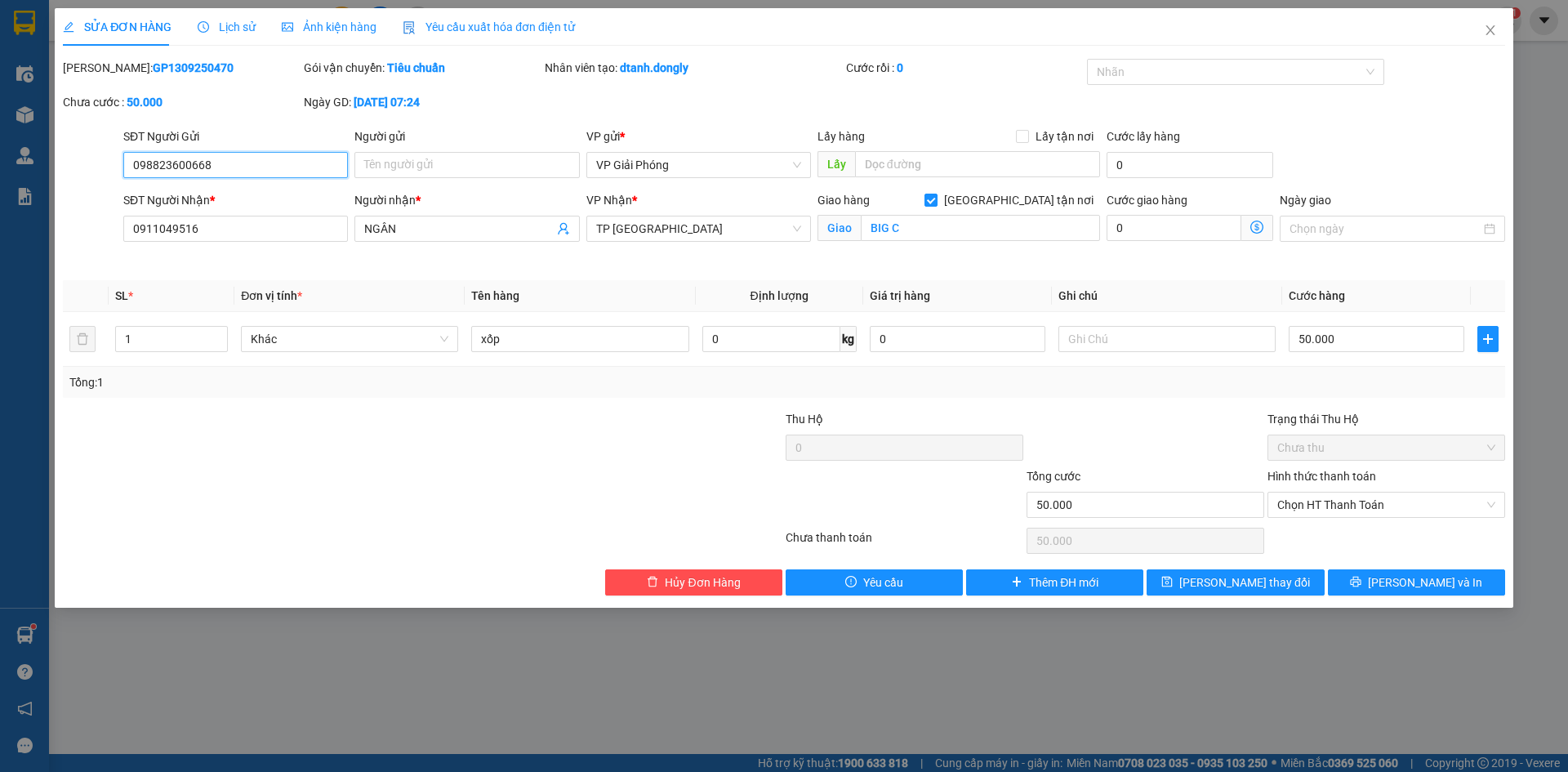
click at [242, 168] on input "098823600668" at bounding box center [235, 165] width 224 height 26
click at [1272, 65] on div at bounding box center [1228, 72] width 273 height 19
type input "0988236006"
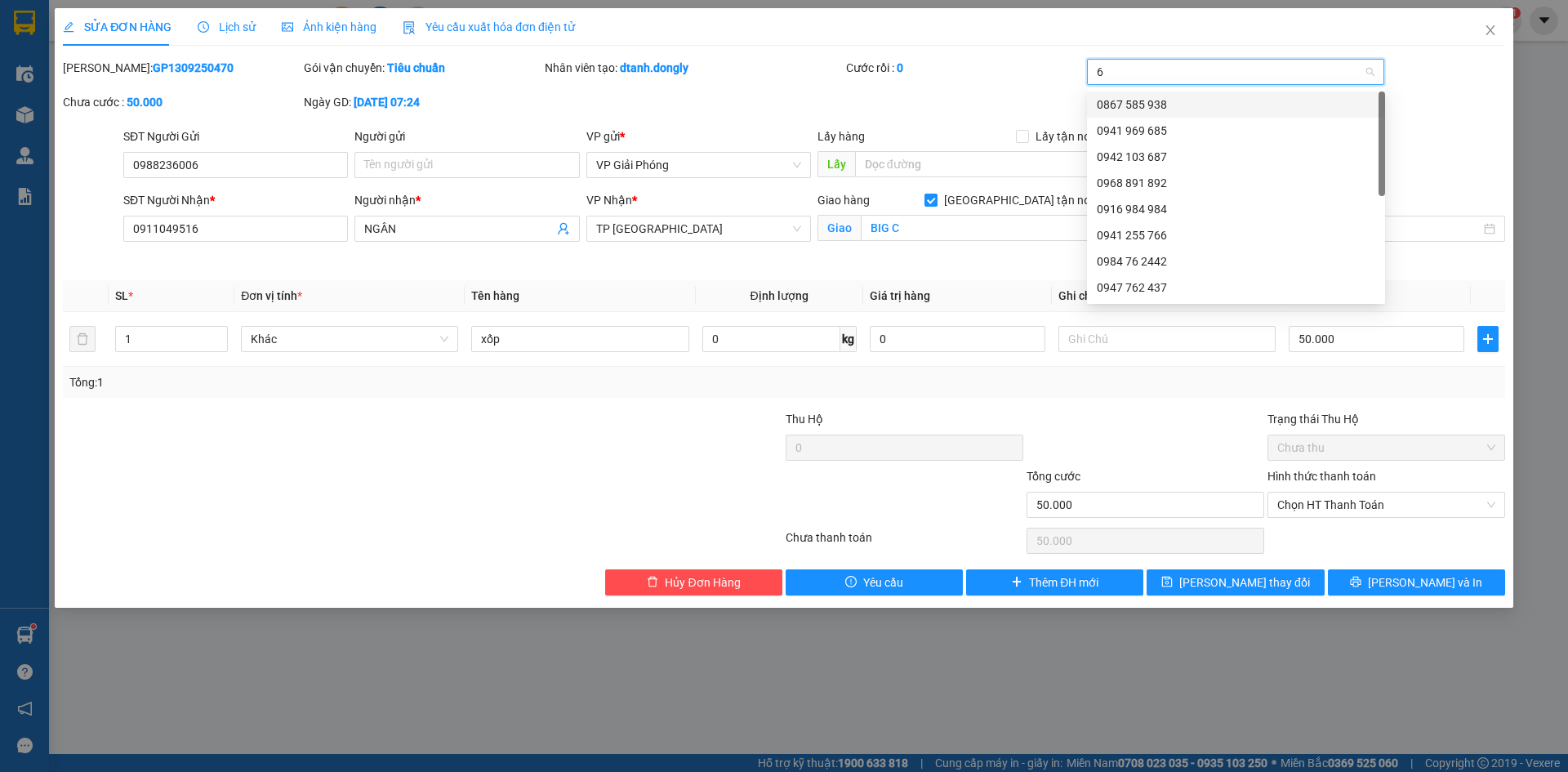
type input "68"
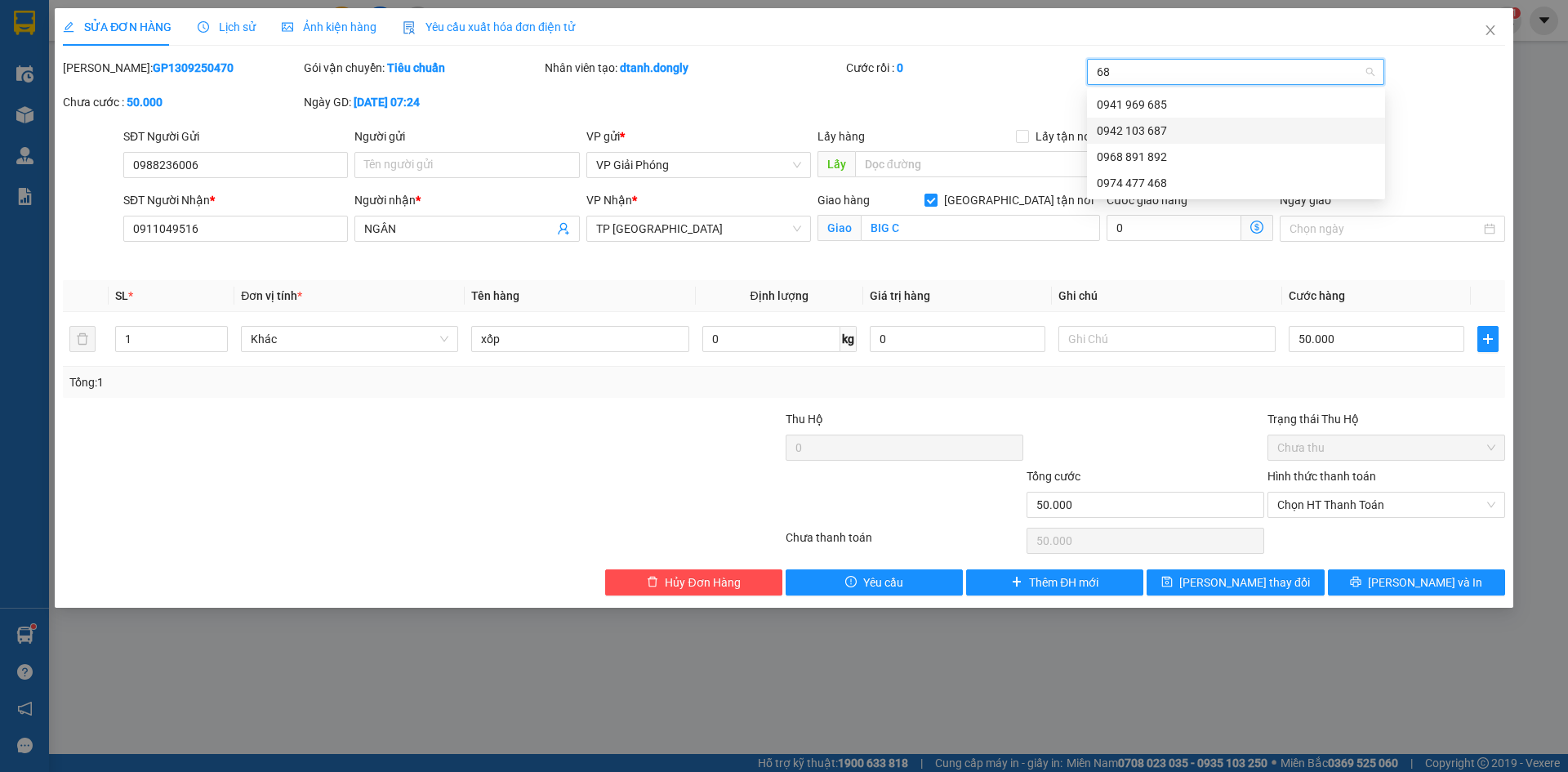
click at [1196, 127] on div "0942 103 687" at bounding box center [1236, 130] width 278 height 18
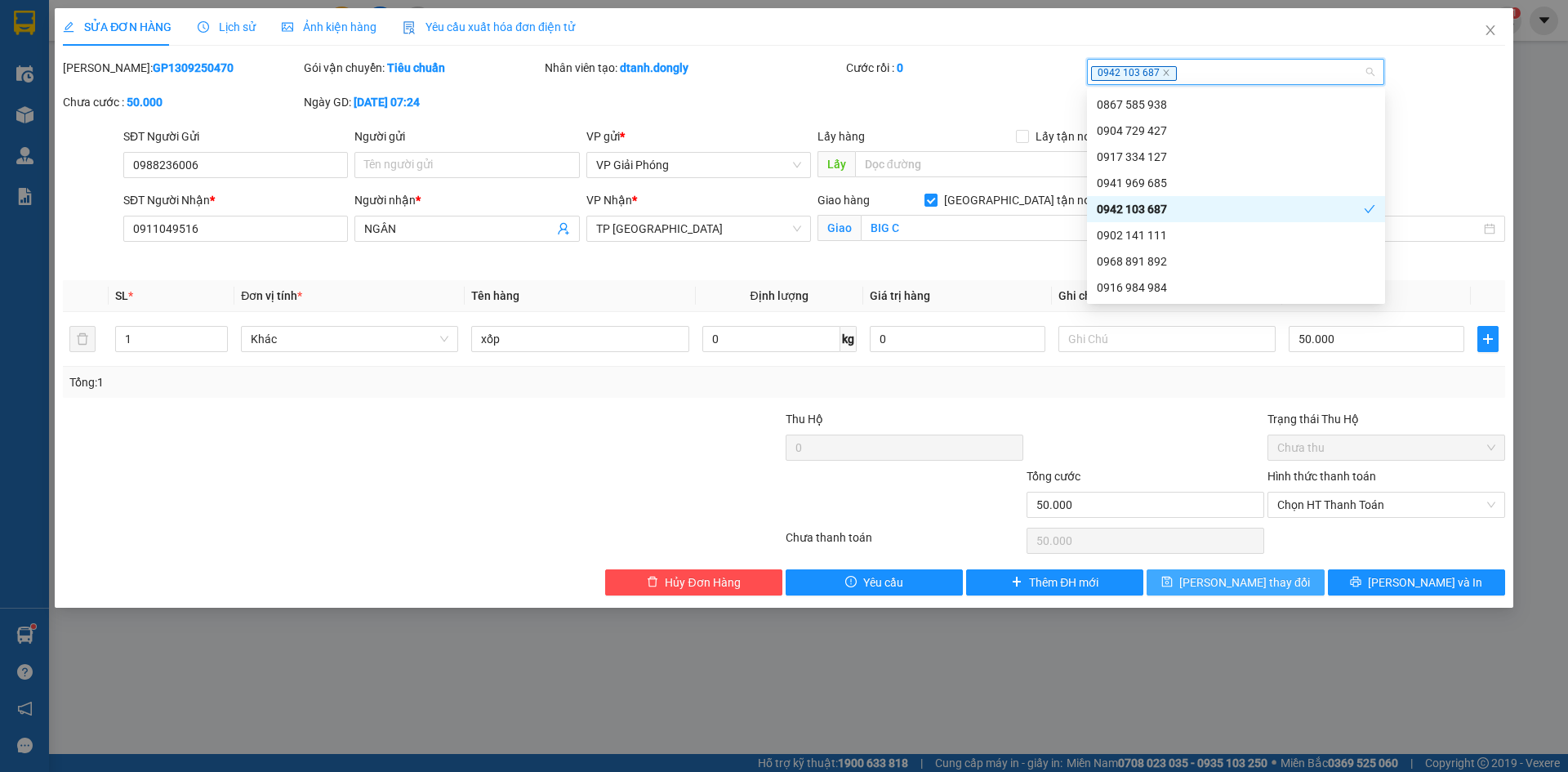
click at [1238, 582] on span "[PERSON_NAME] thay đổi" at bounding box center [1244, 581] width 131 height 18
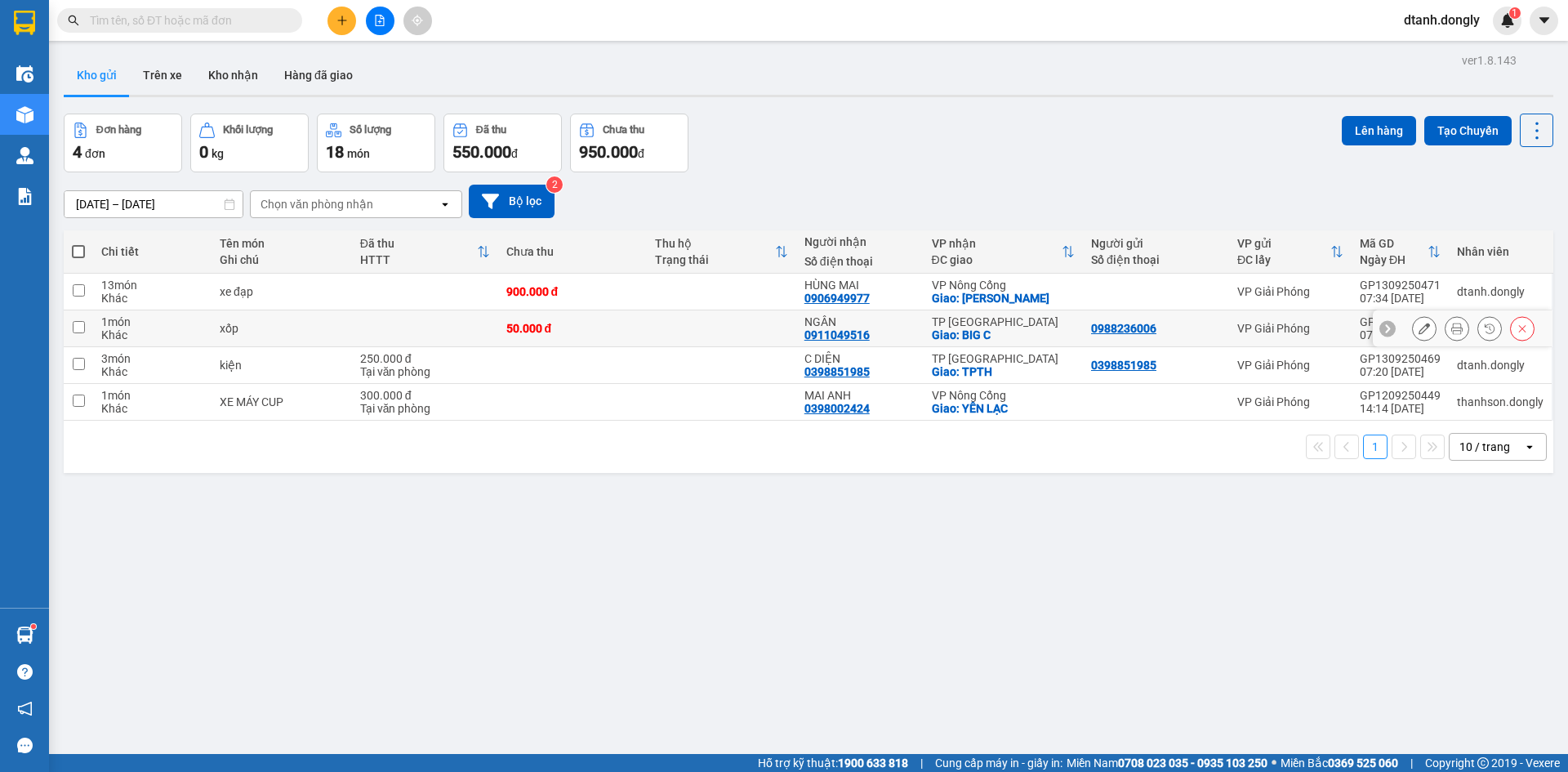
click at [78, 331] on input "checkbox" at bounding box center [78, 327] width 13 height 13
checkbox input "true"
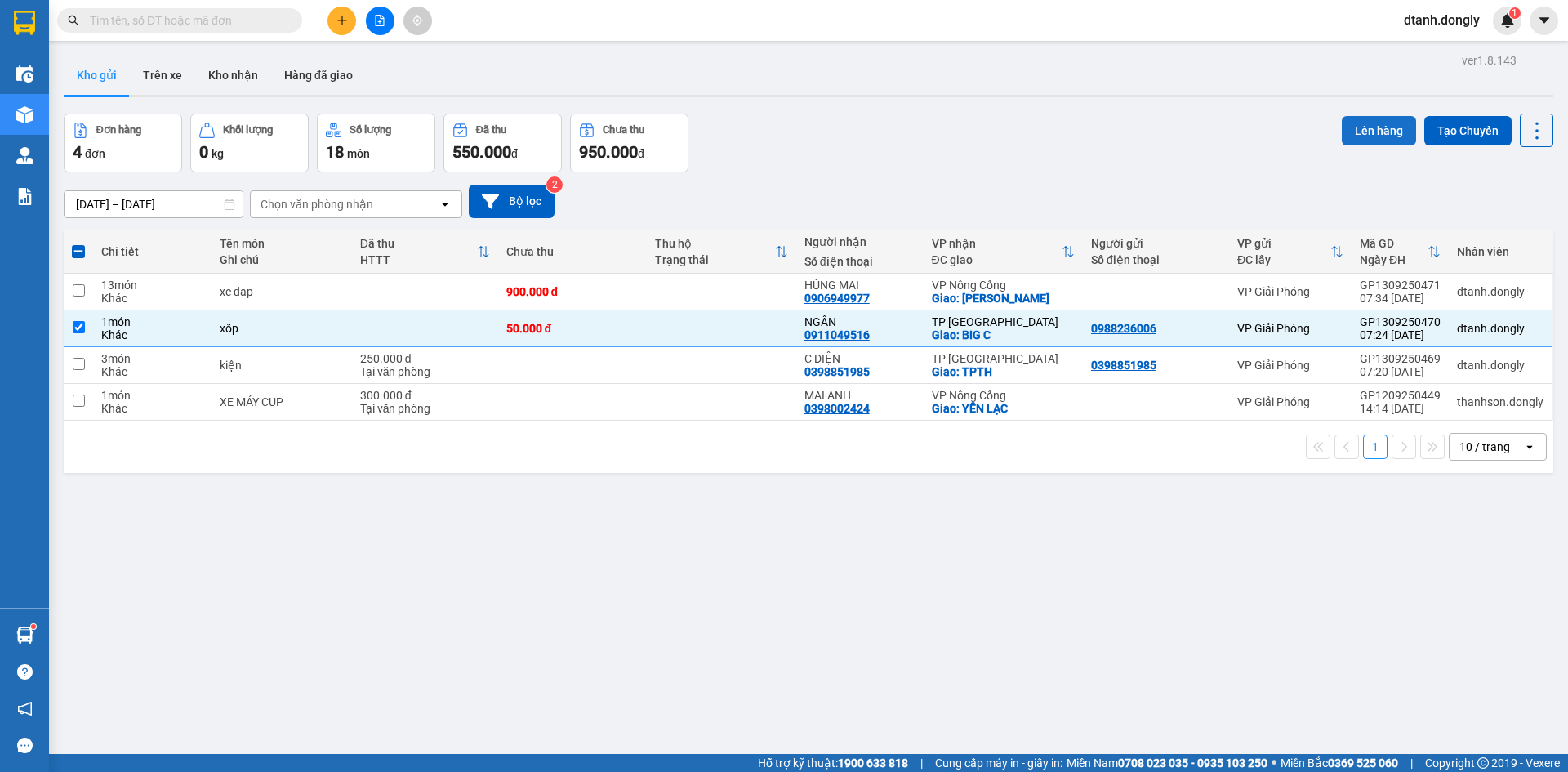
click at [1354, 123] on button "Lên hàng" at bounding box center [1379, 130] width 74 height 30
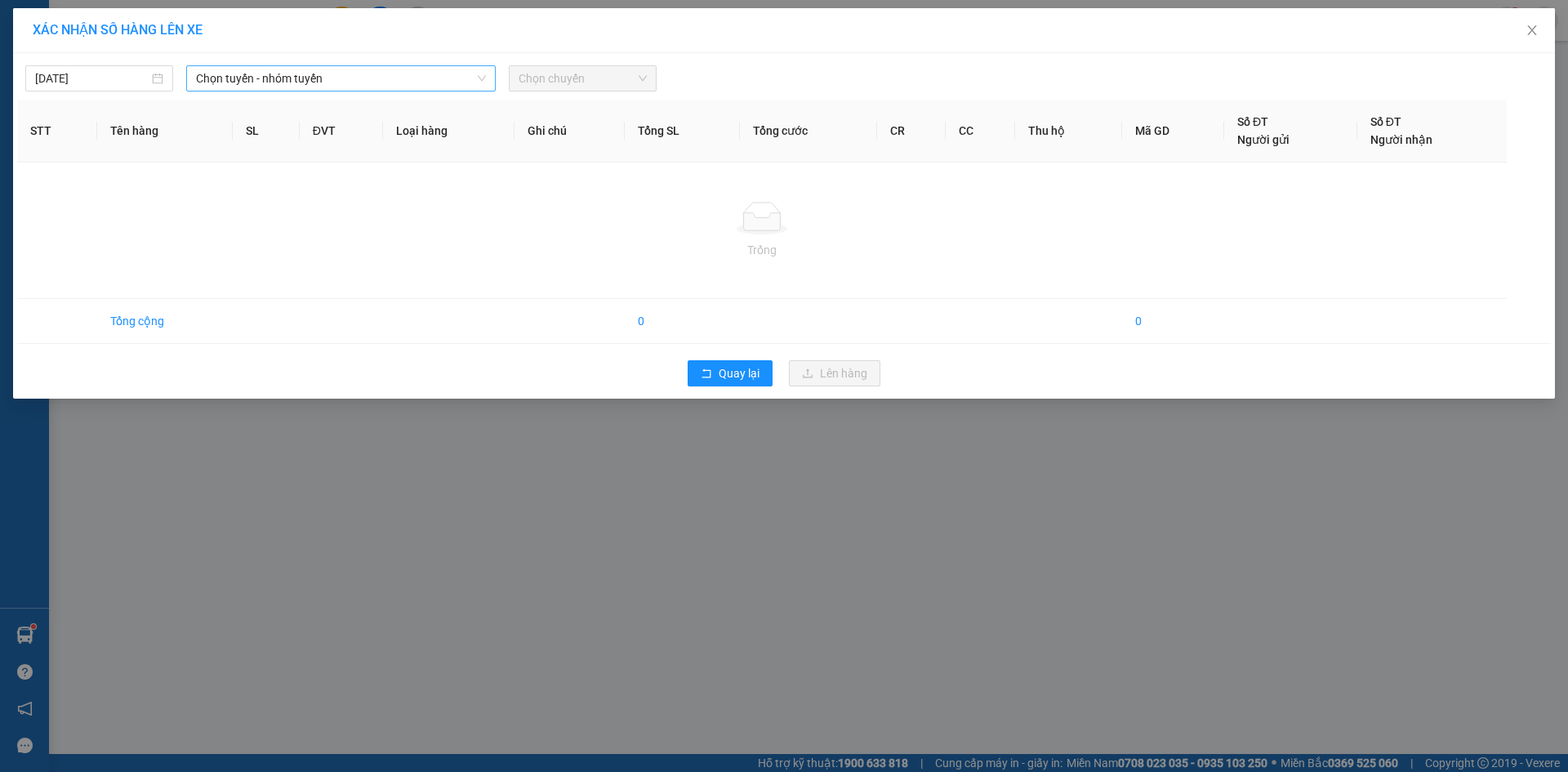
click at [368, 74] on span "Chọn tuyến - nhóm tuyến" at bounding box center [341, 78] width 290 height 24
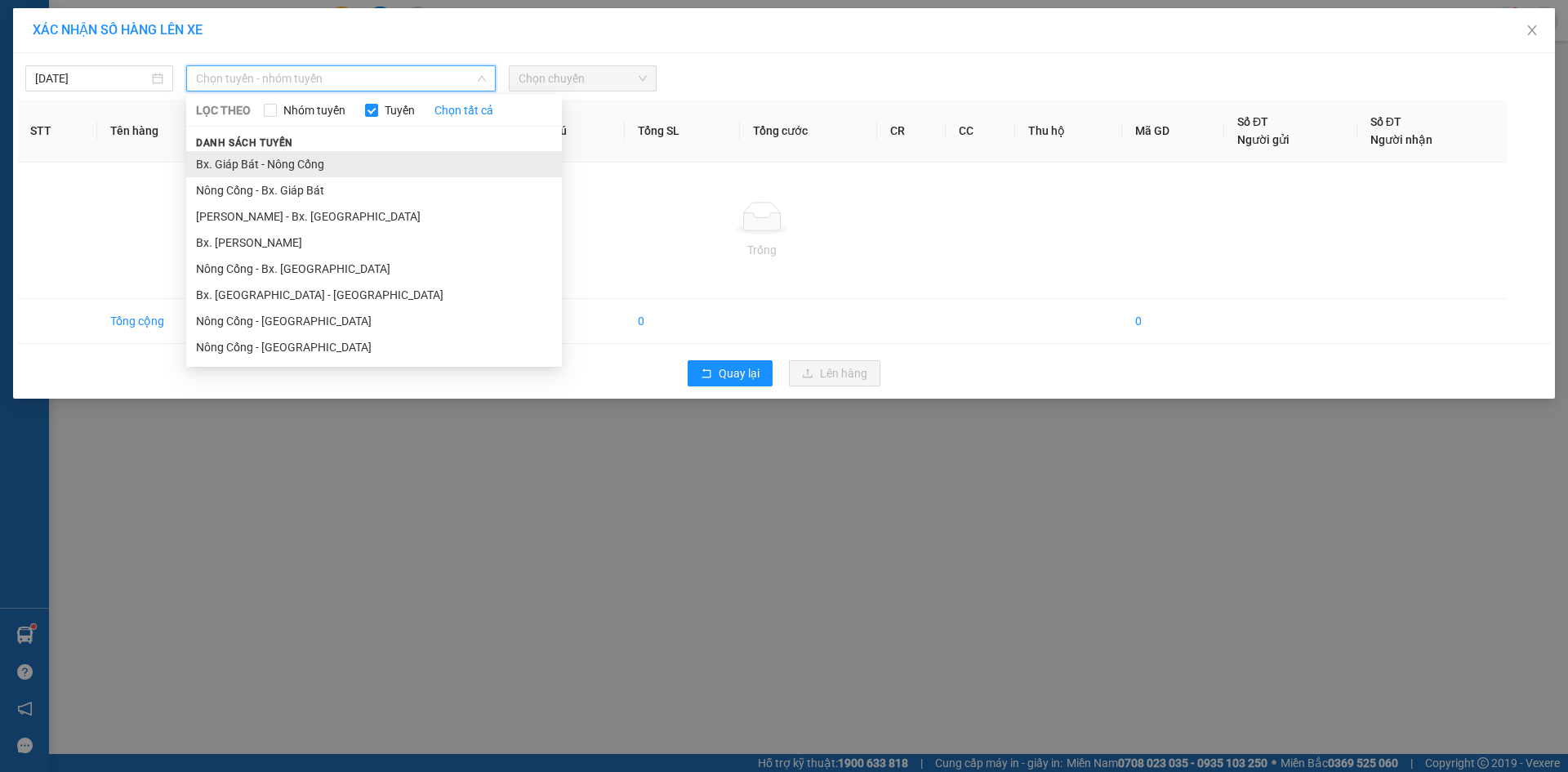
click at [384, 165] on li "Bx. Giáp Bát - Nông Cống" at bounding box center [374, 164] width 376 height 26
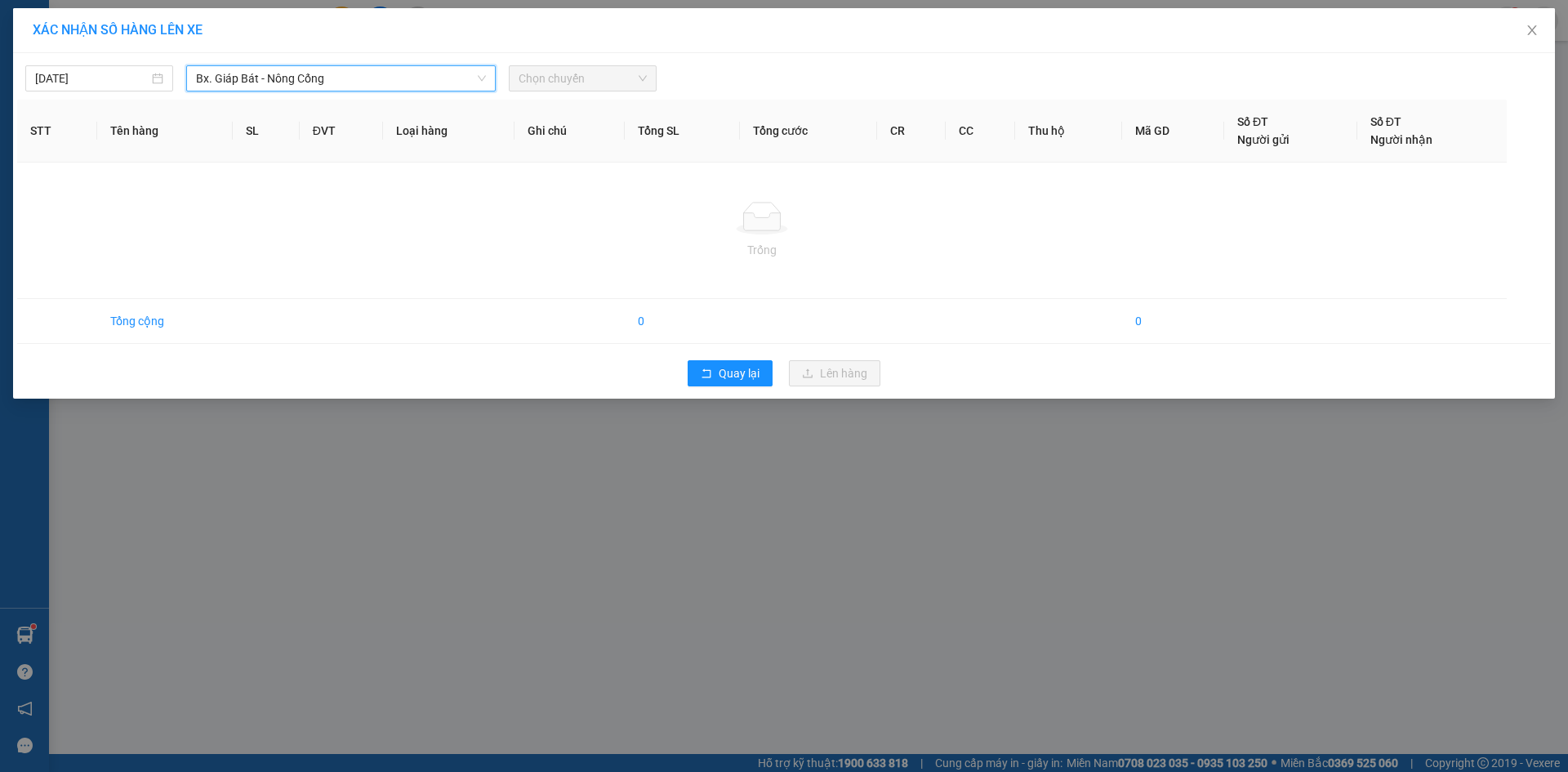
click at [570, 79] on span "Chọn chuyến" at bounding box center [583, 78] width 128 height 24
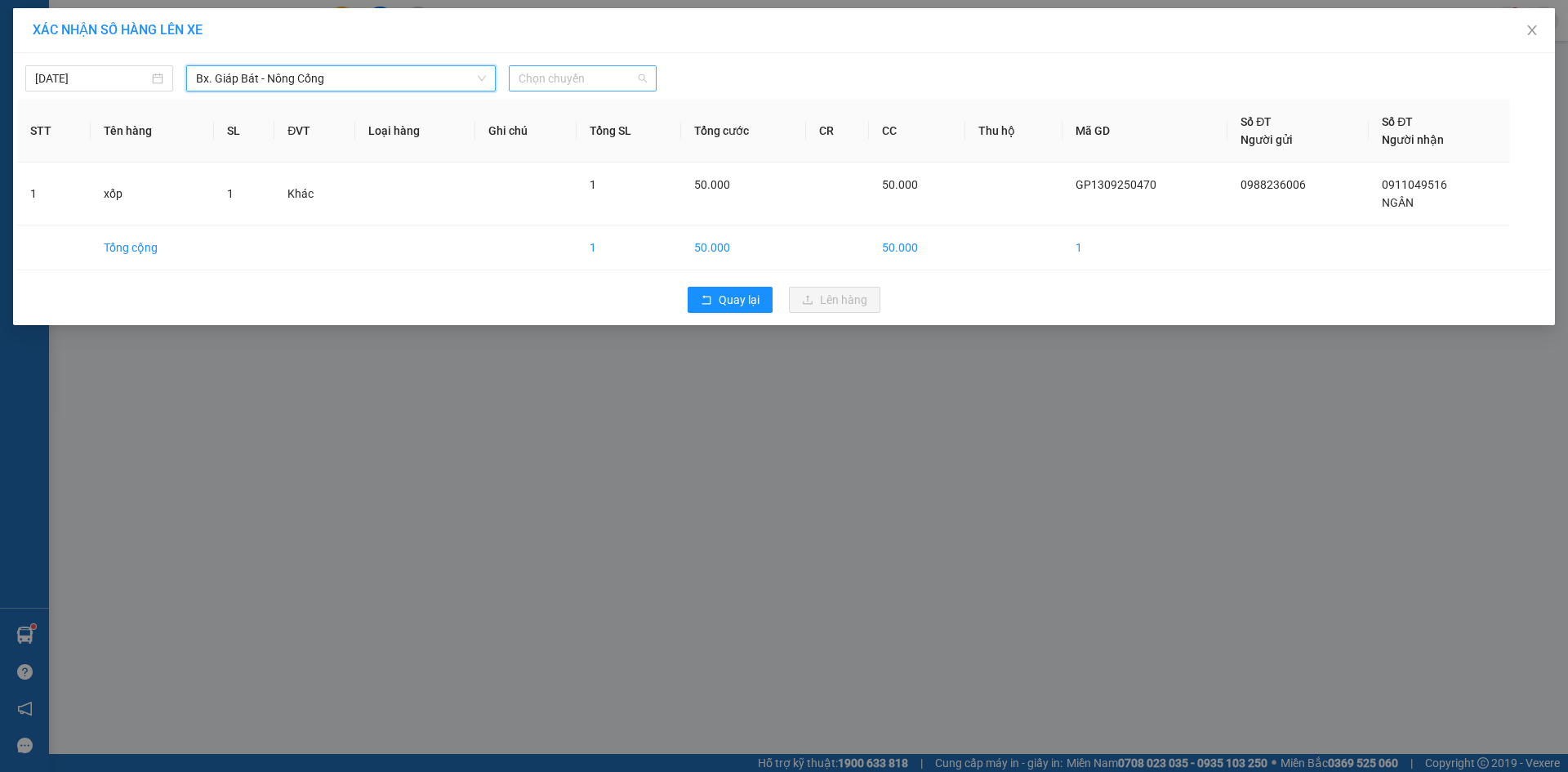
click at [574, 82] on span "Chọn chuyến" at bounding box center [583, 78] width 128 height 24
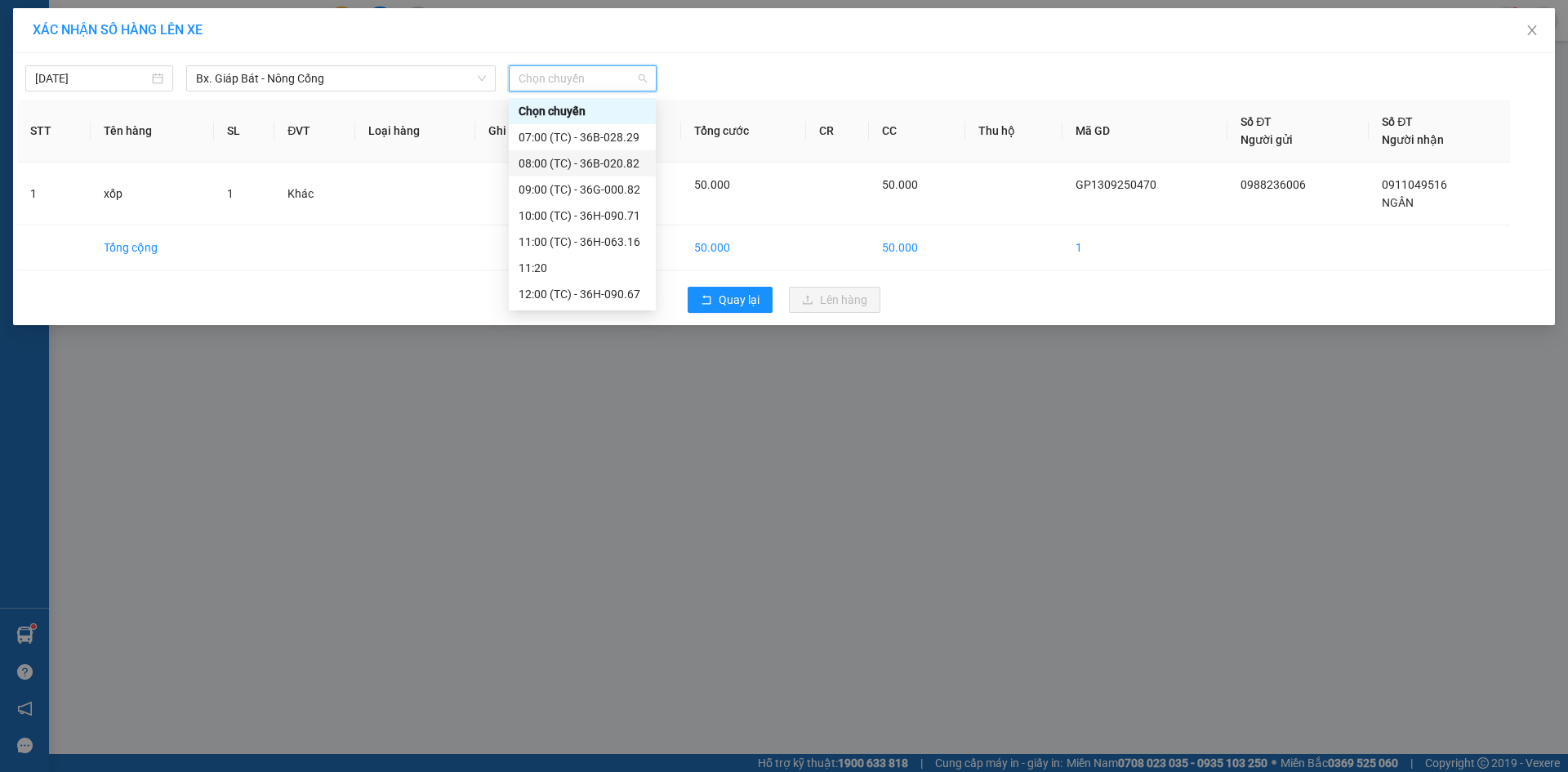
click at [595, 157] on div "08:00 (TC) - 36B-020.82" at bounding box center [582, 163] width 127 height 18
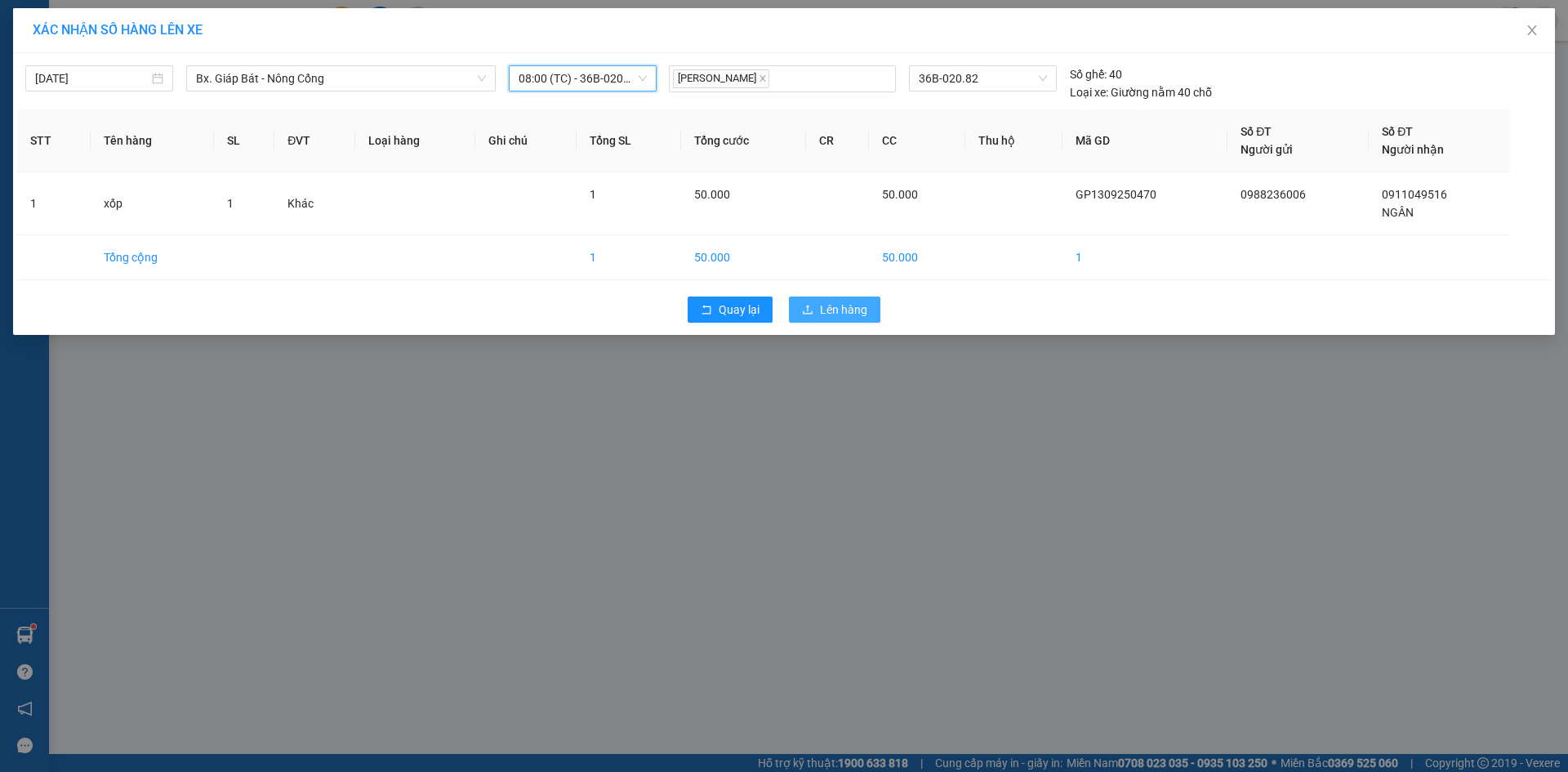
click at [836, 312] on span "Lên hàng" at bounding box center [844, 309] width 47 height 18
